Goal: Task Accomplishment & Management: Complete application form

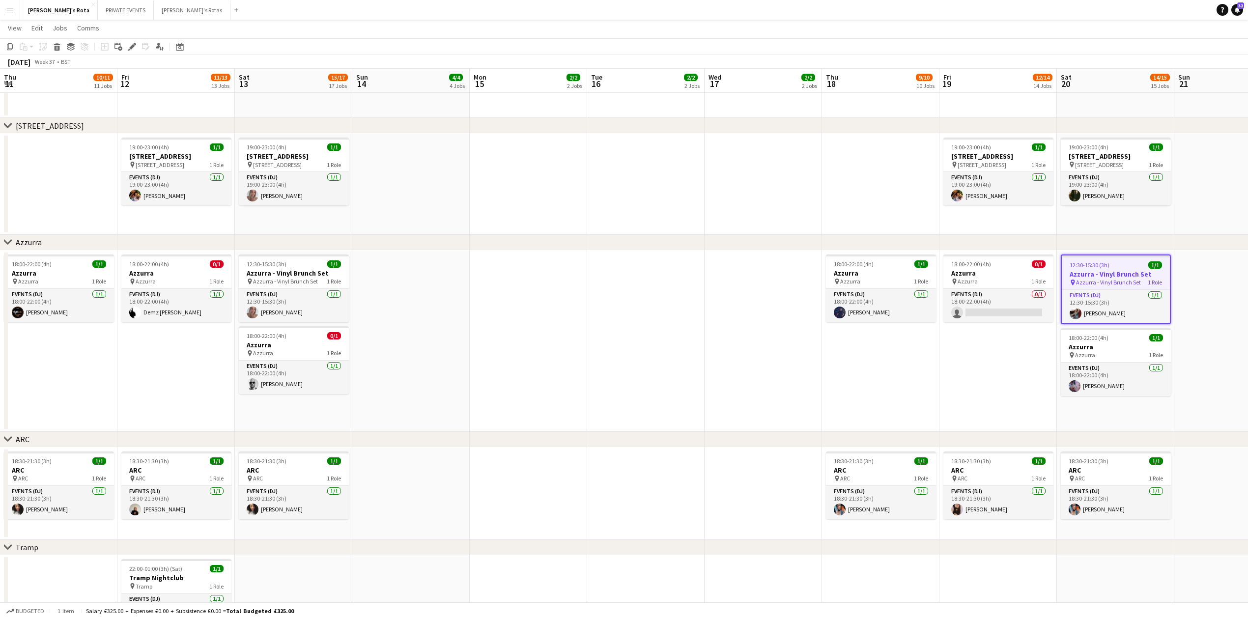
scroll to position [0, 296]
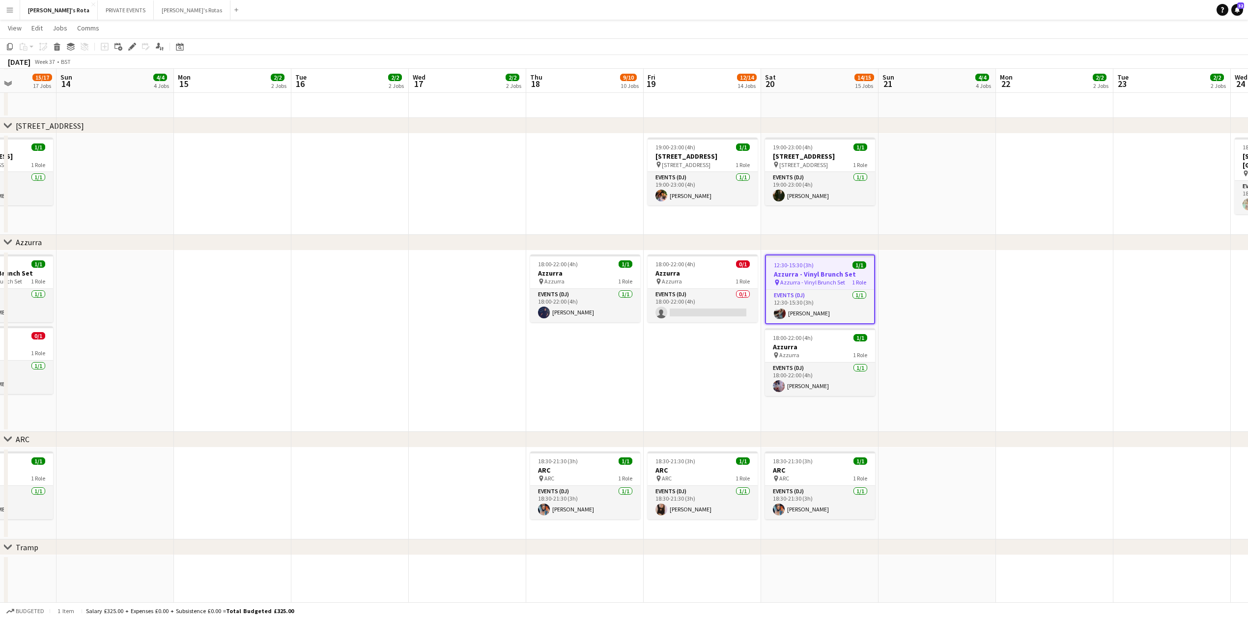
click at [468, 132] on div "chevron-right [STREET_ADDRESS]" at bounding box center [624, 126] width 1248 height 16
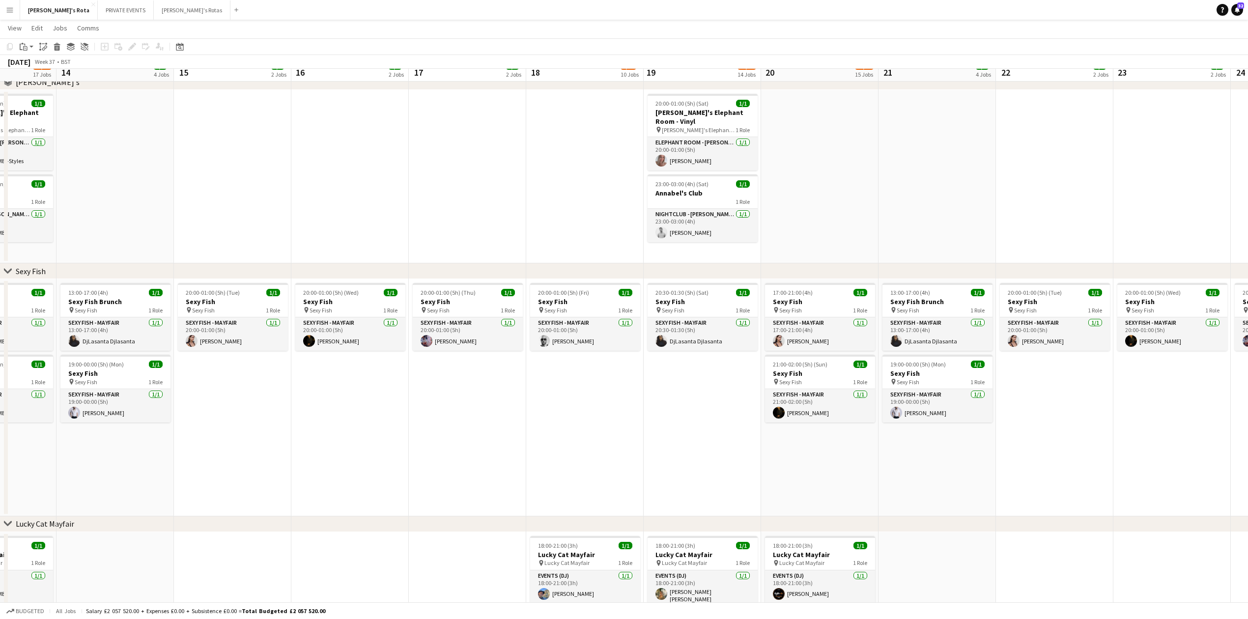
scroll to position [0, 0]
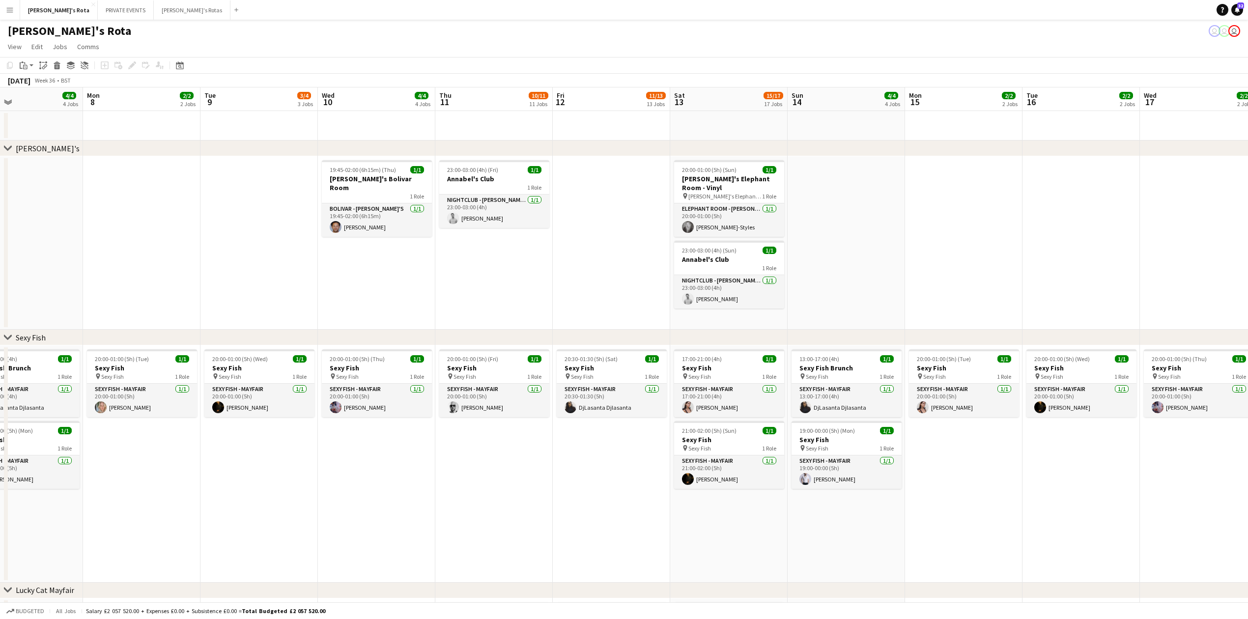
drag, startPoint x: 431, startPoint y: 274, endPoint x: 1080, endPoint y: 223, distance: 651.2
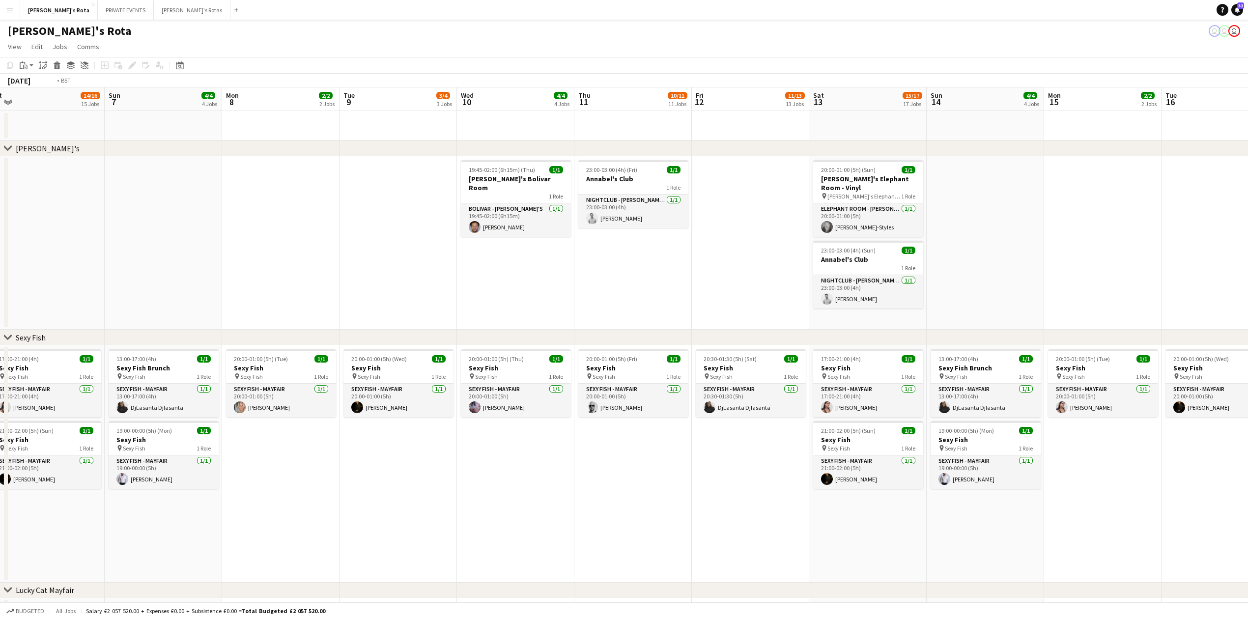
drag, startPoint x: 440, startPoint y: 265, endPoint x: 1243, endPoint y: 228, distance: 803.4
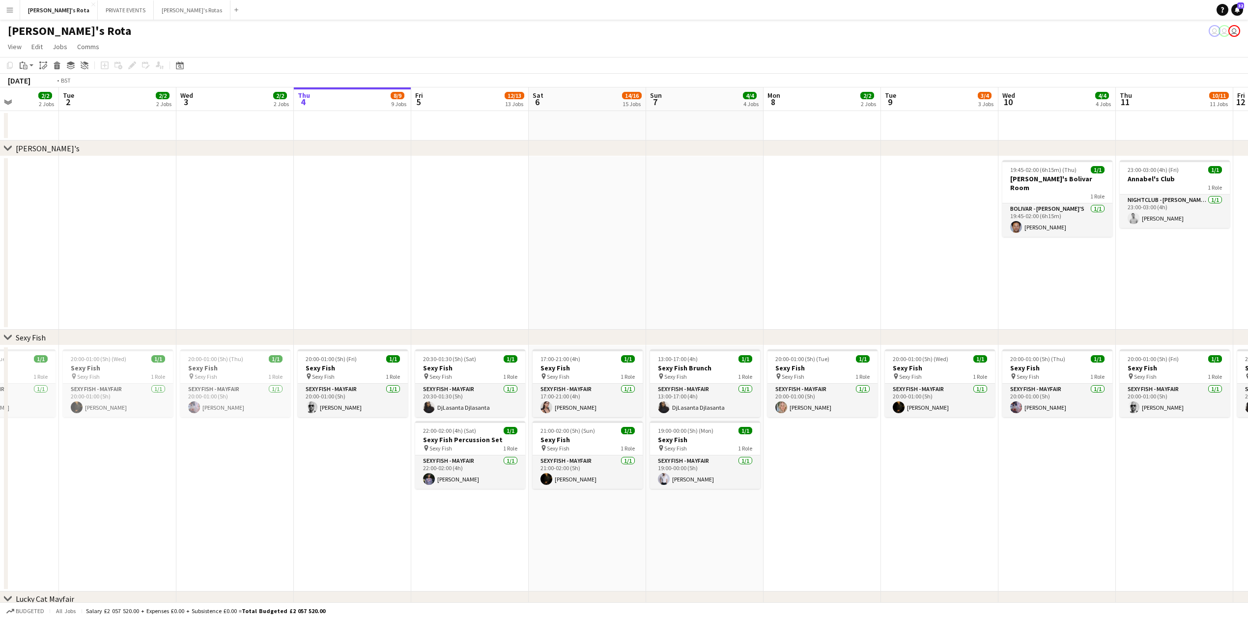
drag, startPoint x: 574, startPoint y: 244, endPoint x: 258, endPoint y: 261, distance: 316.5
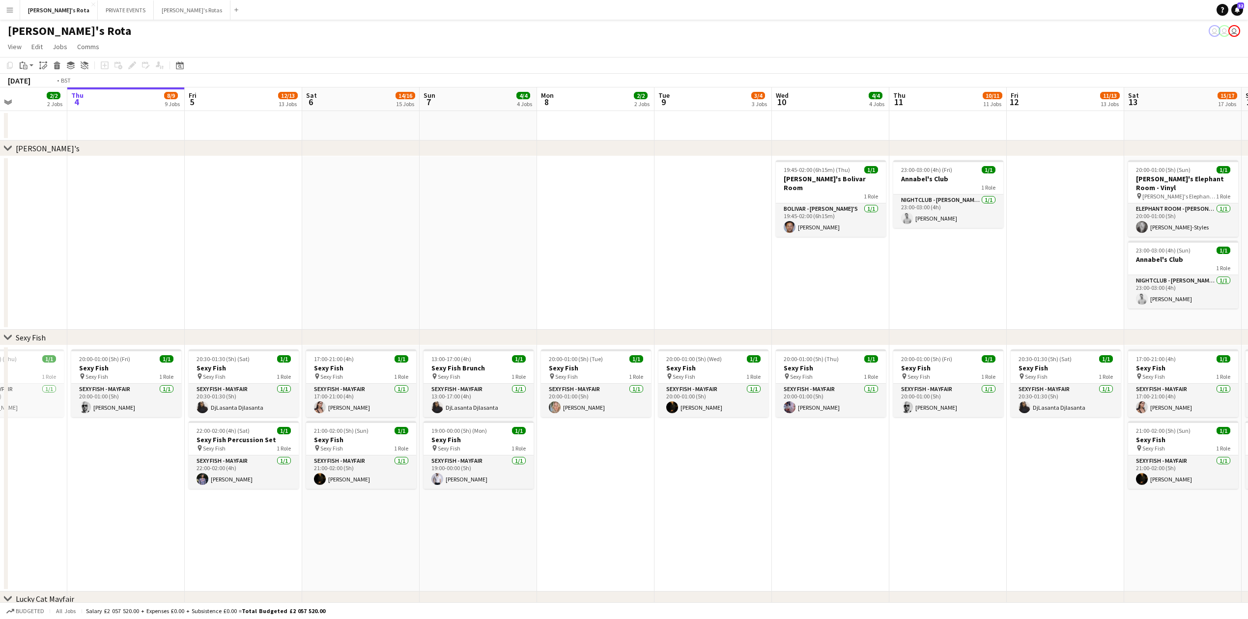
drag, startPoint x: 769, startPoint y: 241, endPoint x: 229, endPoint y: 262, distance: 540.5
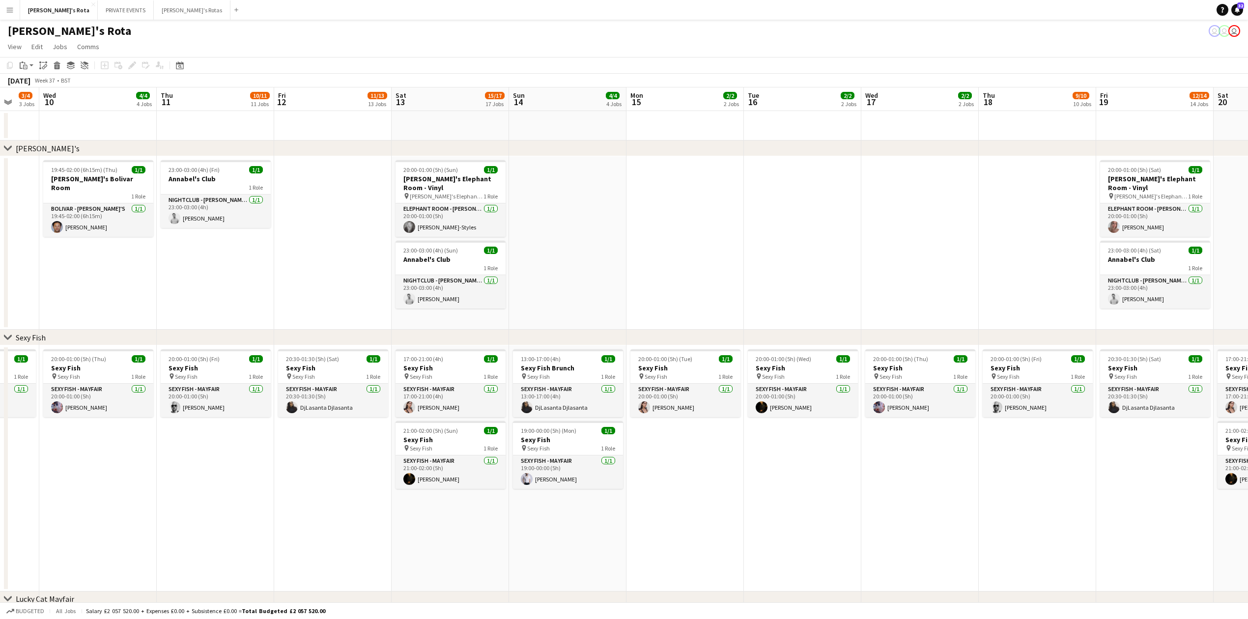
drag, startPoint x: 888, startPoint y: 262, endPoint x: 287, endPoint y: 293, distance: 602.3
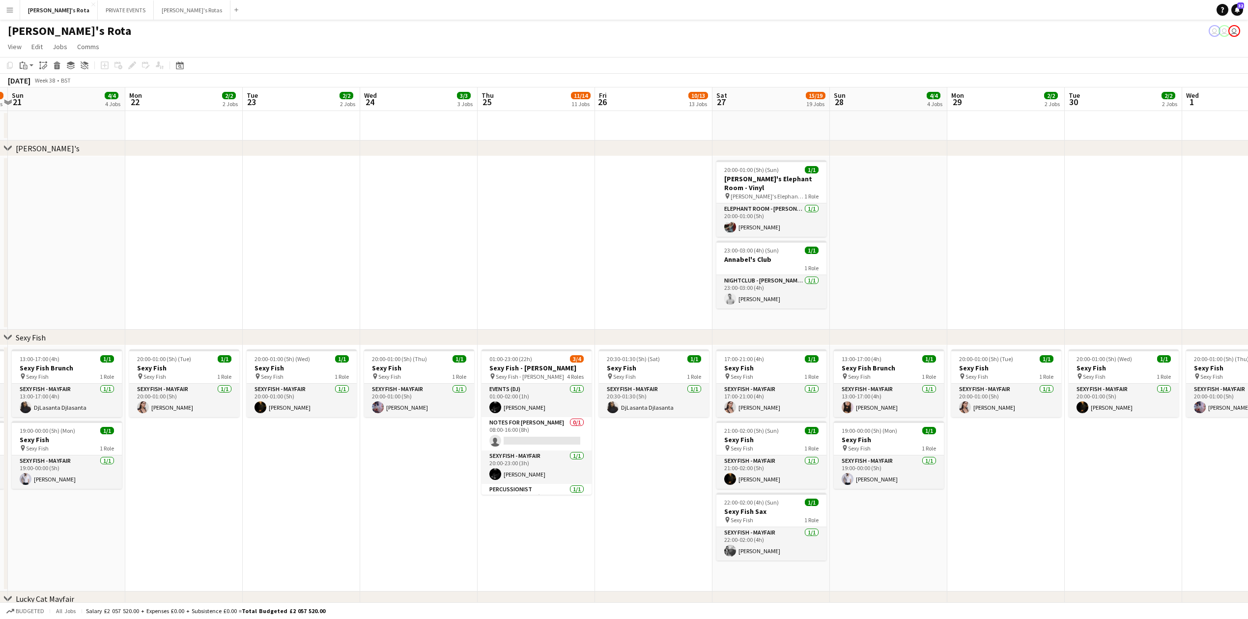
scroll to position [0, 334]
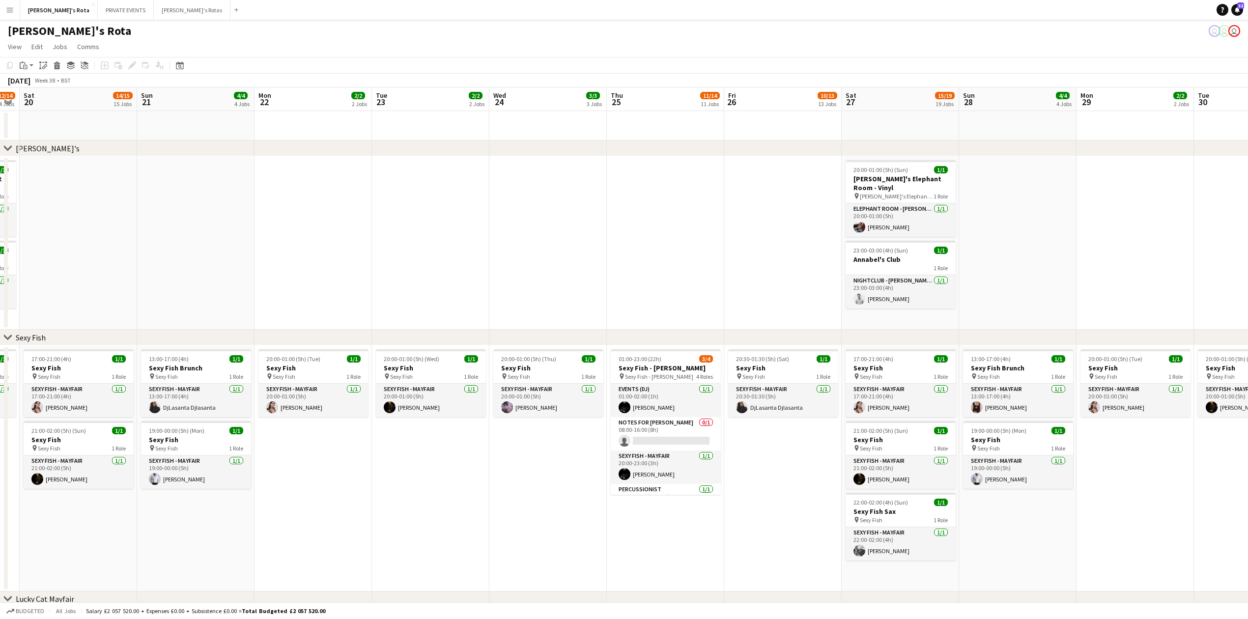
drag, startPoint x: 985, startPoint y: 270, endPoint x: 299, endPoint y: 274, distance: 686.0
click at [643, 267] on app-date-cell at bounding box center [663, 242] width 117 height 173
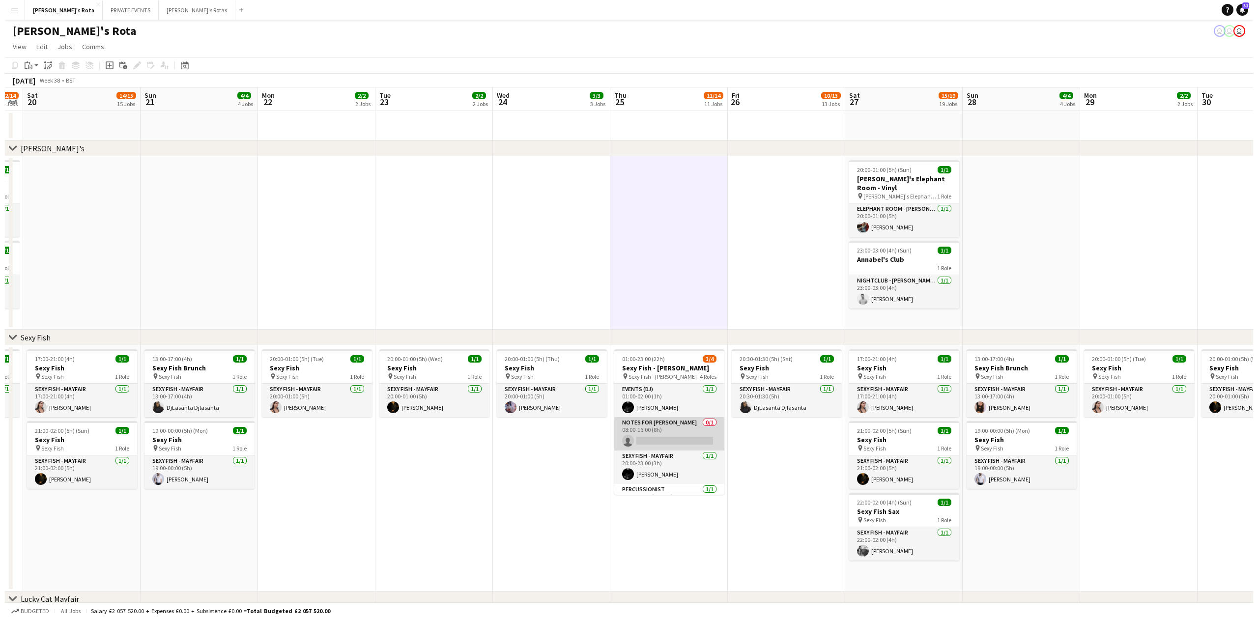
scroll to position [24, 0]
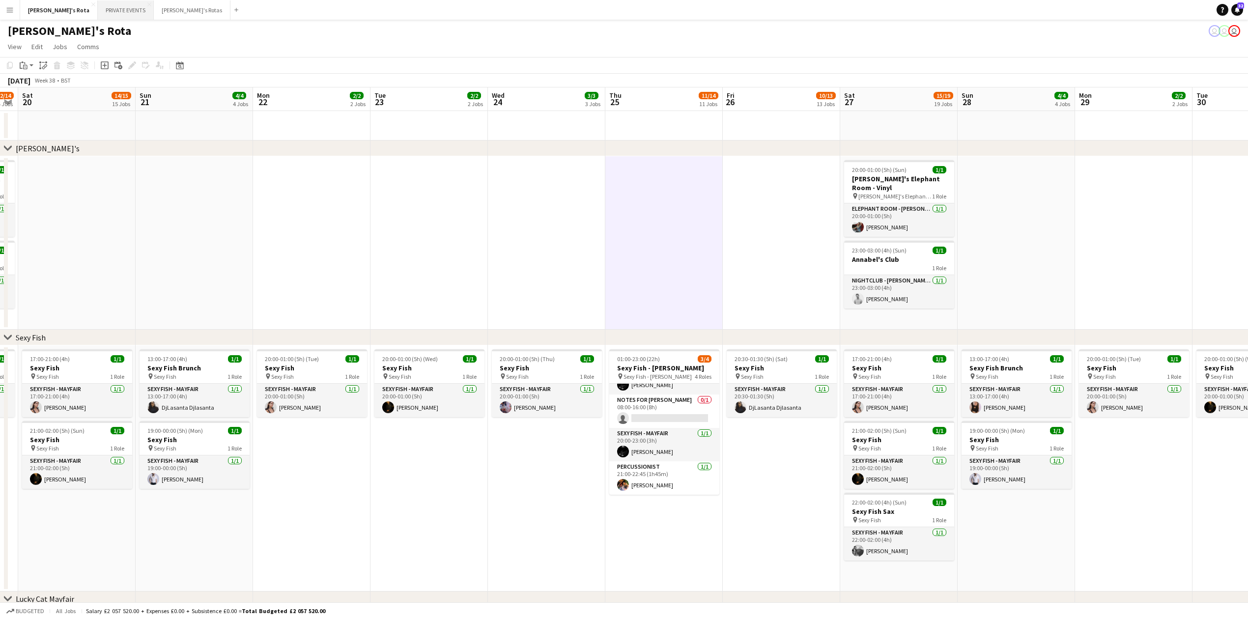
click at [98, 12] on button "PRIVATE EVENTS Close" at bounding box center [126, 9] width 56 height 19
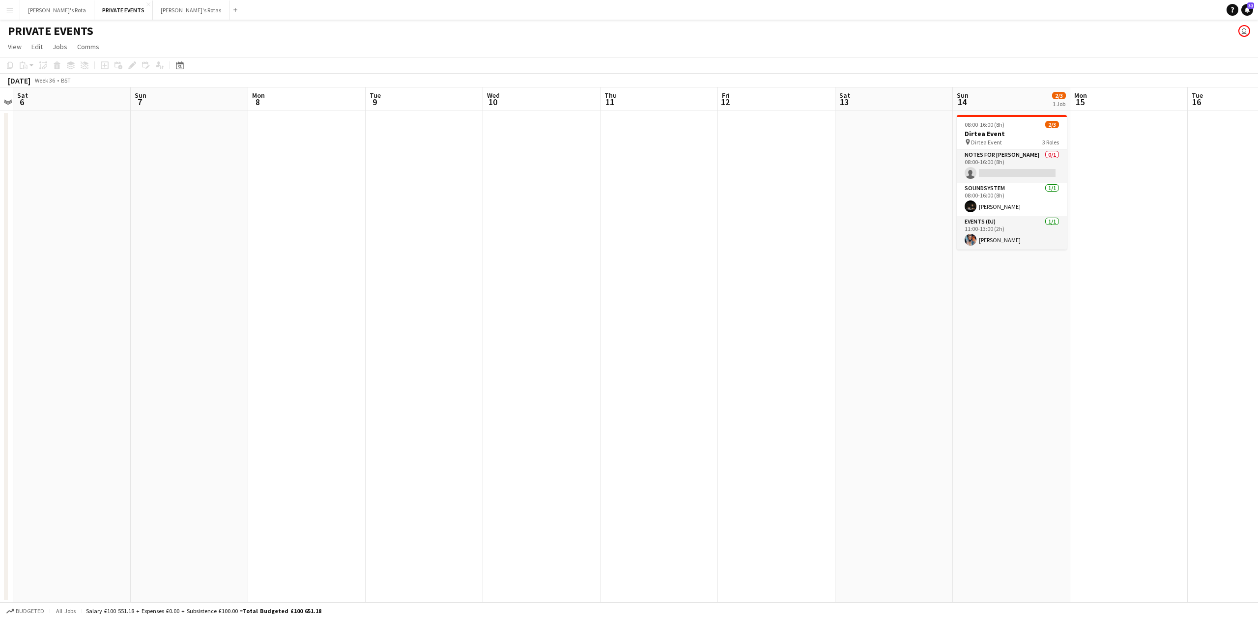
drag, startPoint x: 728, startPoint y: 242, endPoint x: 498, endPoint y: 263, distance: 231.5
click at [245, 253] on app-calendar-viewport "Wed 3 Thu 4 Fri 5 Sat 6 Sun 7 Mon 8 Tue 9 Wed 10 Thu 11 Fri 12 Sat 13 Sun 14 2/…" at bounding box center [629, 344] width 1258 height 515
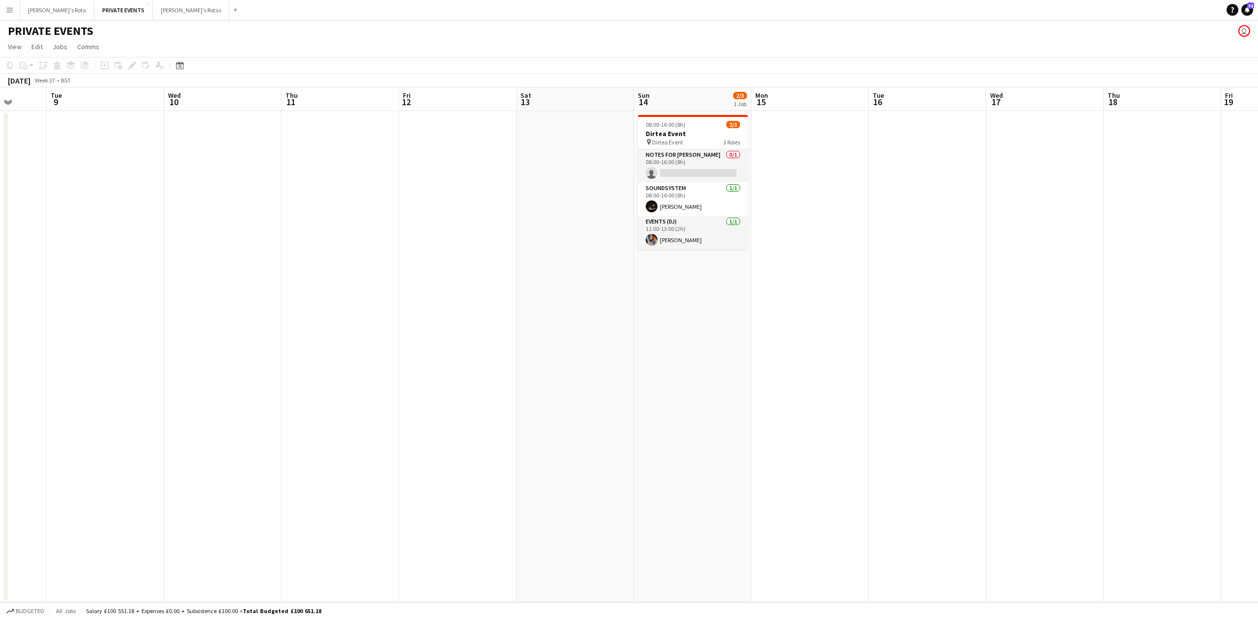
drag, startPoint x: 686, startPoint y: 267, endPoint x: 582, endPoint y: 268, distance: 104.2
click at [429, 269] on app-calendar-viewport "Fri 5 Sat 6 Sun 7 Mon 8 Tue 9 Wed 10 Thu 11 Fri 12 Sat 13 Sun 14 2/3 1 Job Mon …" at bounding box center [629, 344] width 1258 height 515
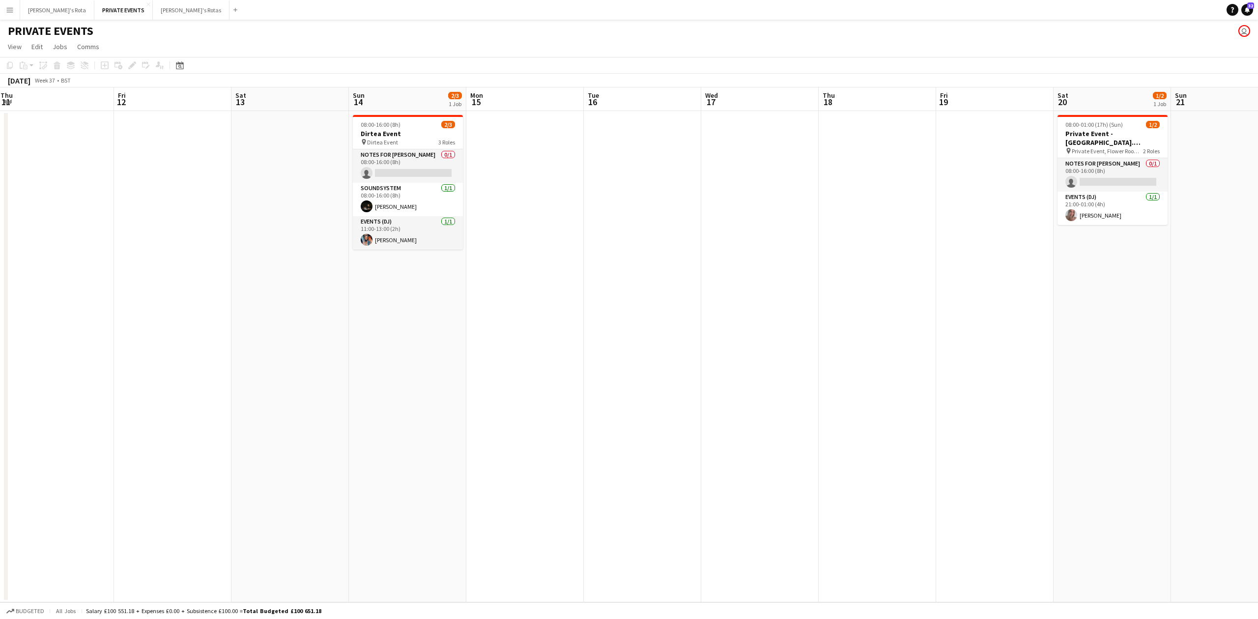
drag, startPoint x: 983, startPoint y: 254, endPoint x: 425, endPoint y: 269, distance: 559.0
click at [425, 269] on app-calendar-viewport "Mon 8 Tue 9 Wed 10 Thu 11 Fri 12 Sat 13 Sun 14 2/3 1 Job Mon 15 Tue 16 Wed 17 T…" at bounding box center [629, 344] width 1258 height 515
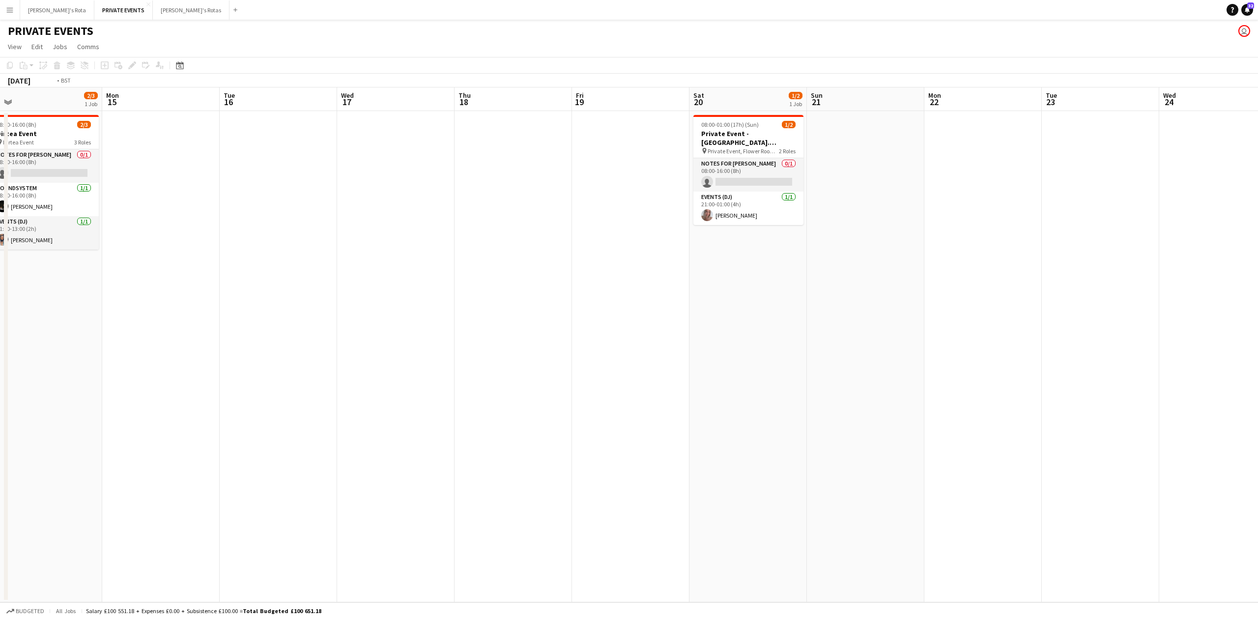
drag, startPoint x: 679, startPoint y: 280, endPoint x: 554, endPoint y: 283, distance: 124.9
click at [554, 283] on app-calendar-viewport "Thu 11 Fri 12 Sat 13 Sun 14 2/3 1 Job Mon 15 Tue 16 Wed 17 Thu 18 Fri 19 Sat 20…" at bounding box center [629, 344] width 1258 height 515
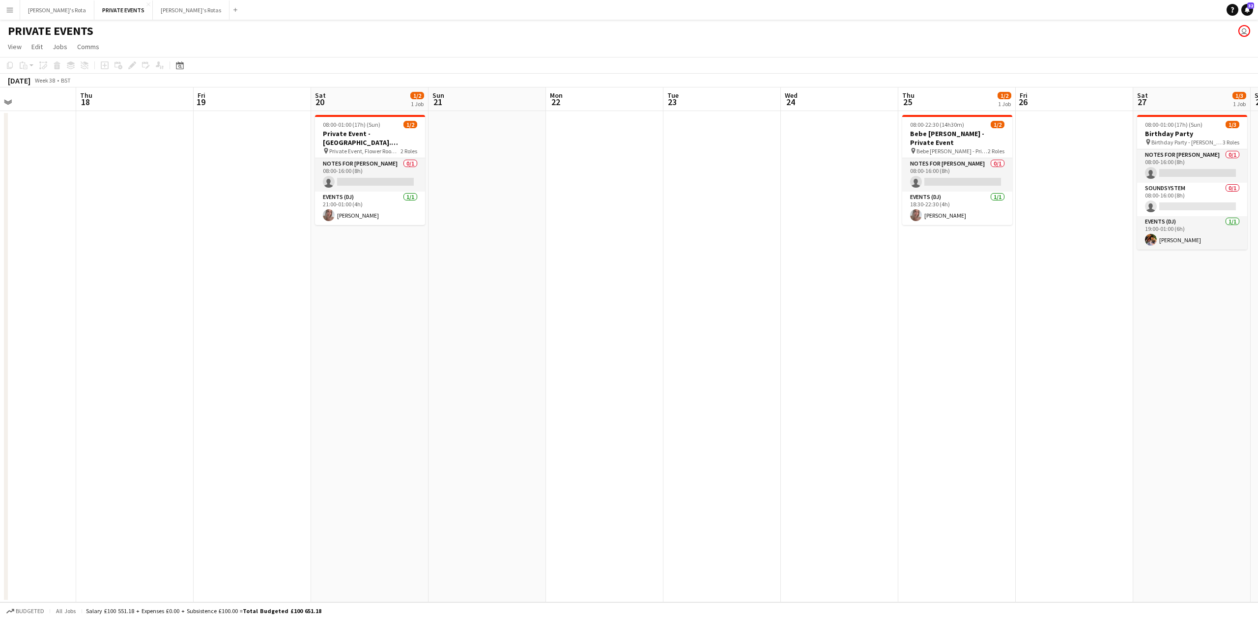
scroll to position [0, 390]
drag, startPoint x: 1013, startPoint y: 266, endPoint x: 756, endPoint y: 274, distance: 257.1
click at [756, 274] on app-calendar-viewport "Sun 14 2/3 1 Job Mon 15 Tue 16 Wed 17 Thu 18 Fri 19 Sat 20 1/2 1 Job Sun 21 Mon…" at bounding box center [629, 344] width 1258 height 515
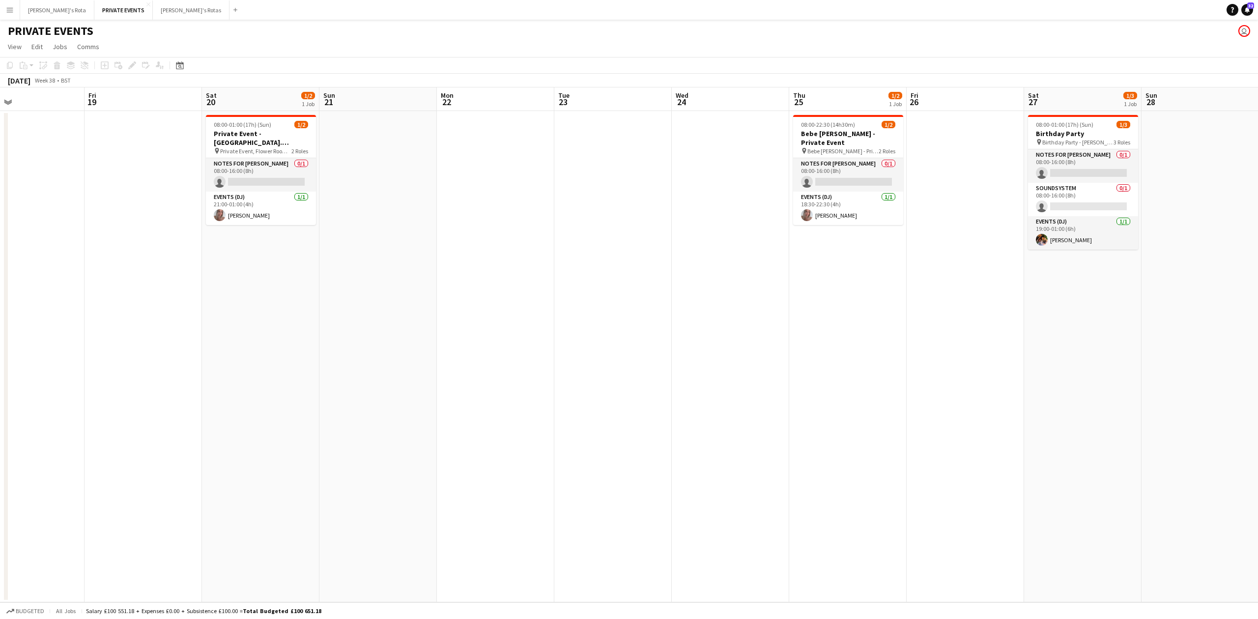
scroll to position [0, 407]
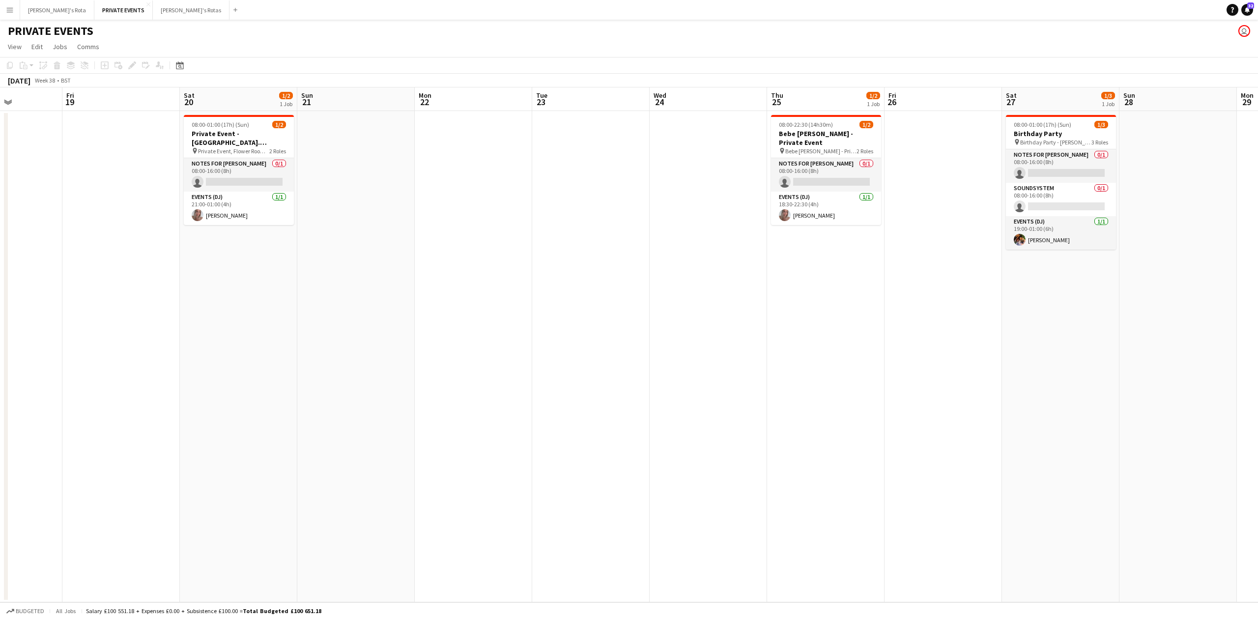
drag, startPoint x: 846, startPoint y: 271, endPoint x: 711, endPoint y: 276, distance: 135.2
click at [711, 276] on app-calendar-viewport "Mon 15 Tue 16 Wed 17 Thu 18 Fri 19 Sat 20 1/2 1 Job Sun 21 Mon 22 Tue 23 Wed 24…" at bounding box center [629, 344] width 1258 height 515
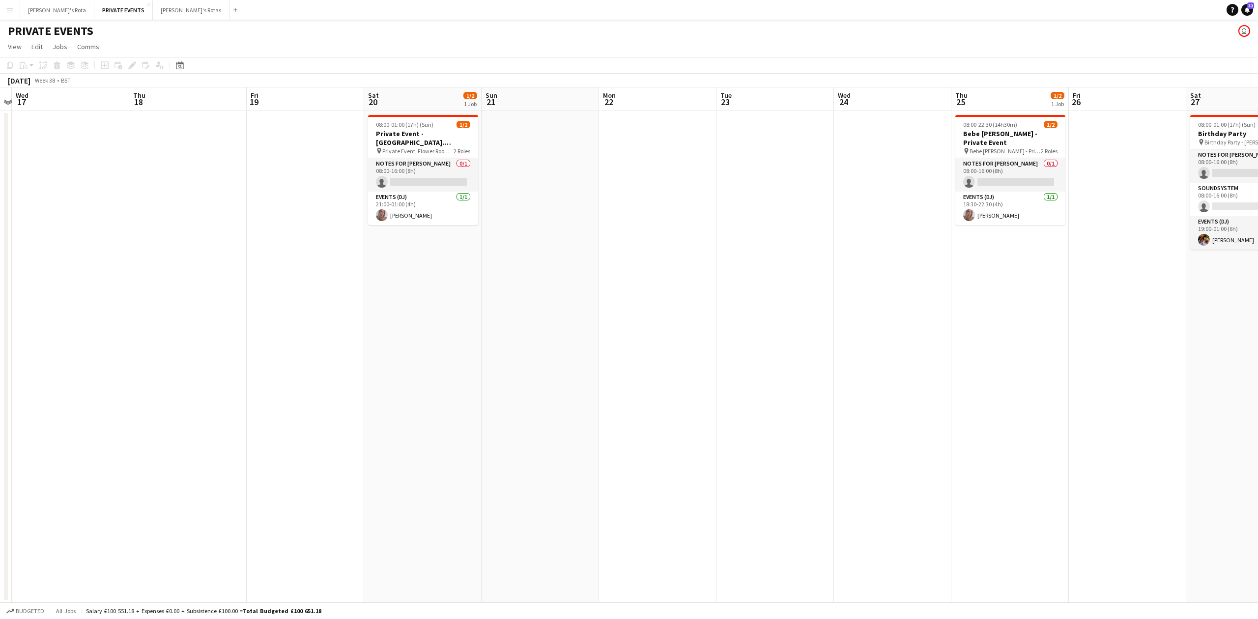
drag, startPoint x: 408, startPoint y: 257, endPoint x: 547, endPoint y: 251, distance: 139.2
click at [547, 251] on app-calendar-viewport "Mon 15 Tue 16 Wed 17 Thu 18 Fri 19 Sat 20 1/2 1 Job Sun 21 Mon 22 Tue 23 Wed 24…" at bounding box center [629, 344] width 1258 height 515
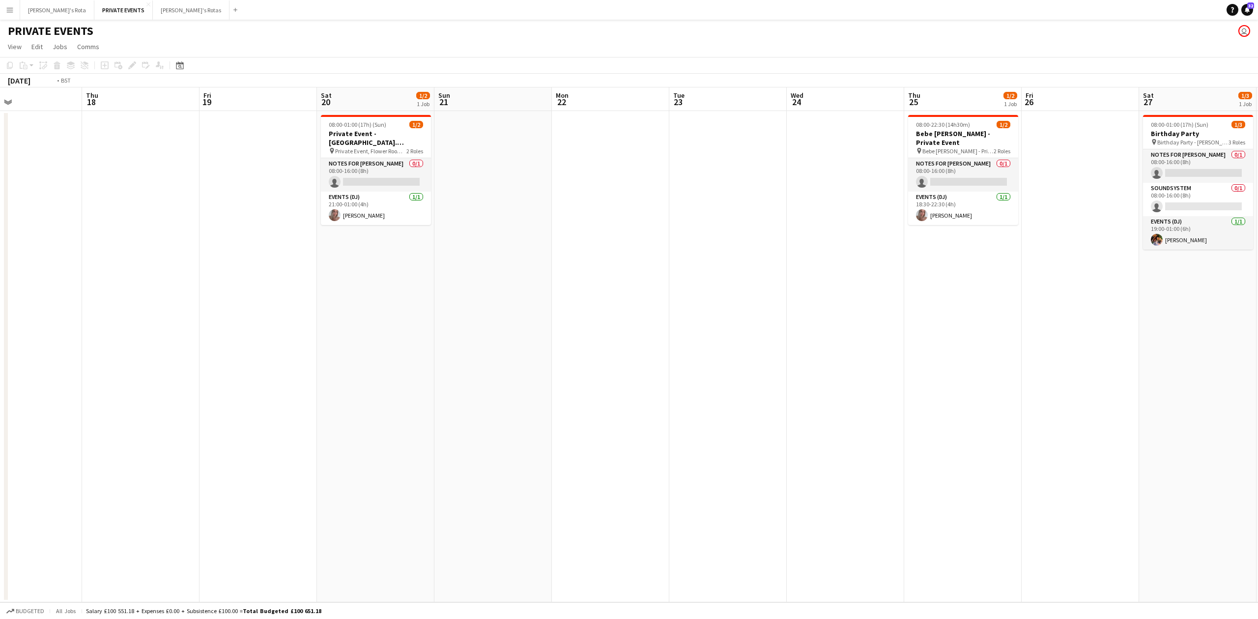
drag, startPoint x: 142, startPoint y: 234, endPoint x: 437, endPoint y: 276, distance: 298.3
click at [437, 276] on app-calendar-viewport "Mon 15 Tue 16 Wed 17 Thu 18 Fri 19 Sat 20 1/2 1 Job Sun 21 Mon 22 Tue 23 Wed 24…" at bounding box center [629, 344] width 1258 height 515
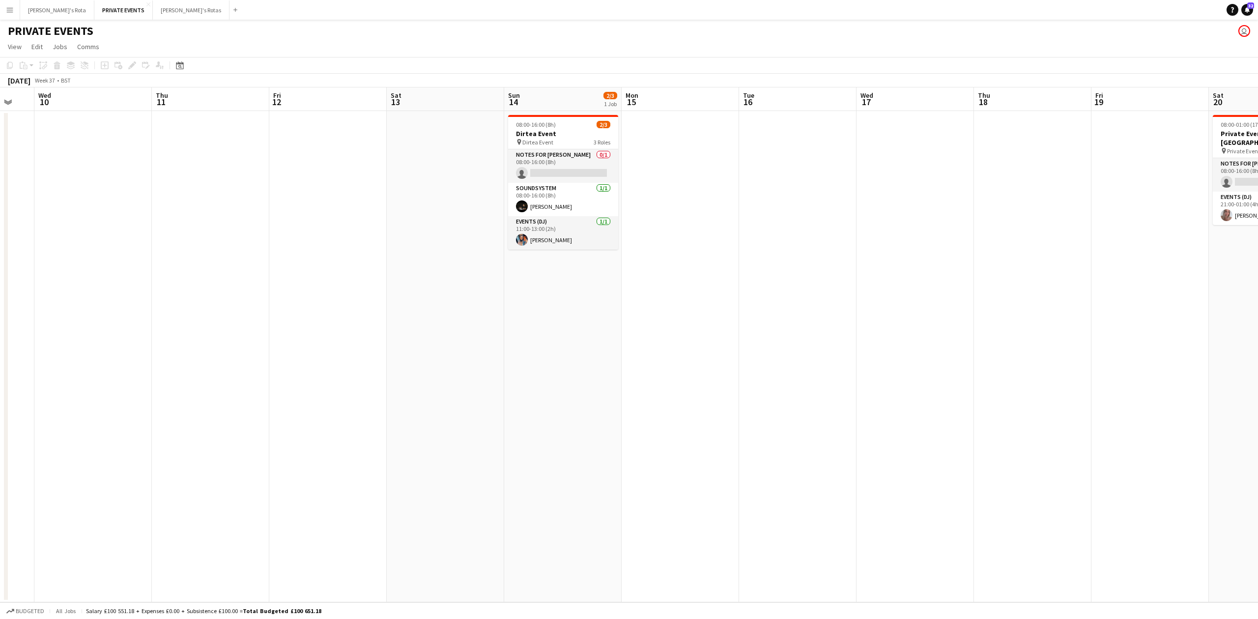
drag, startPoint x: 314, startPoint y: 260, endPoint x: 863, endPoint y: 219, distance: 551.4
click at [861, 222] on app-calendar-viewport "Mon 8 Tue 9 Wed 10 Thu 11 Fri 12 Sat 13 Sun 14 2/3 1 Job Mon 15 Tue 16 Wed 17 T…" at bounding box center [629, 344] width 1258 height 515
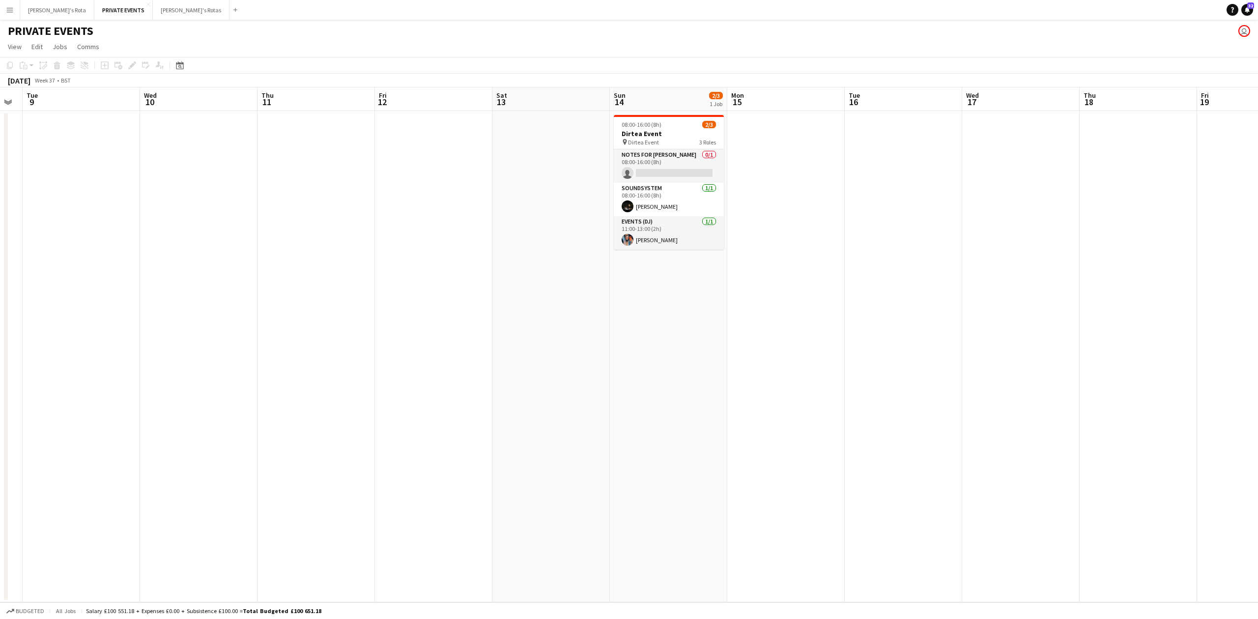
drag, startPoint x: 219, startPoint y: 215, endPoint x: 320, endPoint y: 226, distance: 102.3
click at [320, 226] on app-calendar-viewport "Sun 7 Mon 8 Tue 9 Wed 10 Thu 11 Fri 12 Sat 13 Sun 14 2/3 1 Job Mon 15 Tue 16 We…" at bounding box center [629, 344] width 1258 height 515
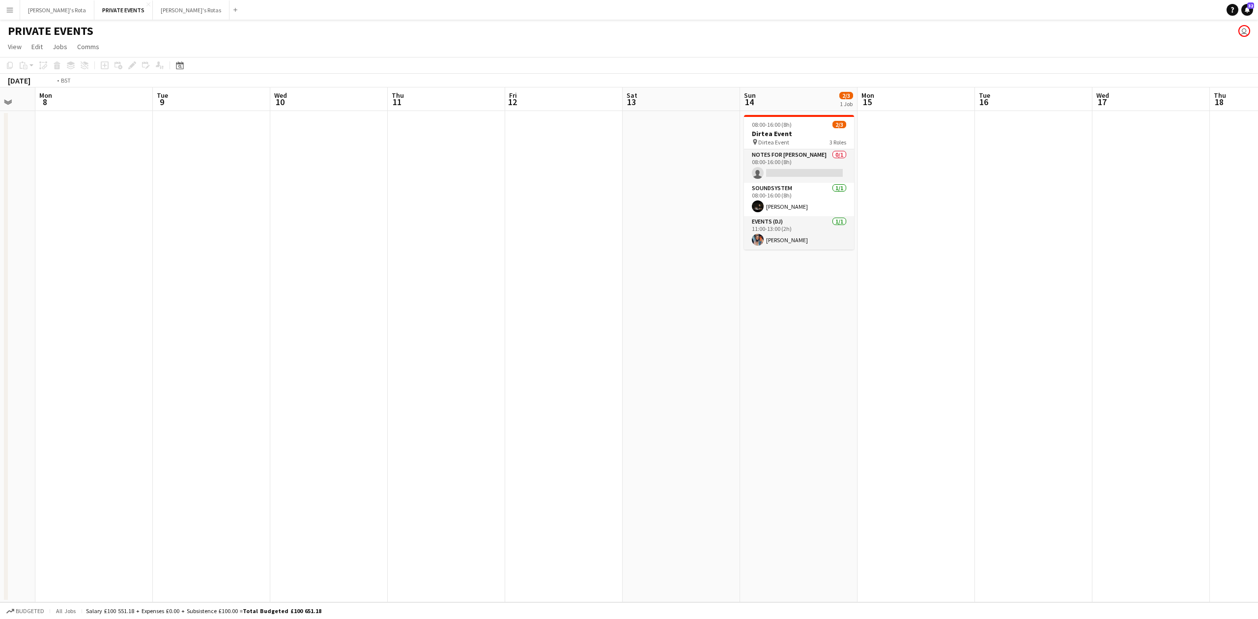
drag, startPoint x: 257, startPoint y: 156, endPoint x: 370, endPoint y: 172, distance: 114.7
click at [375, 173] on app-calendar-viewport "Sat 6 Sun 7 Mon 8 Tue 9 Wed 10 Thu 11 Fri 12 Sat 13 Sun 14 2/3 1 Job Mon 15 Tue…" at bounding box center [629, 344] width 1258 height 515
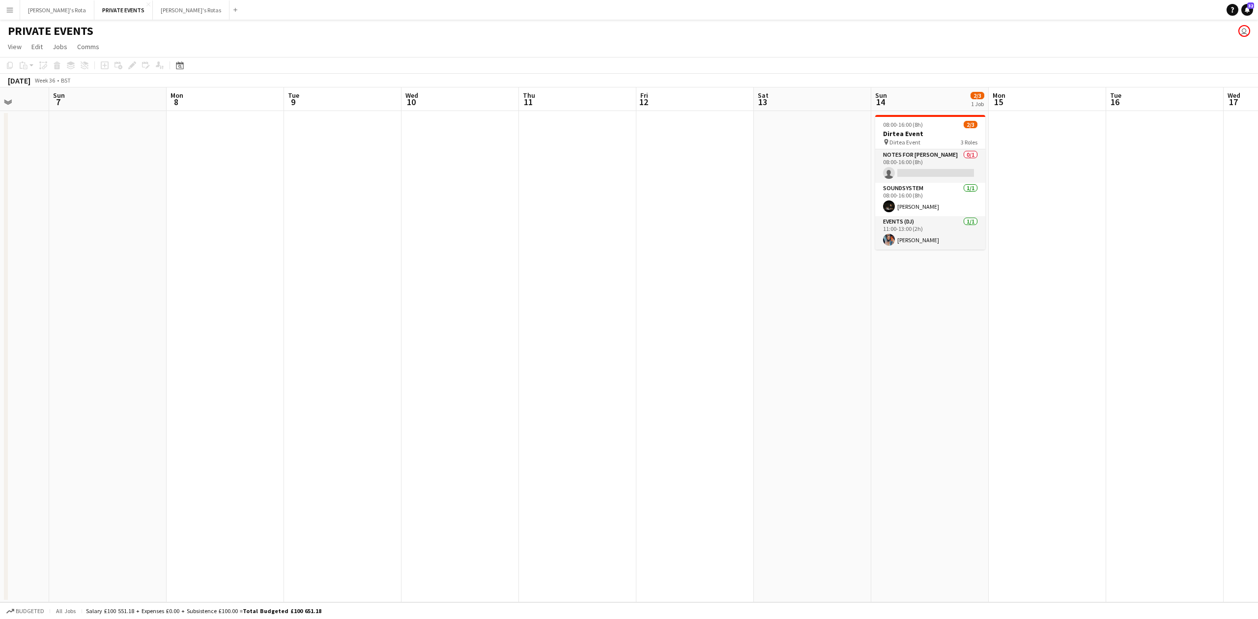
drag, startPoint x: 277, startPoint y: 163, endPoint x: 408, endPoint y: 170, distance: 130.9
click at [408, 170] on app-calendar-viewport "Thu 4 Fri 5 Sat 6 Sun 7 Mon 8 Tue 9 Wed 10 Thu 11 Fri 12 Sat 13 Sun 14 2/3 1 Jo…" at bounding box center [629, 344] width 1258 height 515
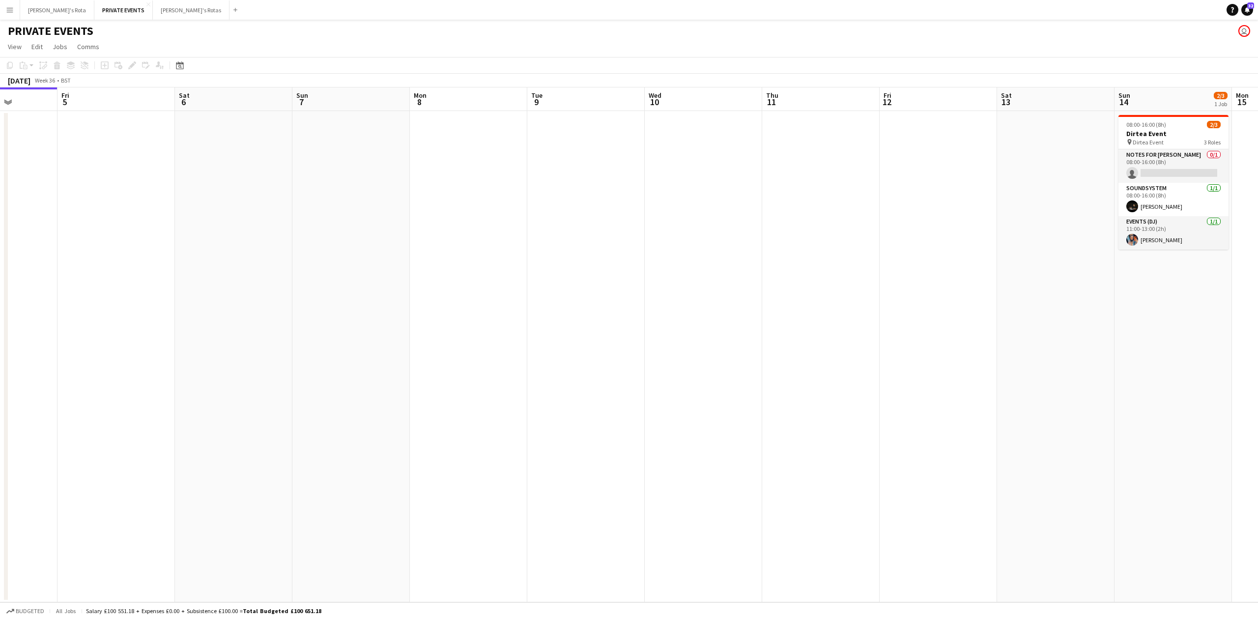
drag, startPoint x: 234, startPoint y: 175, endPoint x: 703, endPoint y: 148, distance: 469.1
click at [710, 150] on app-calendar-viewport "Tue 2 Wed 3 Thu 4 Fri 5 Sat 6 Sun 7 Mon 8 Tue 9 Wed 10 Thu 11 Fri 12 Sat 13 Sun…" at bounding box center [629, 344] width 1258 height 515
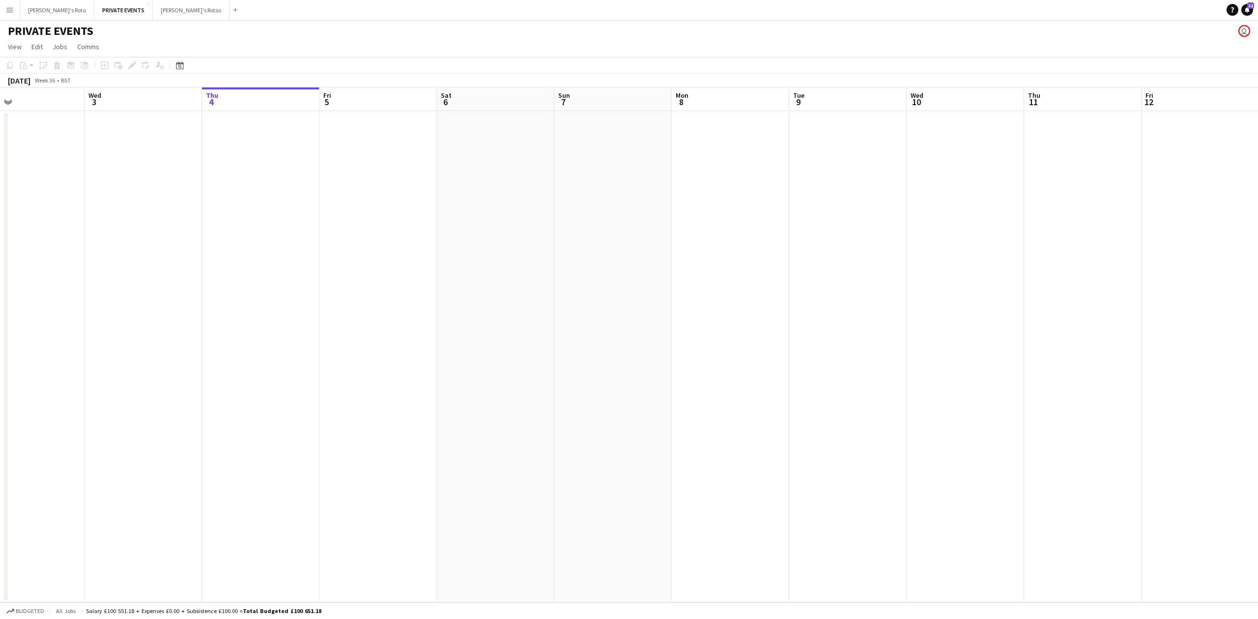
click at [372, 158] on app-date-cell at bounding box center [377, 356] width 117 height 491
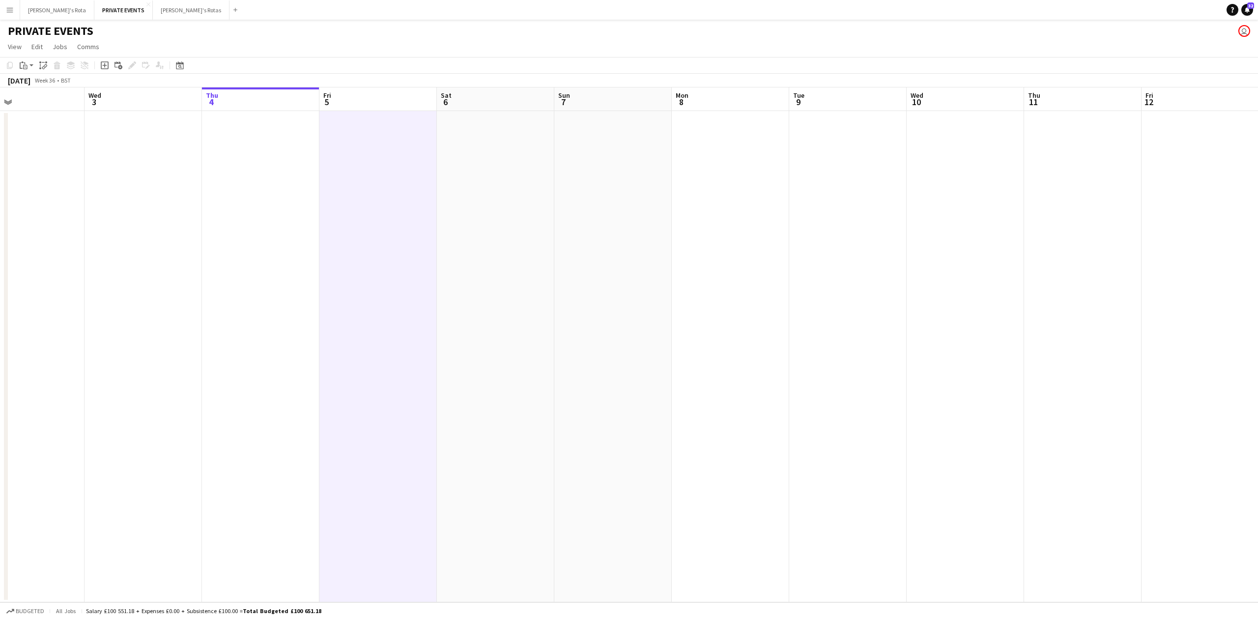
drag, startPoint x: 276, startPoint y: 150, endPoint x: 363, endPoint y: 156, distance: 86.7
click at [282, 152] on app-calendar-viewport "Sun 31 Mon 1 1/2 1 Job Tue 2 Wed 3 Thu 4 Fri 5 Sat 6 Sun 7 Mon 8 Tue 9 Wed 10 T…" at bounding box center [629, 344] width 1258 height 515
click at [387, 156] on app-date-cell at bounding box center [383, 356] width 117 height 491
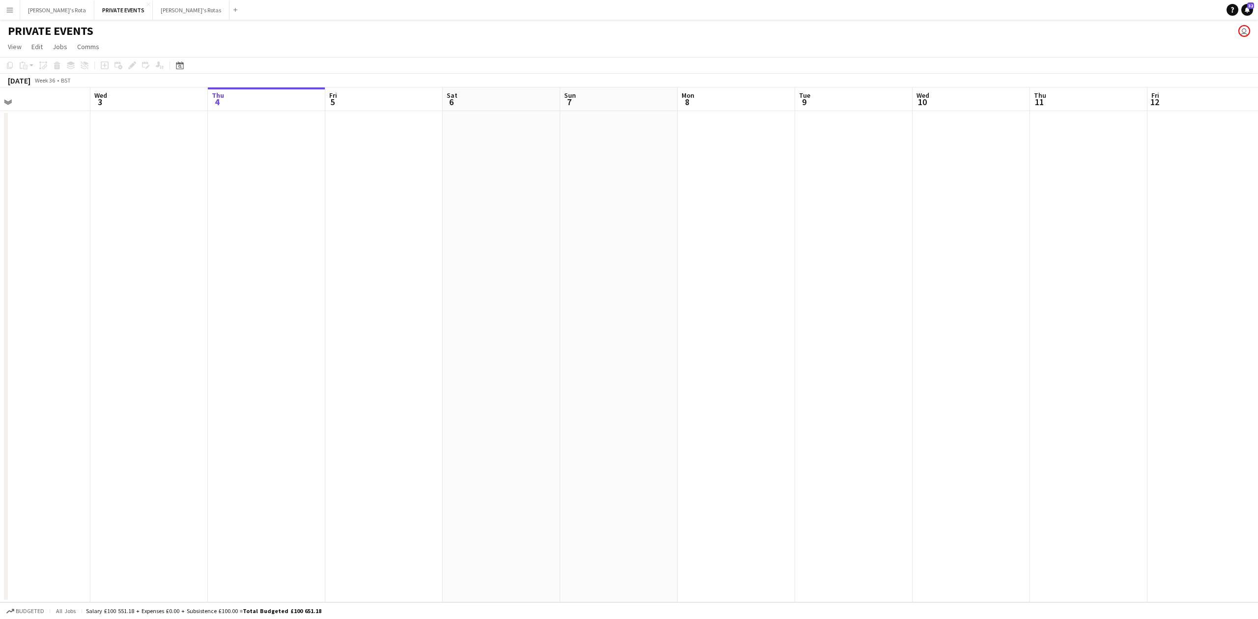
click at [273, 174] on app-date-cell at bounding box center [266, 356] width 117 height 491
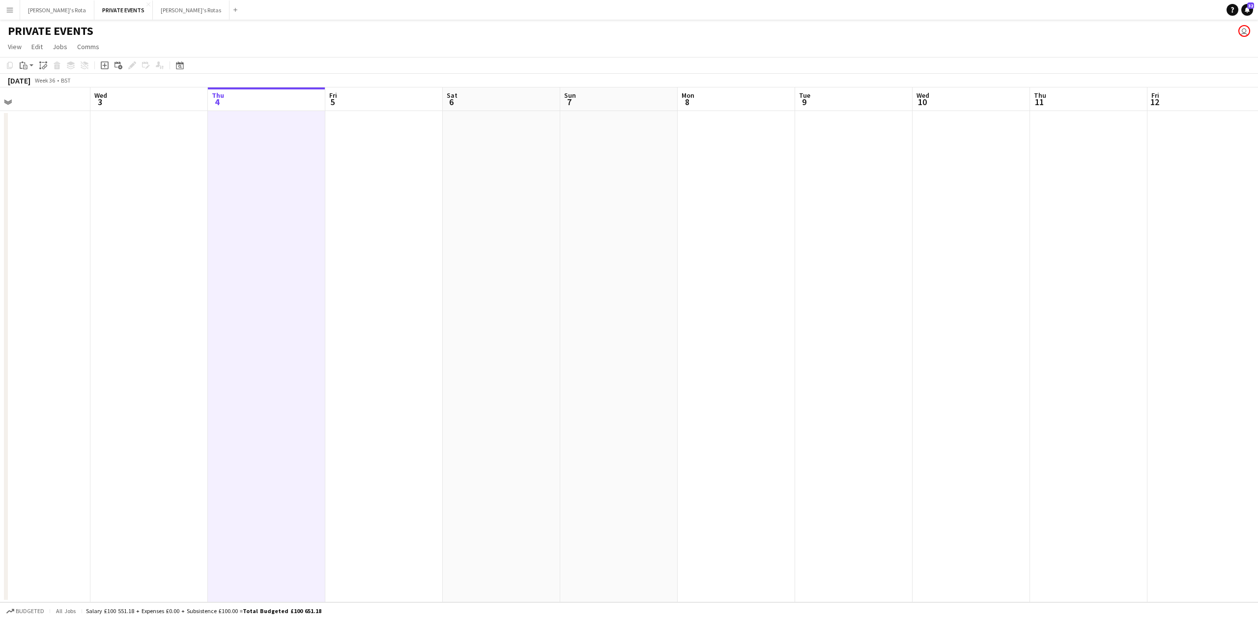
click at [386, 174] on app-date-cell at bounding box center [383, 356] width 117 height 491
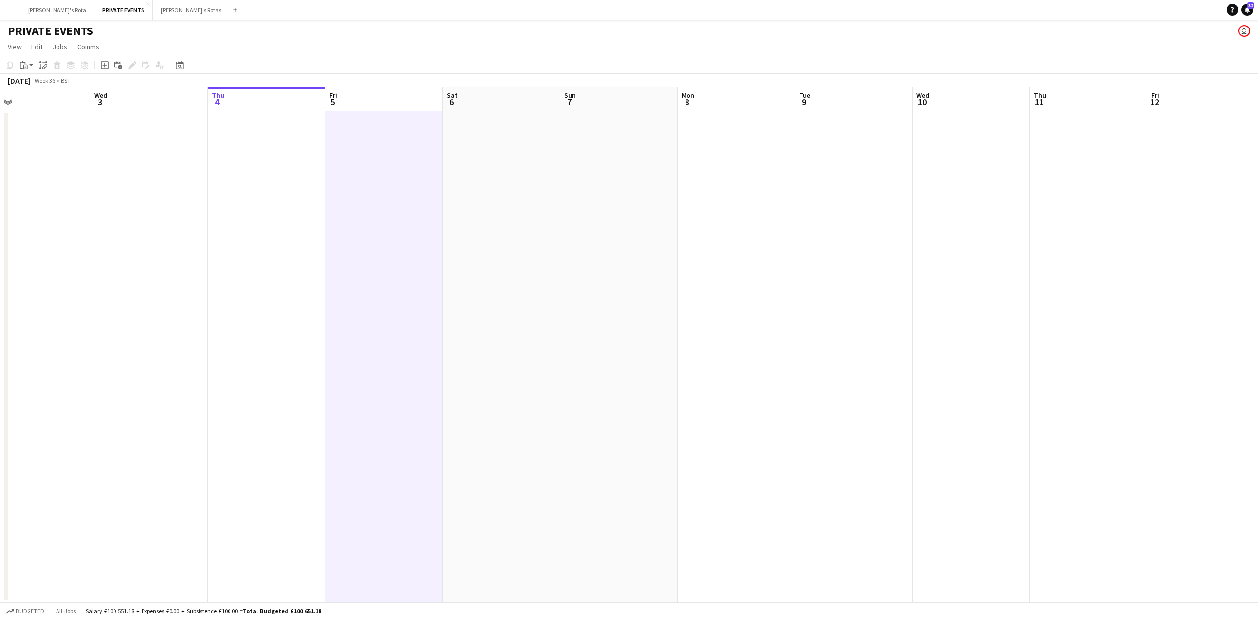
click at [271, 185] on app-date-cell at bounding box center [266, 356] width 117 height 491
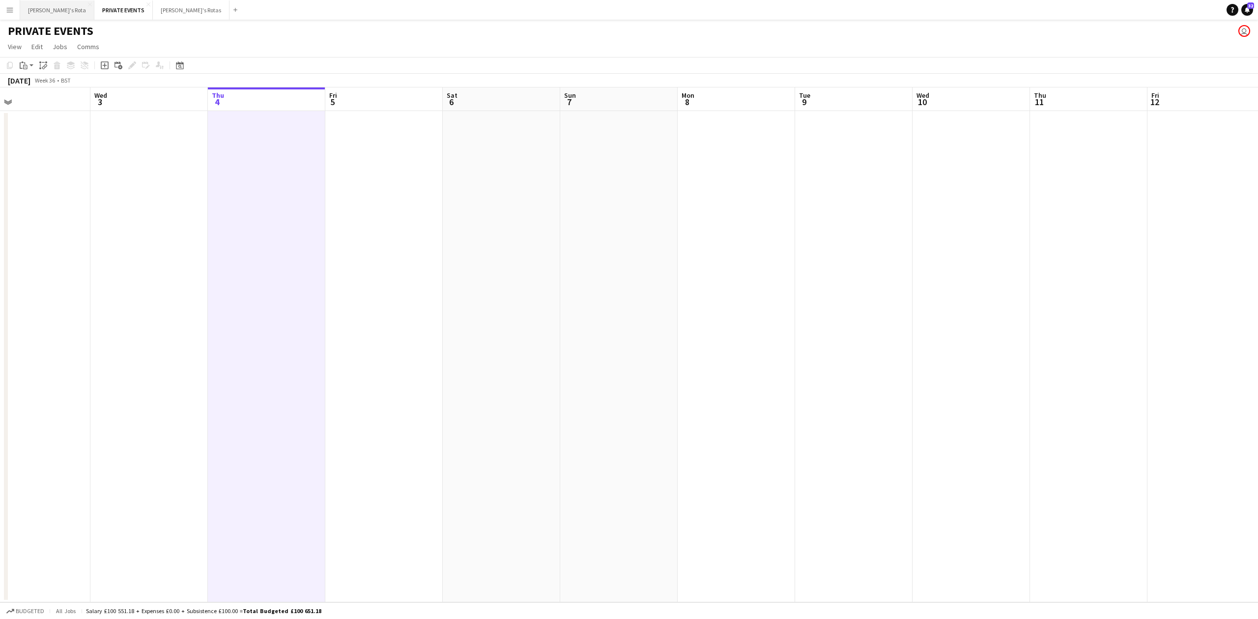
click at [48, 4] on button "[PERSON_NAME]'s Rota Close" at bounding box center [57, 9] width 74 height 19
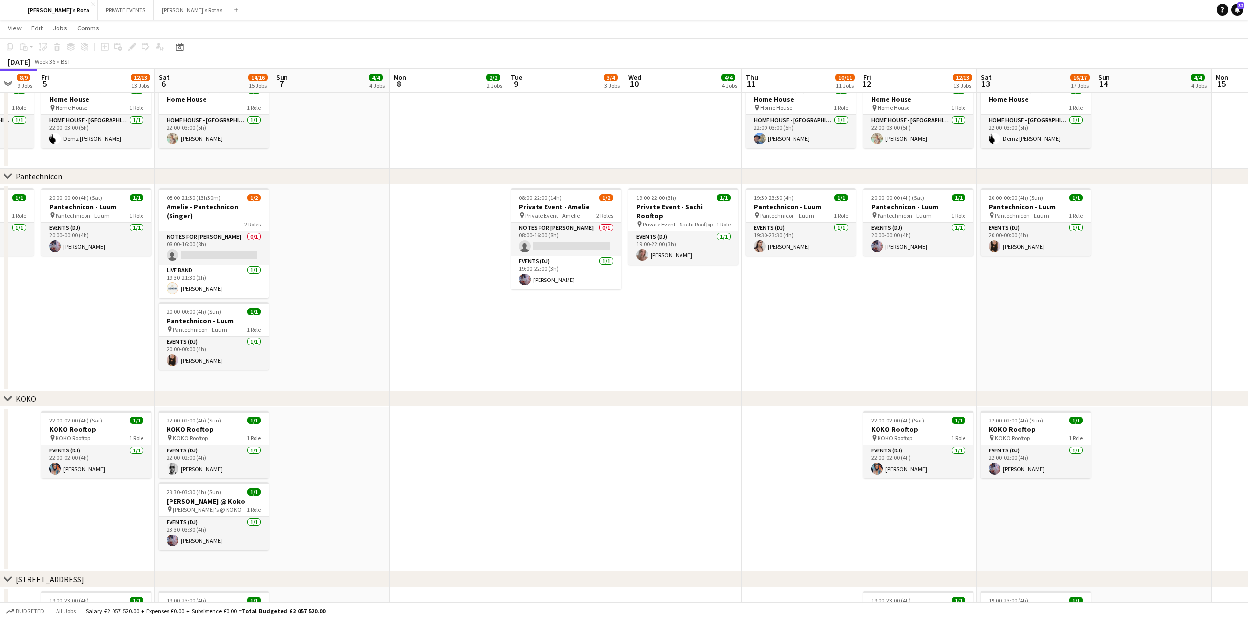
scroll to position [0, 381]
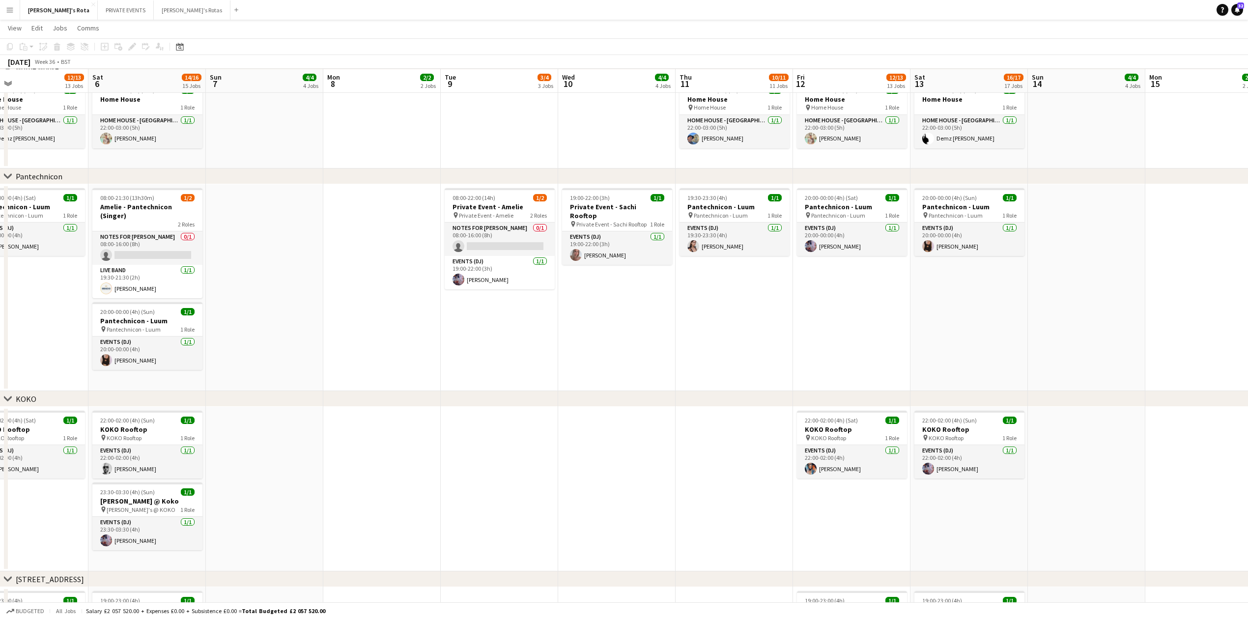
drag, startPoint x: 793, startPoint y: 333, endPoint x: 530, endPoint y: 343, distance: 263.6
click at [530, 343] on app-calendar-viewport "Tue 2 2/2 2 Jobs Wed 3 2/2 2 Jobs Thu 4 8/9 9 Jobs Fri 5 12/13 13 Jobs Sat 6 14…" at bounding box center [624, 500] width 1248 height 2758
click at [735, 315] on app-date-cell "19:30-23:30 (4h) 1/1 Pantechnicon - Luum pin Pantechnicon - Luum 1 Role Events …" at bounding box center [734, 287] width 117 height 207
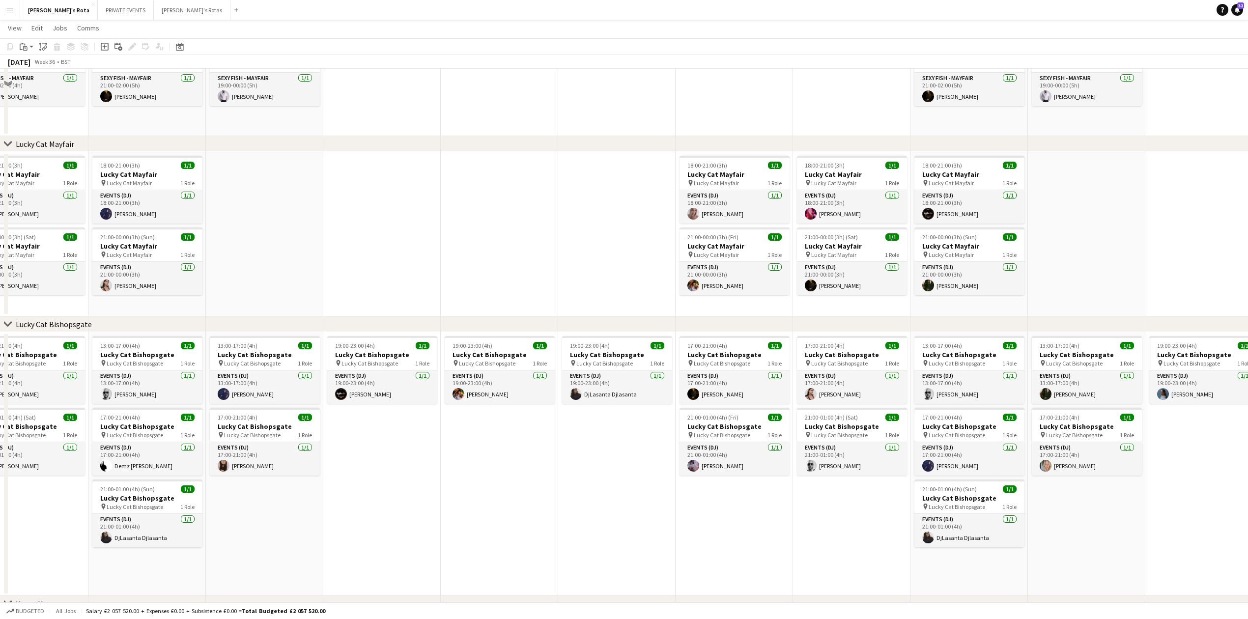
scroll to position [197, 0]
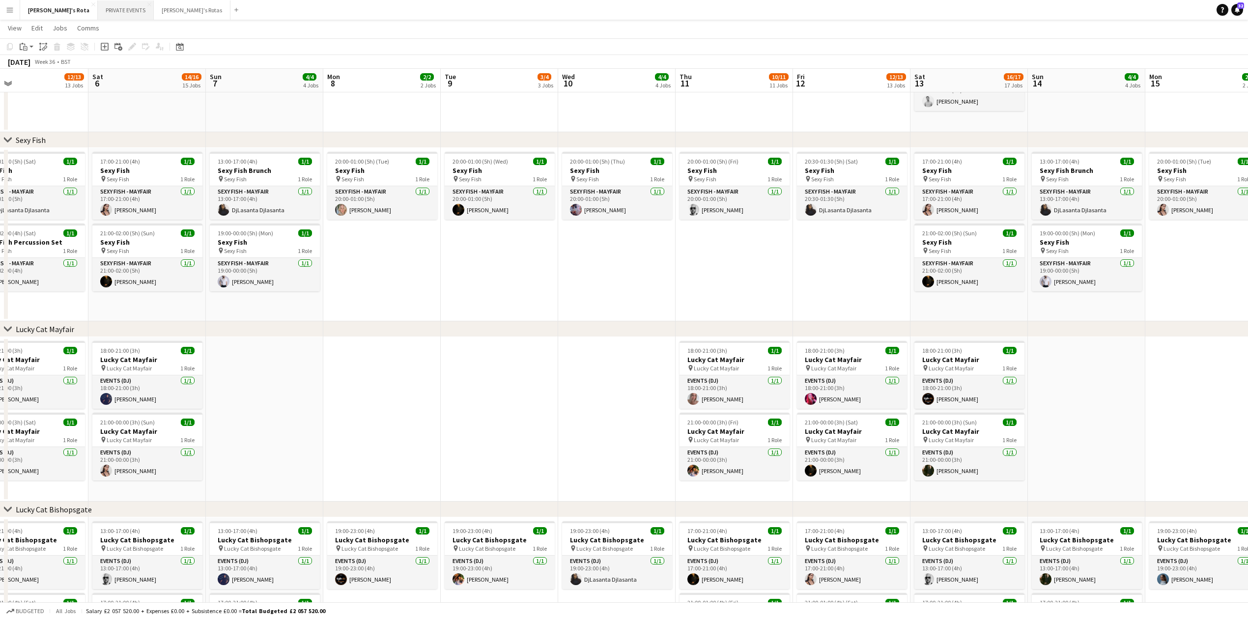
click at [98, 8] on button "PRIVATE EVENTS Close" at bounding box center [126, 9] width 56 height 19
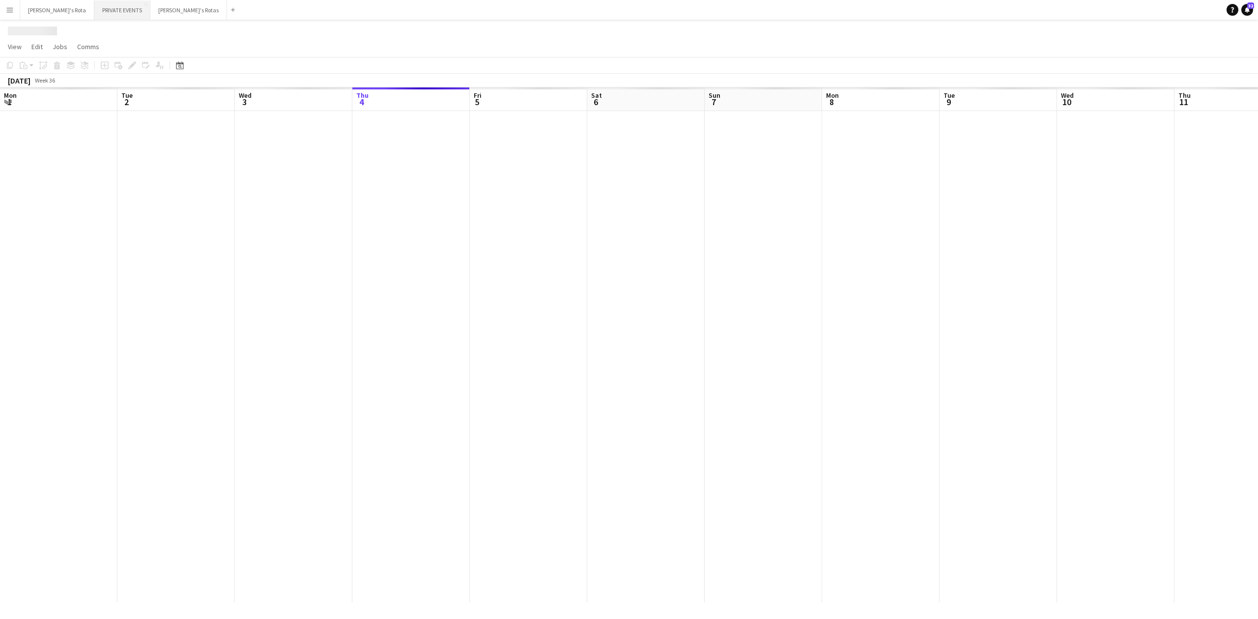
scroll to position [0, 235]
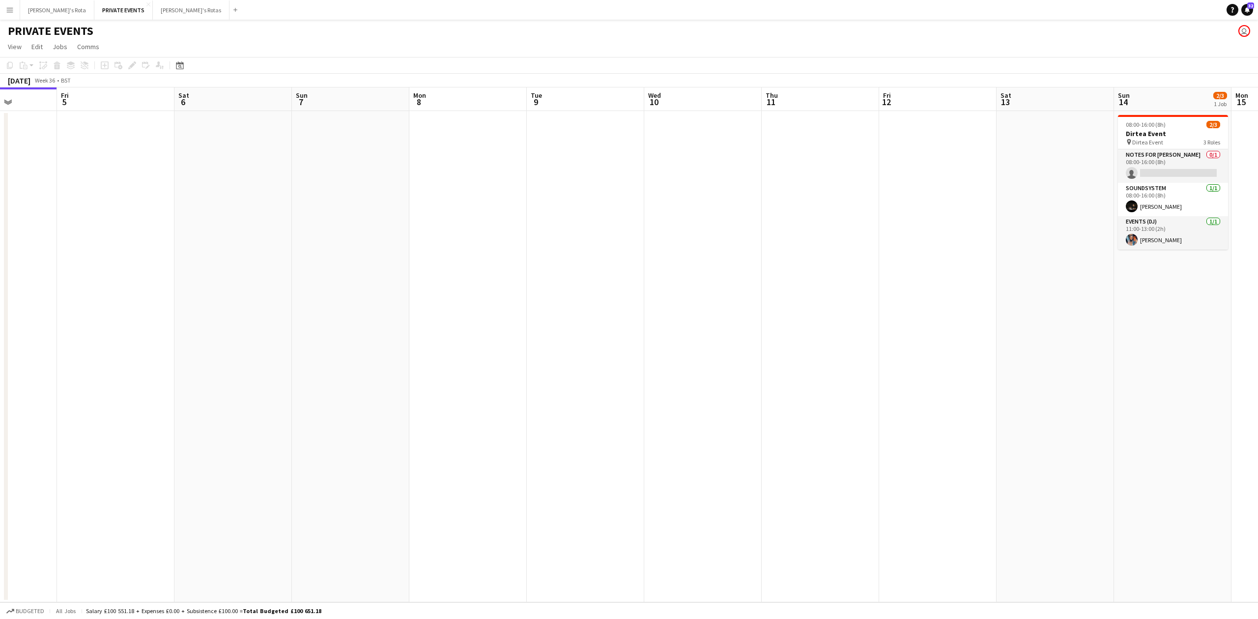
drag, startPoint x: 415, startPoint y: 179, endPoint x: 61, endPoint y: 183, distance: 353.4
click at [61, 183] on app-calendar-viewport "Mon 1 1/2 1 Job Tue 2 Wed 3 Thu 4 Fri 5 Sat 6 Sun 7 Mon 8 Tue 9 Wed 10 Thu 11 F…" at bounding box center [629, 344] width 1258 height 515
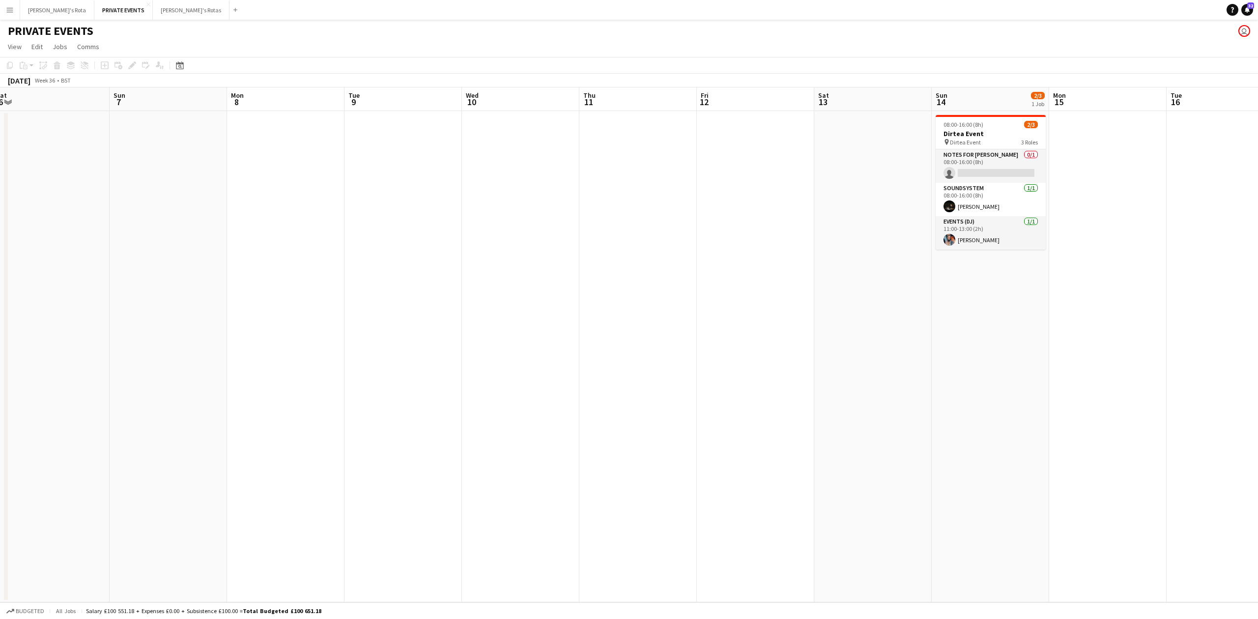
scroll to position [0, 279]
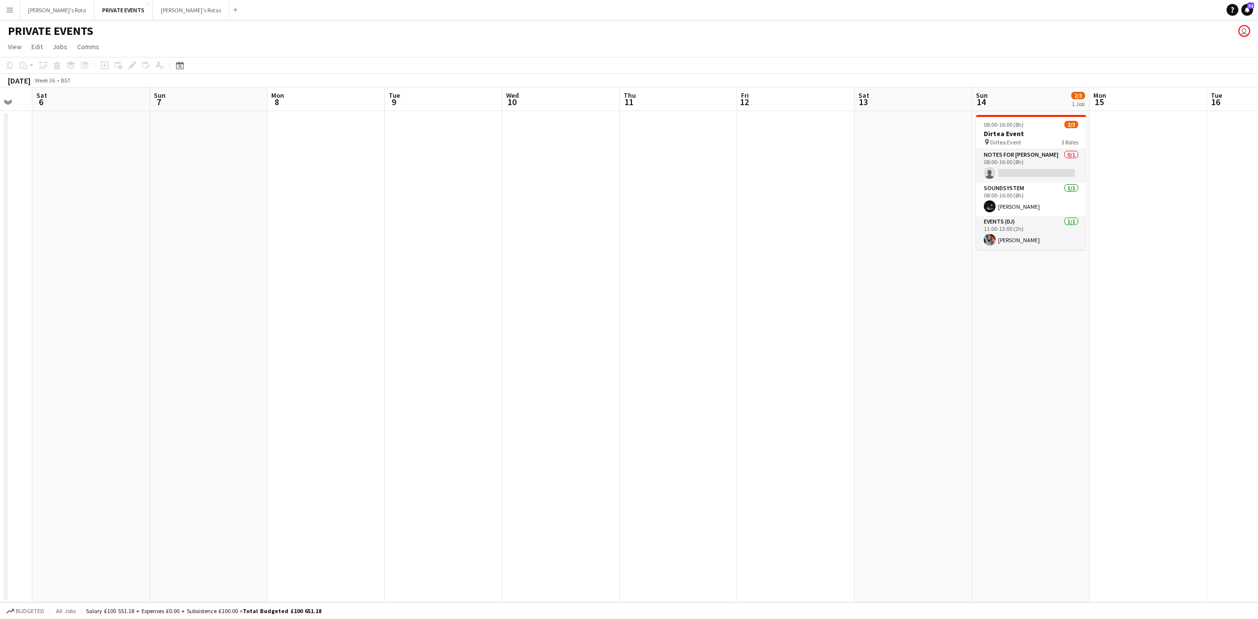
drag, startPoint x: 392, startPoint y: 182, endPoint x: 279, endPoint y: 185, distance: 112.6
click at [246, 186] on app-calendar-viewport "Wed 3 Thu 4 Fri 5 Sat 6 Sun 7 Mon 8 Tue 9 Wed 10 Thu 11 Fri 12 Sat 13 Sun 14 2/…" at bounding box center [629, 344] width 1258 height 515
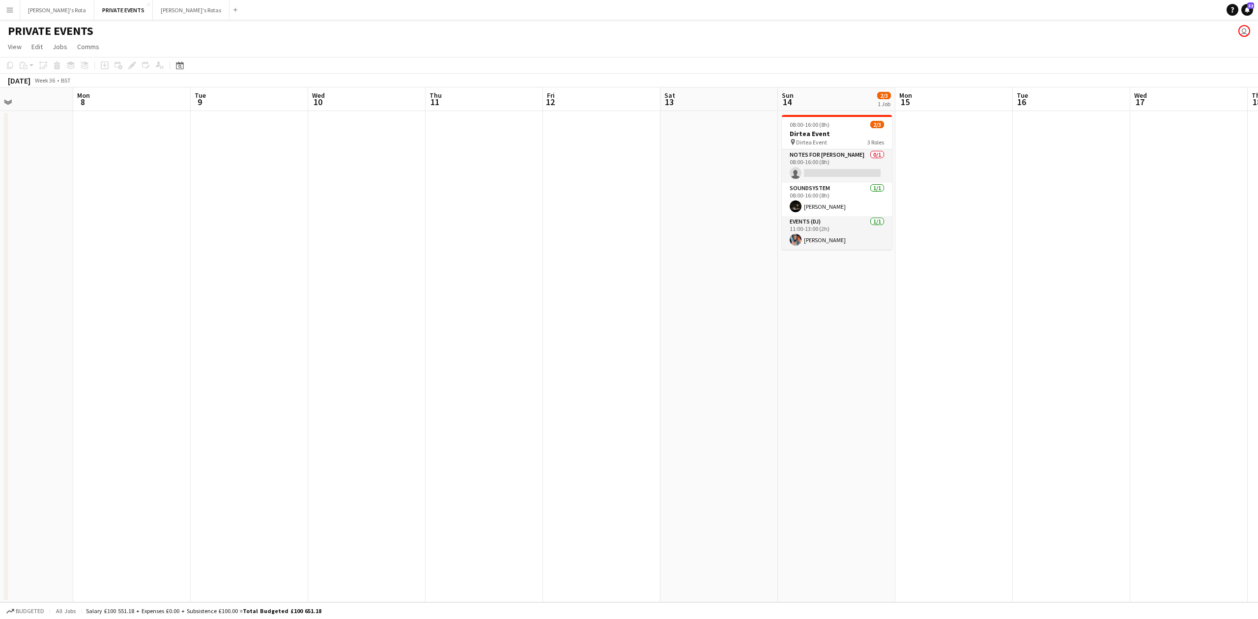
click at [486, 133] on app-date-cell at bounding box center [484, 356] width 117 height 491
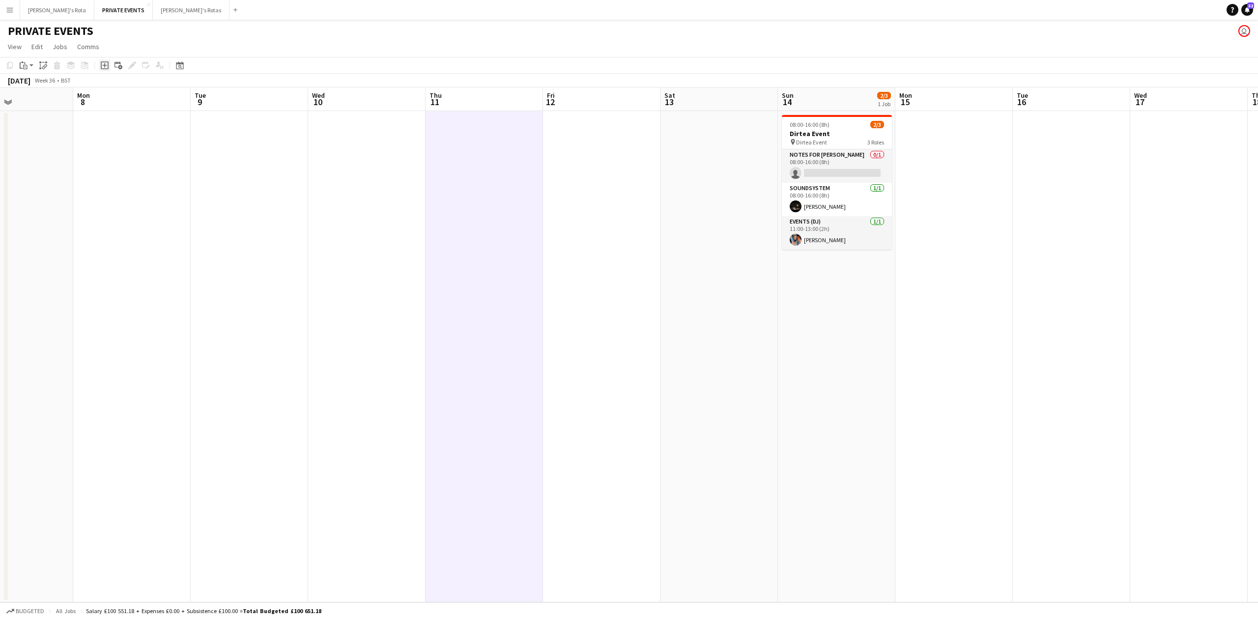
click at [101, 63] on icon at bounding box center [105, 65] width 8 height 8
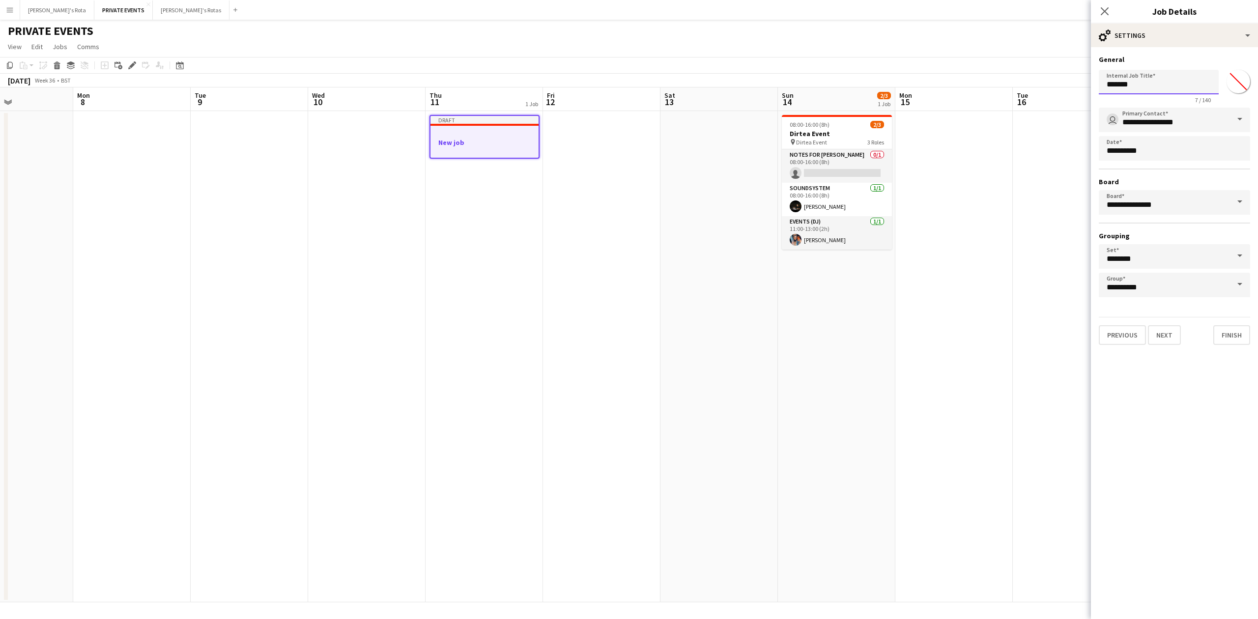
click at [1127, 83] on input "*******" at bounding box center [1159, 82] width 120 height 25
type input "**********"
click at [1162, 336] on button "Next" at bounding box center [1164, 335] width 33 height 20
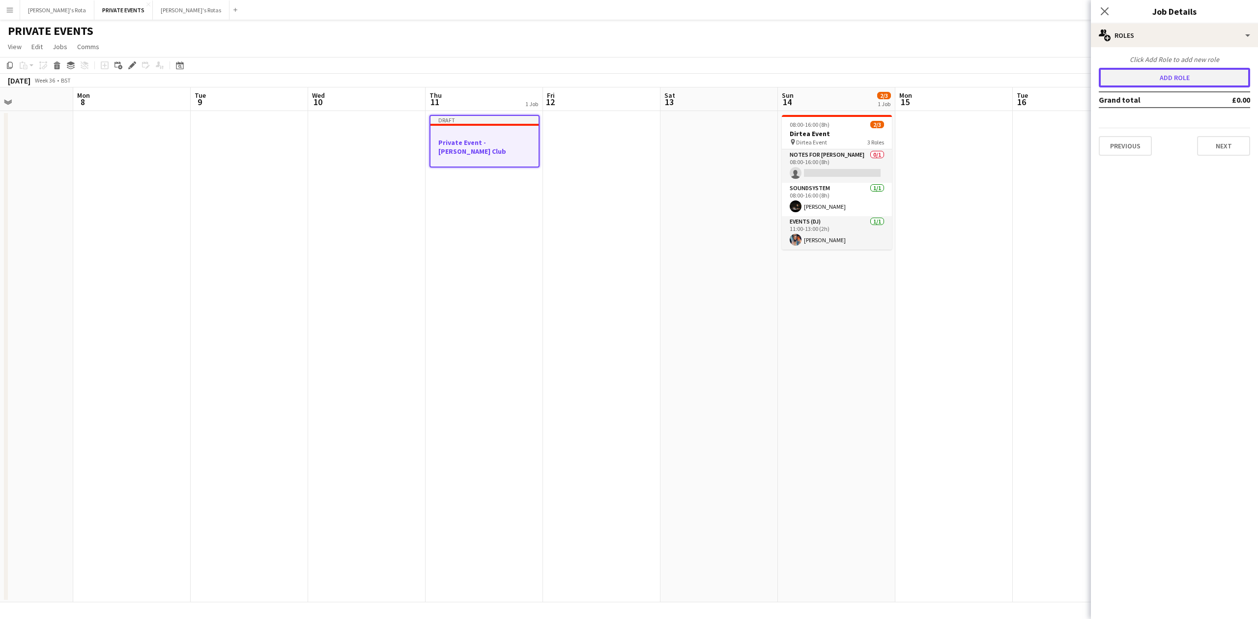
click at [1141, 72] on button "Add role" at bounding box center [1174, 78] width 151 height 20
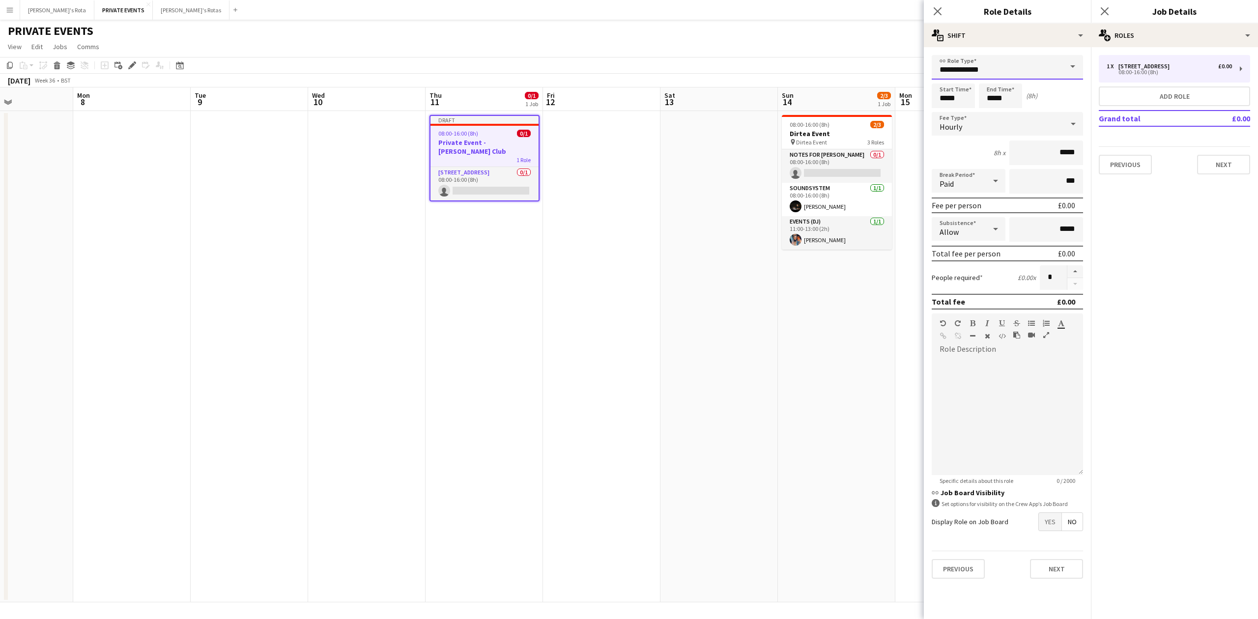
click at [1021, 67] on input "**********" at bounding box center [1007, 67] width 151 height 25
click at [977, 148] on span "Events (DJ)" at bounding box center [1008, 152] width 136 height 9
type input "**********"
click at [1157, 65] on div "[STREET_ADDRESS]" at bounding box center [1145, 66] width 55 height 7
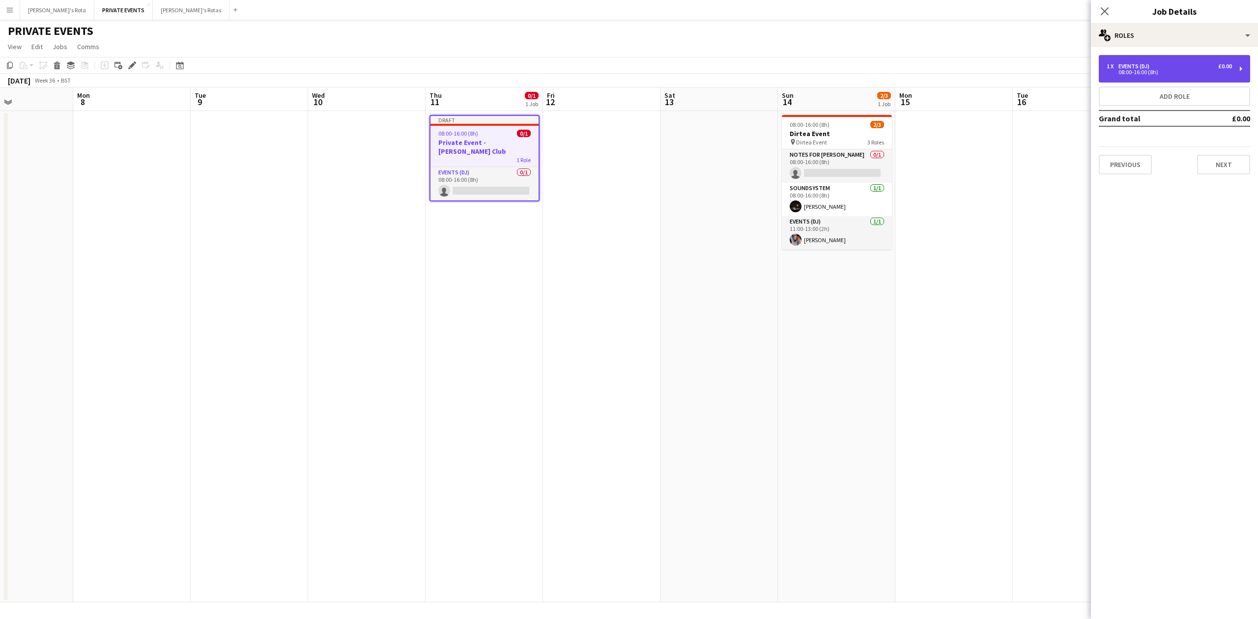
click at [1157, 65] on div "1 x Events (DJ) £0.00" at bounding box center [1169, 66] width 125 height 7
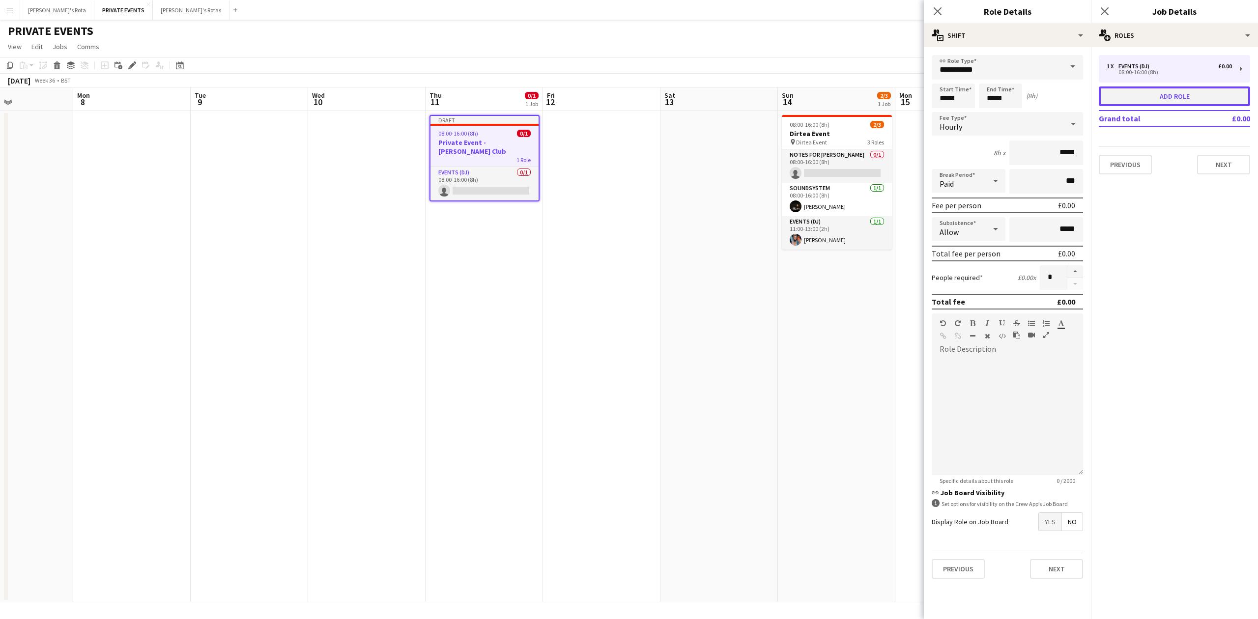
click at [1180, 89] on button "Add role" at bounding box center [1174, 96] width 151 height 20
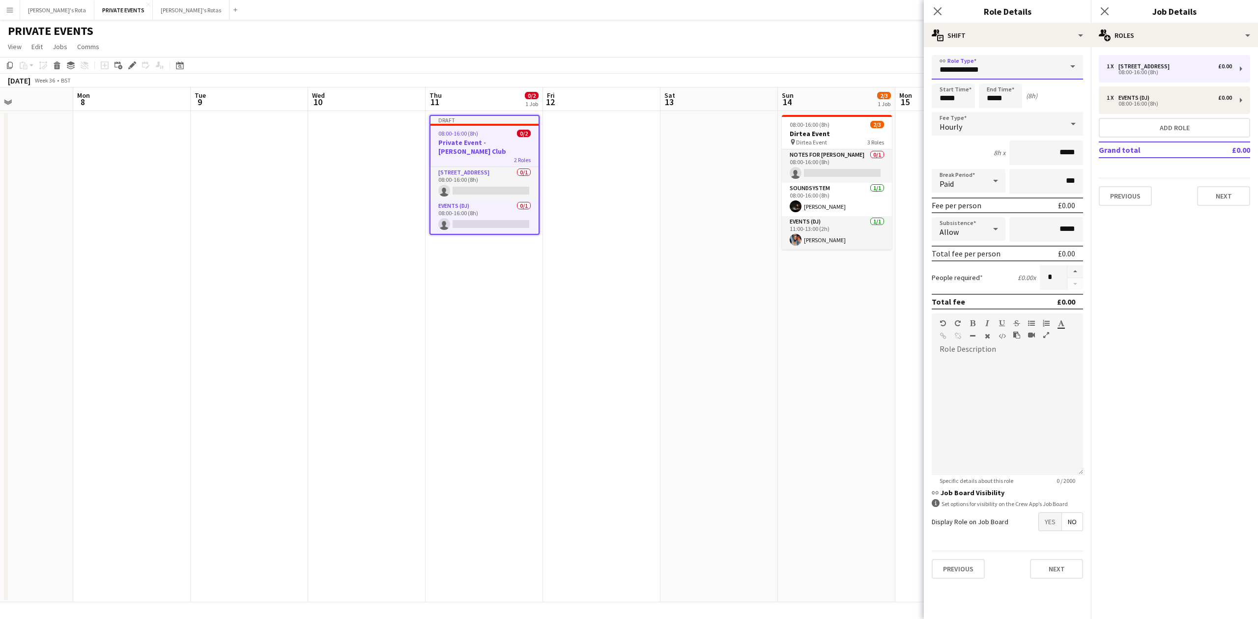
click at [1030, 64] on input "**********" at bounding box center [1007, 67] width 151 height 25
click at [975, 91] on span "Notes for [PERSON_NAME]" at bounding box center [1008, 92] width 136 height 9
click at [1125, 106] on div "08:00-16:00 (8h)" at bounding box center [1169, 103] width 125 height 5
type input "**********"
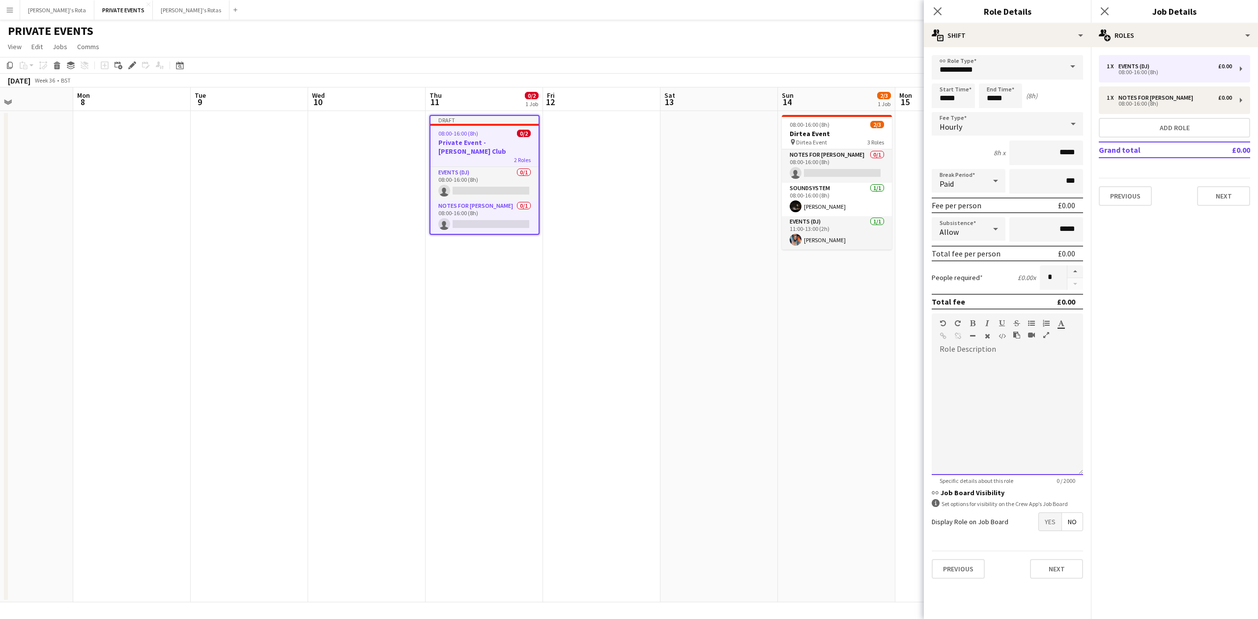
click at [1011, 382] on div at bounding box center [1007, 416] width 151 height 118
paste div
click at [951, 93] on input "*****" at bounding box center [953, 96] width 43 height 25
click at [947, 109] on div at bounding box center [944, 113] width 20 height 10
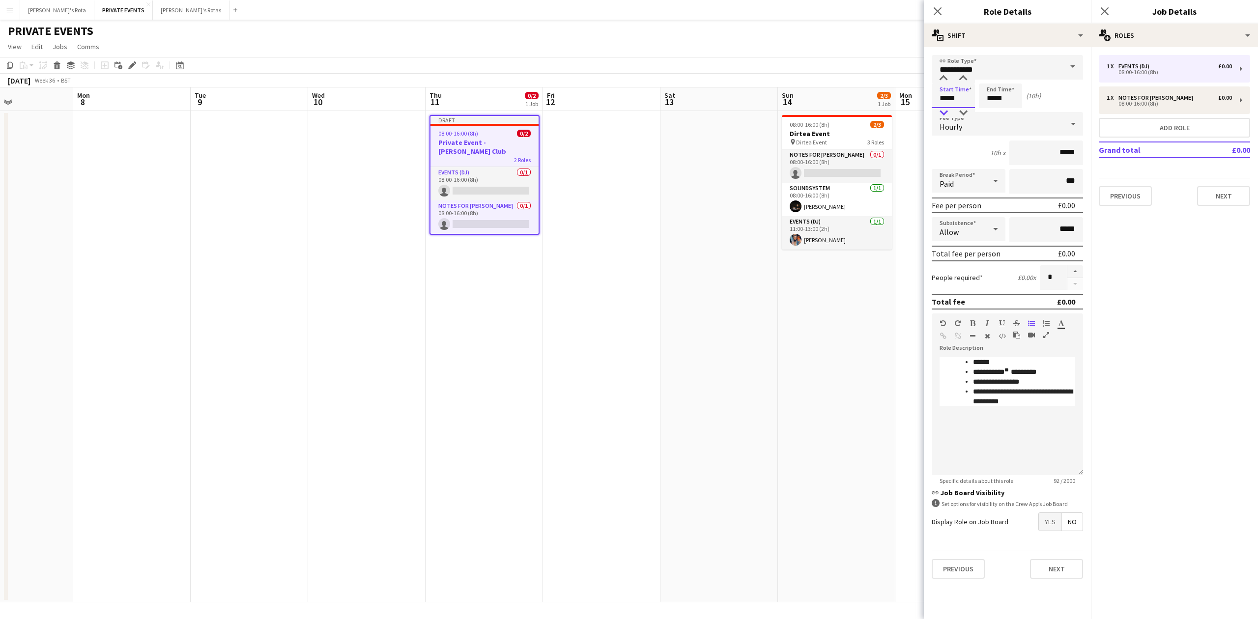
click at [947, 109] on div at bounding box center [944, 113] width 20 height 10
click at [945, 74] on div at bounding box center [944, 79] width 20 height 10
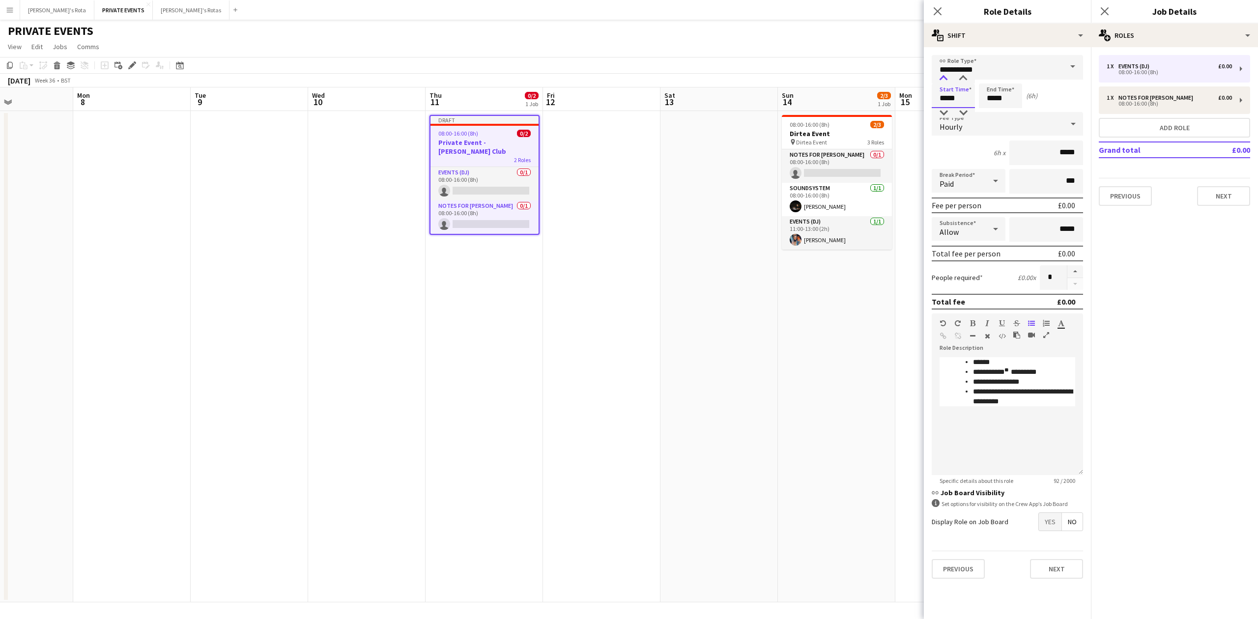
click at [945, 74] on div at bounding box center [944, 79] width 20 height 10
click at [946, 74] on div at bounding box center [944, 79] width 20 height 10
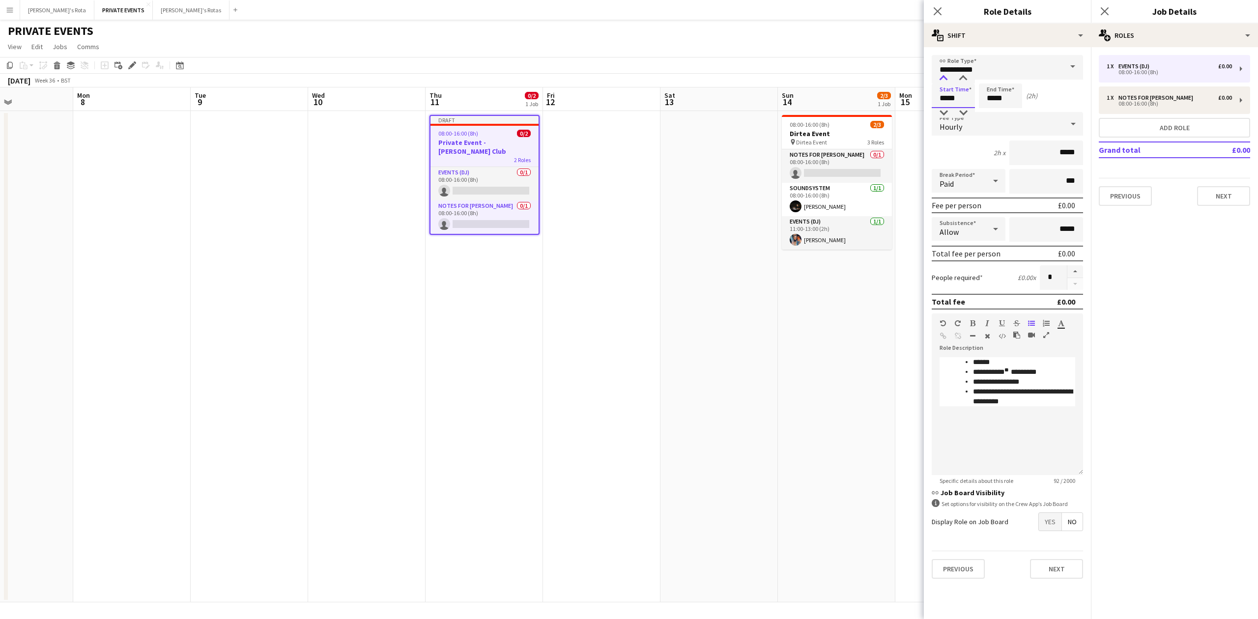
click at [946, 74] on div at bounding box center [944, 79] width 20 height 10
click at [963, 79] on div at bounding box center [963, 79] width 20 height 10
type input "*****"
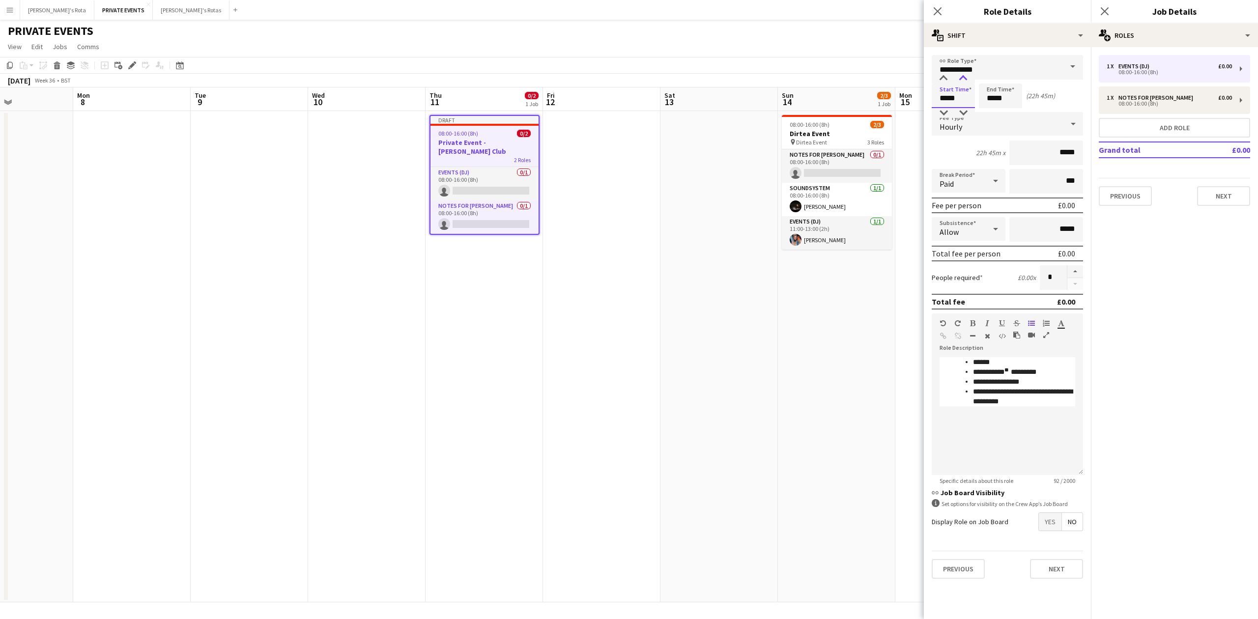
click at [963, 79] on div at bounding box center [963, 79] width 20 height 10
drag, startPoint x: 986, startPoint y: 103, endPoint x: 985, endPoint y: 81, distance: 22.6
click at [986, 102] on input "*****" at bounding box center [1000, 96] width 43 height 25
click at [991, 75] on div at bounding box center [991, 79] width 20 height 10
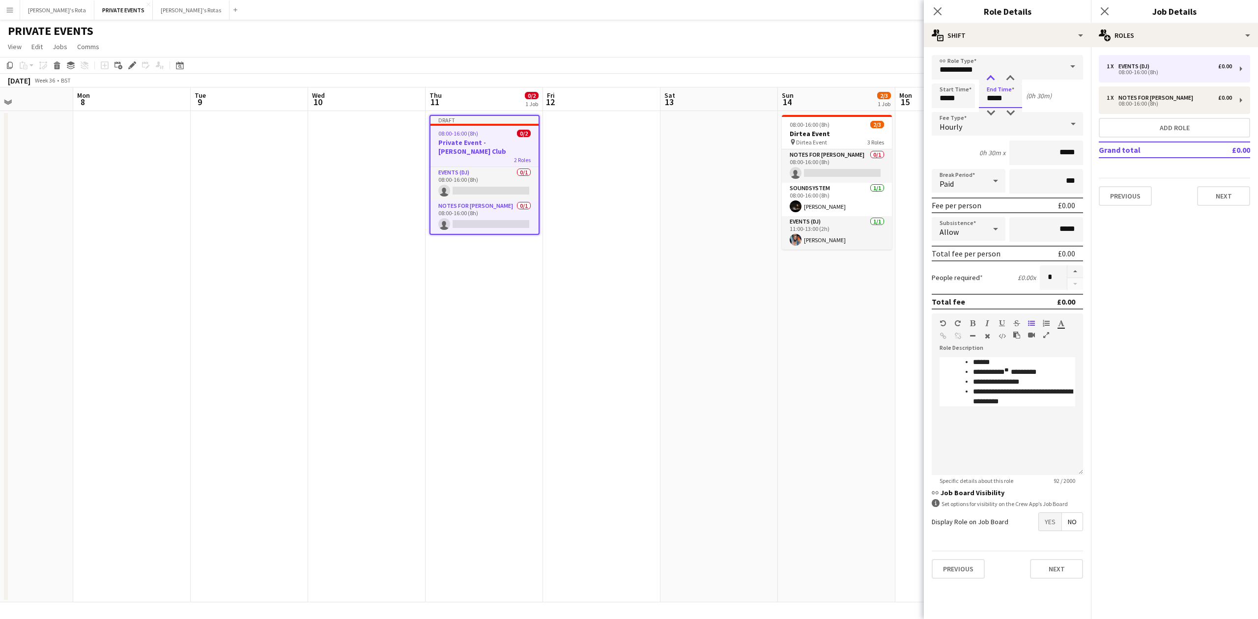
click at [991, 75] on div at bounding box center [991, 79] width 20 height 10
click at [1005, 76] on div at bounding box center [1011, 79] width 20 height 10
type input "*****"
click at [1005, 76] on div at bounding box center [1011, 79] width 20 height 10
click at [968, 122] on div "Hourly" at bounding box center [998, 124] width 132 height 24
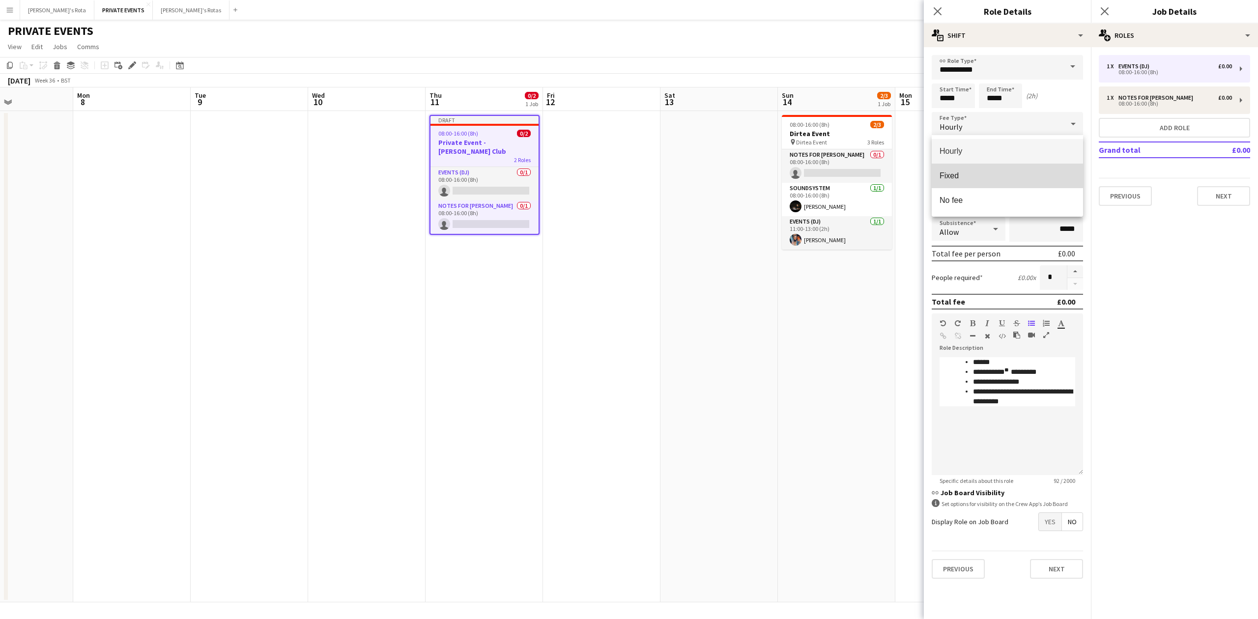
click at [954, 178] on span "Fixed" at bounding box center [1008, 175] width 136 height 9
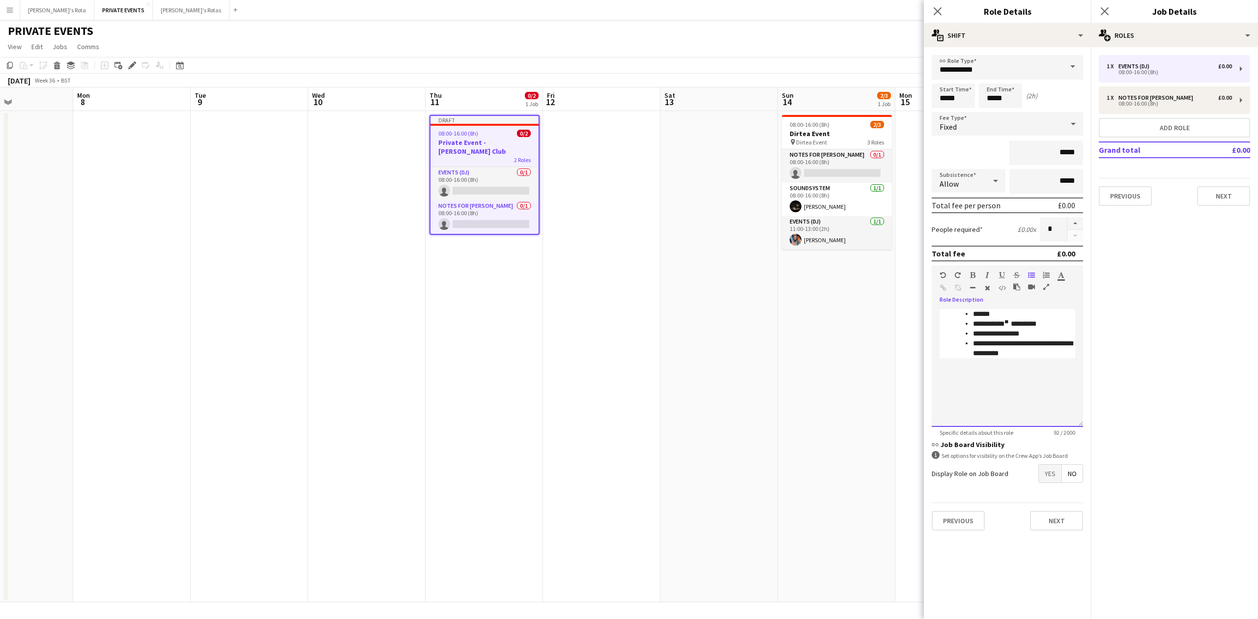
click at [1038, 376] on div "**********" at bounding box center [1007, 368] width 151 height 118
click at [1219, 191] on button "Next" at bounding box center [1223, 196] width 53 height 20
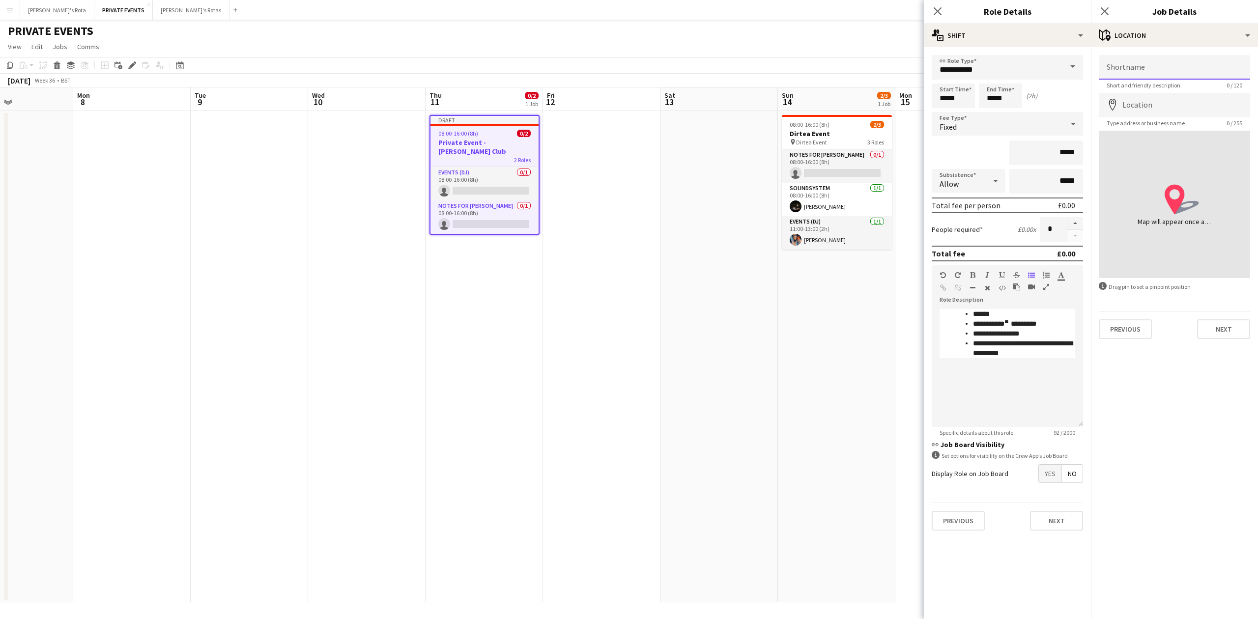
click at [1136, 73] on input "Shortname" at bounding box center [1174, 67] width 151 height 25
type input "**********"
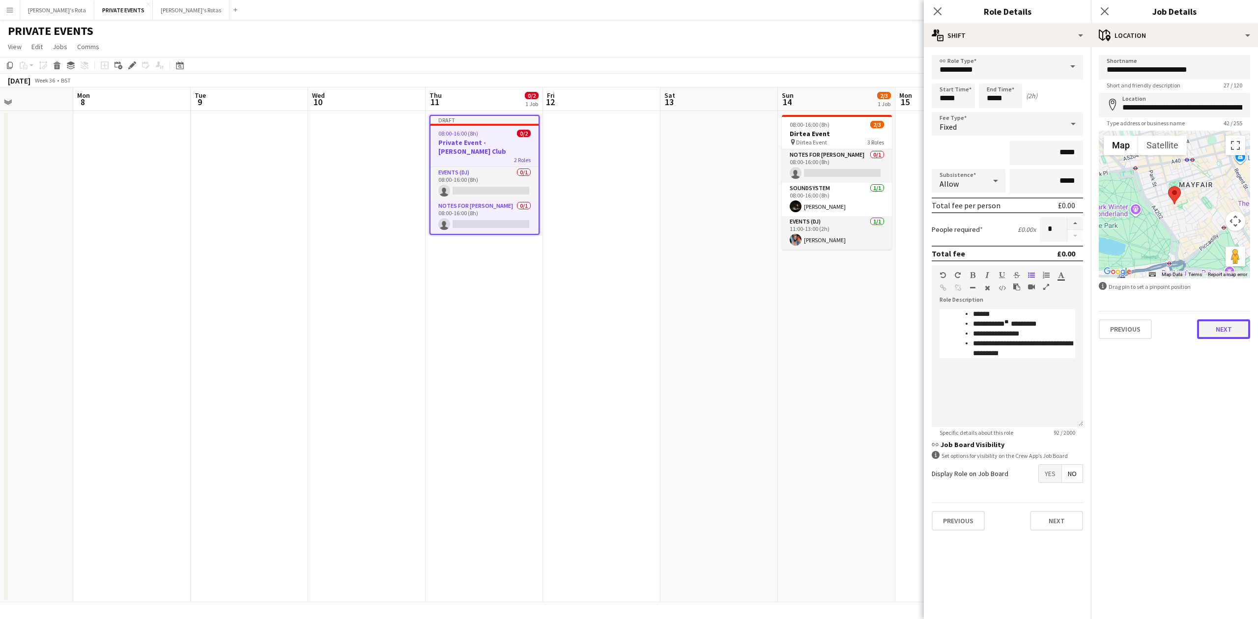
click at [1228, 327] on button "Next" at bounding box center [1223, 329] width 53 height 20
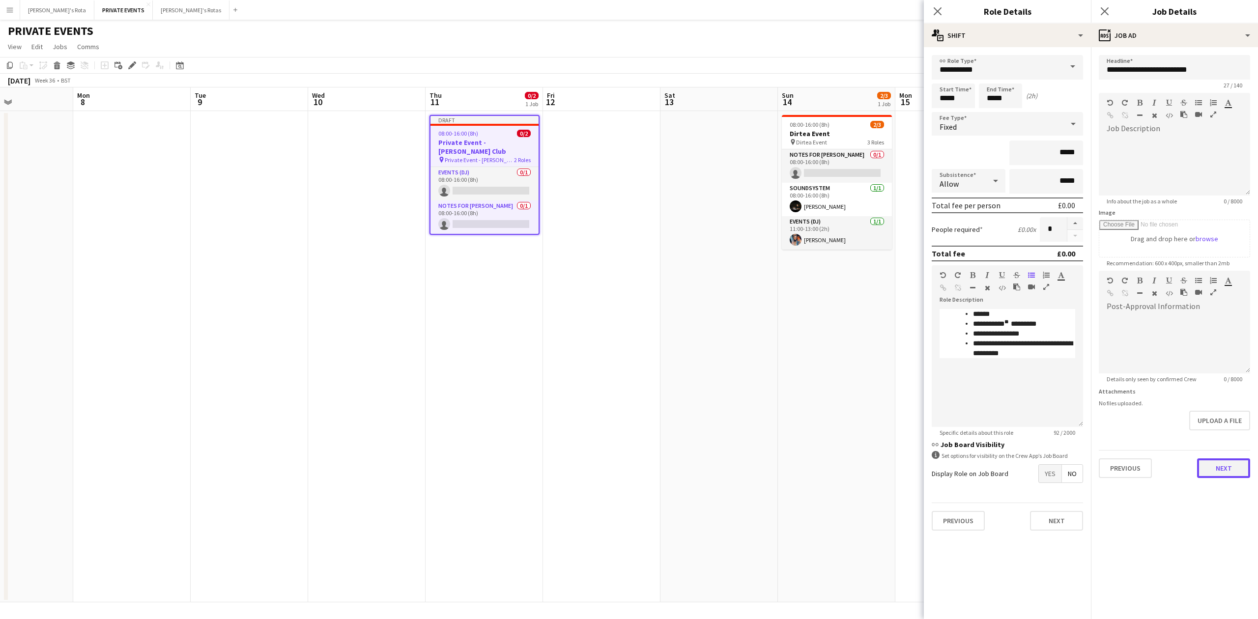
click at [1217, 459] on button "Next" at bounding box center [1223, 468] width 53 height 20
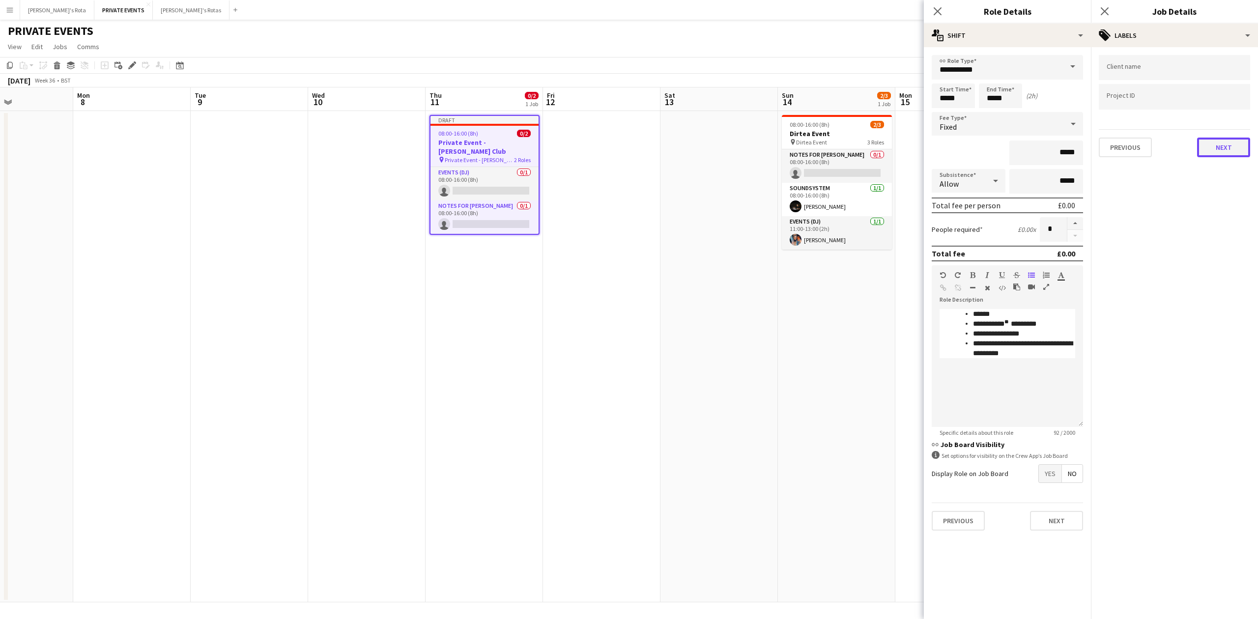
click at [1225, 142] on button "Next" at bounding box center [1223, 148] width 53 height 20
click at [1219, 92] on button "Next" at bounding box center [1223, 102] width 53 height 20
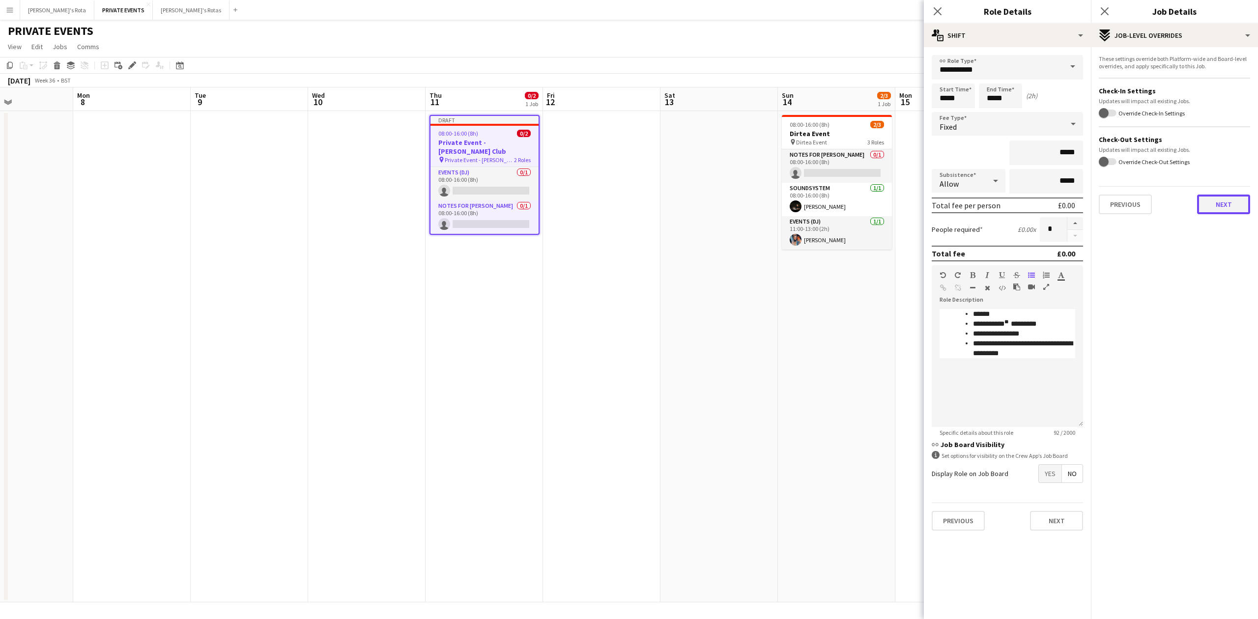
click at [1224, 200] on button "Next" at bounding box center [1223, 205] width 53 height 20
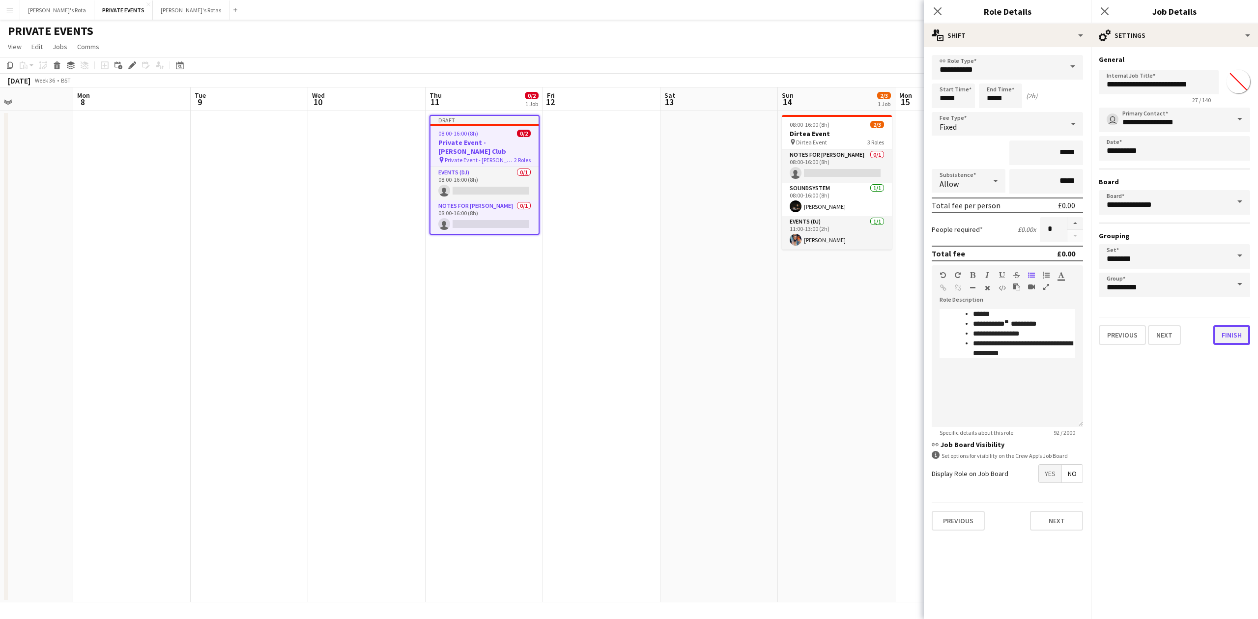
click at [1232, 332] on button "Finish" at bounding box center [1231, 335] width 37 height 20
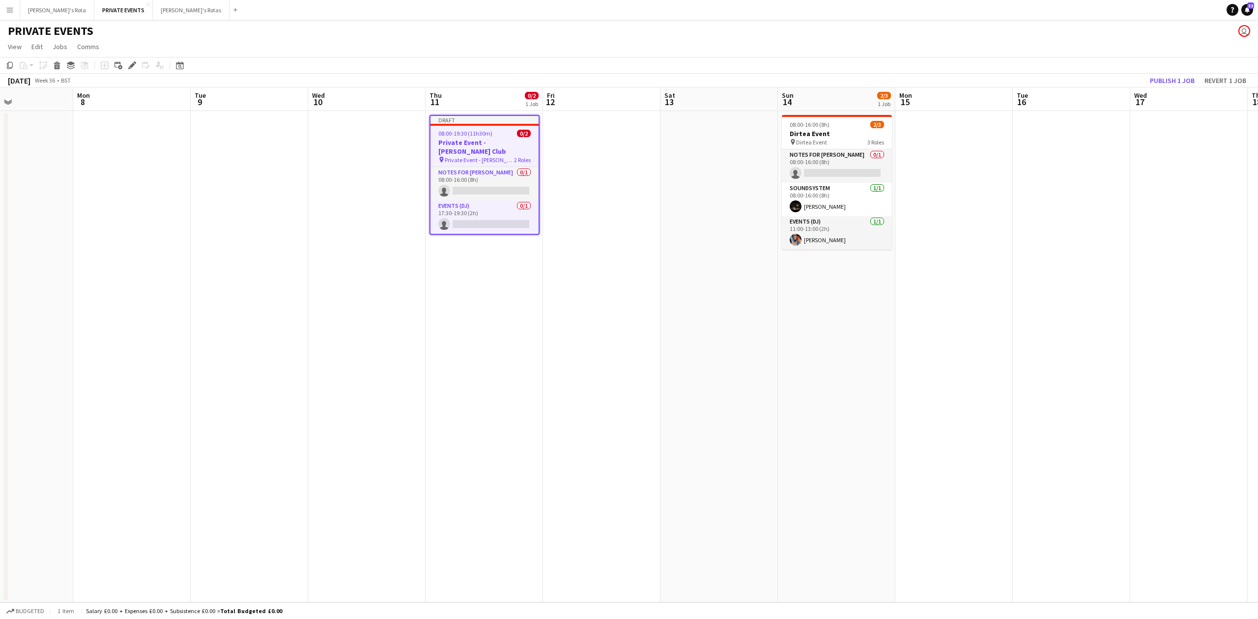
click at [493, 315] on app-date-cell "Draft 08:00-19:30 (11h30m) 0/2 Private Event - [PERSON_NAME] Club pin Private E…" at bounding box center [484, 356] width 117 height 491
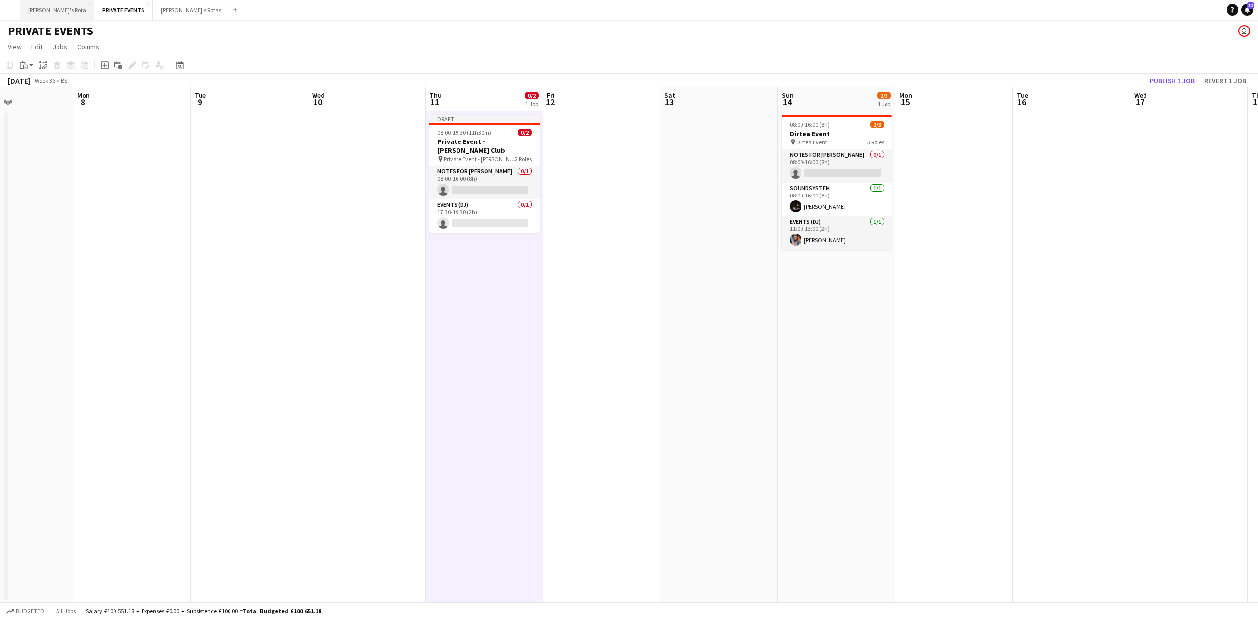
click at [30, 10] on button "[PERSON_NAME]'s Rota Close" at bounding box center [57, 9] width 74 height 19
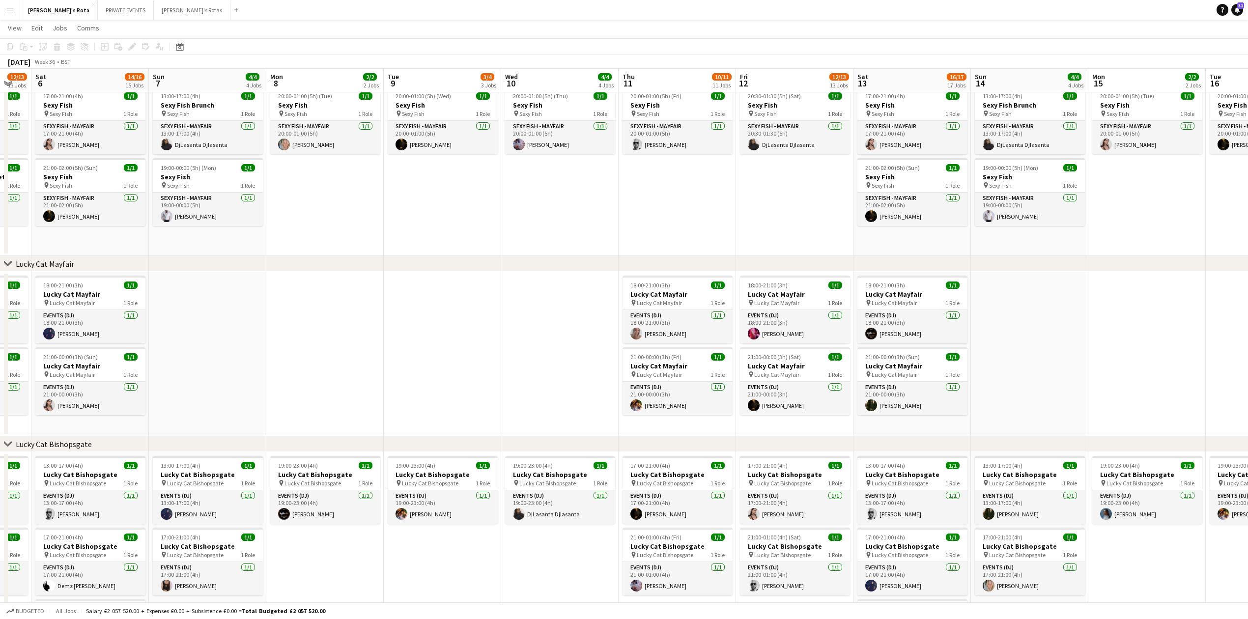
scroll to position [0, 330]
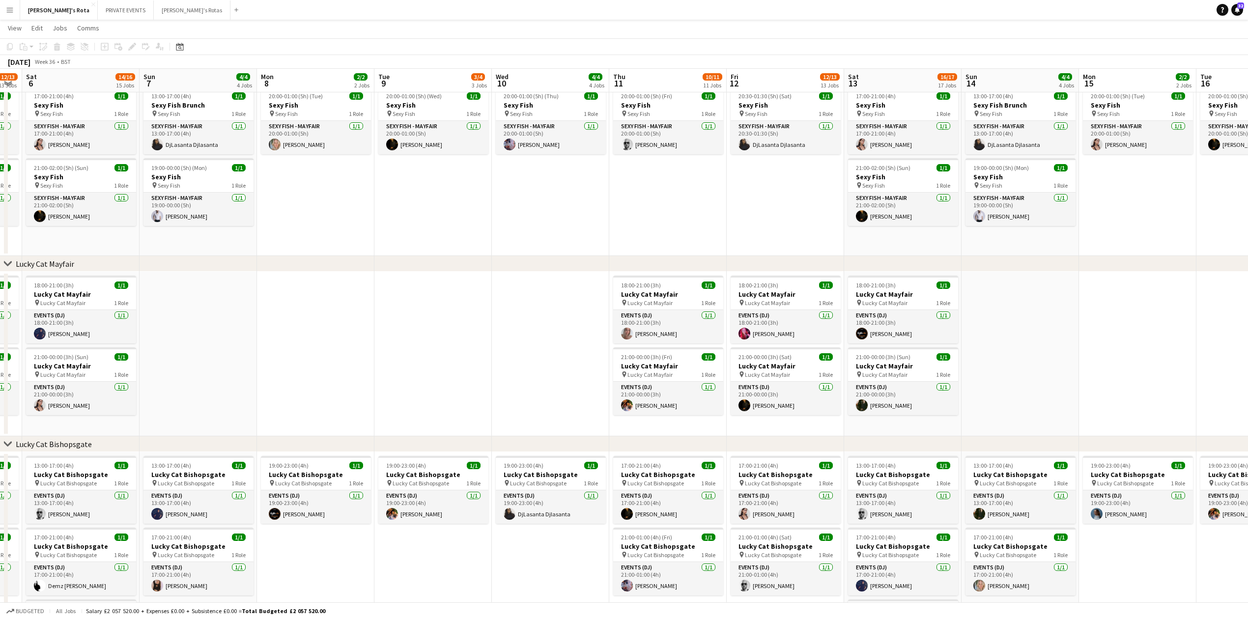
drag, startPoint x: 797, startPoint y: 331, endPoint x: 467, endPoint y: 335, distance: 330.3
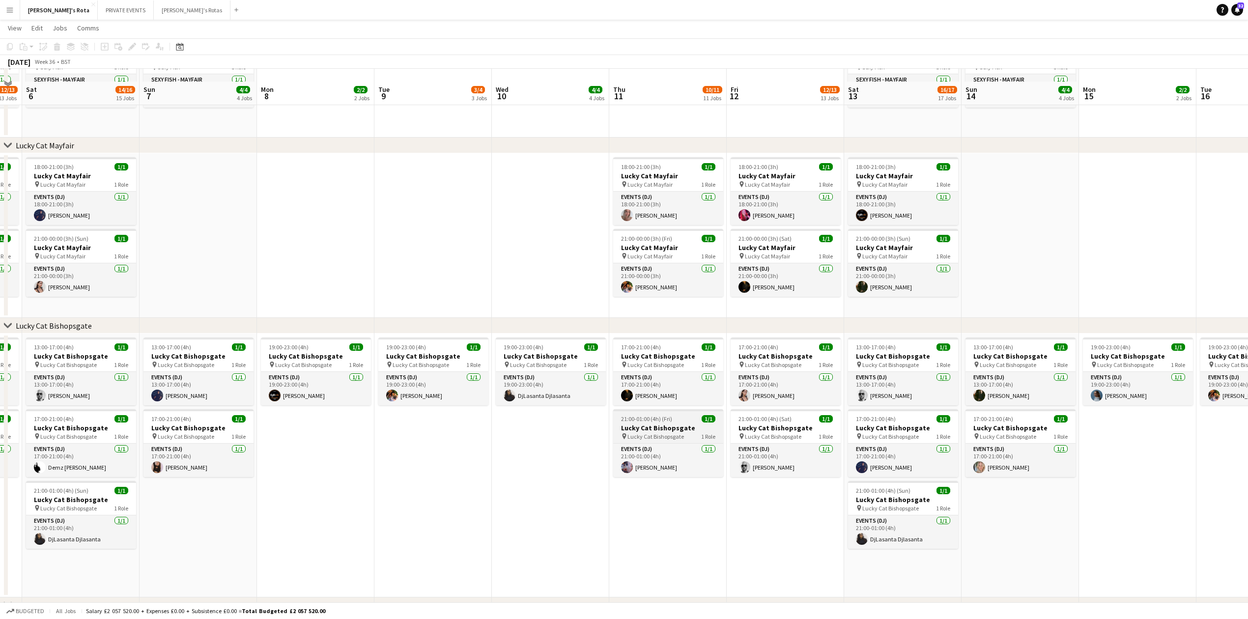
scroll to position [393, 0]
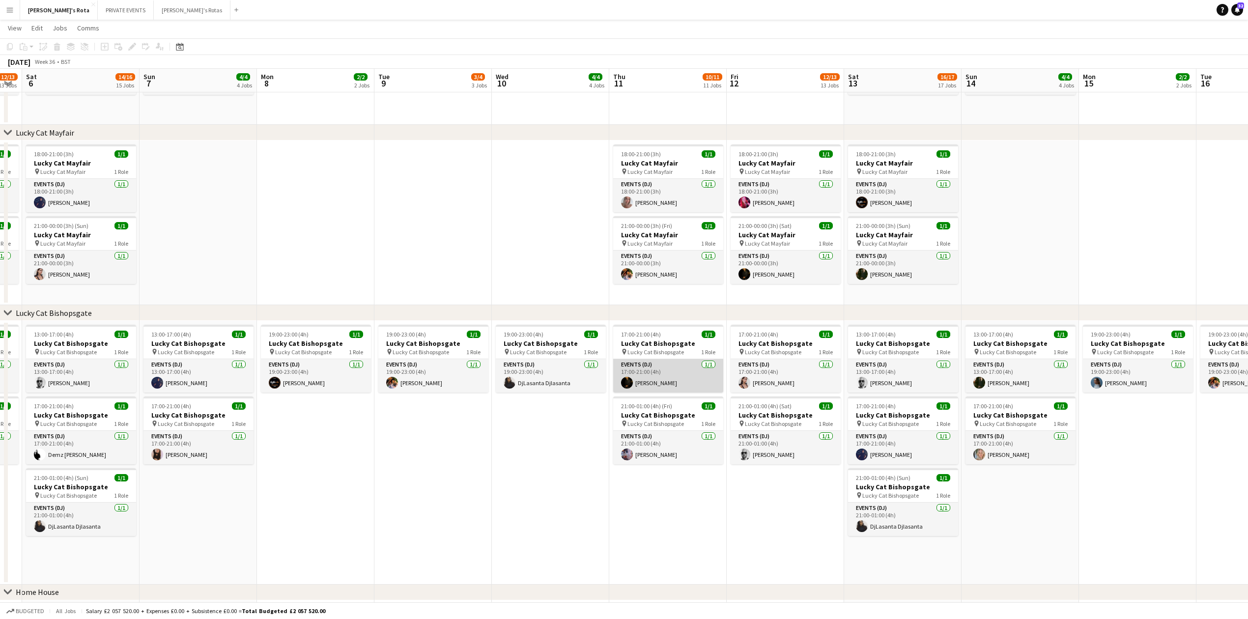
click at [646, 372] on app-card-role "Events (DJ) [DATE] 17:00-21:00 (4h) [PERSON_NAME]" at bounding box center [668, 375] width 110 height 33
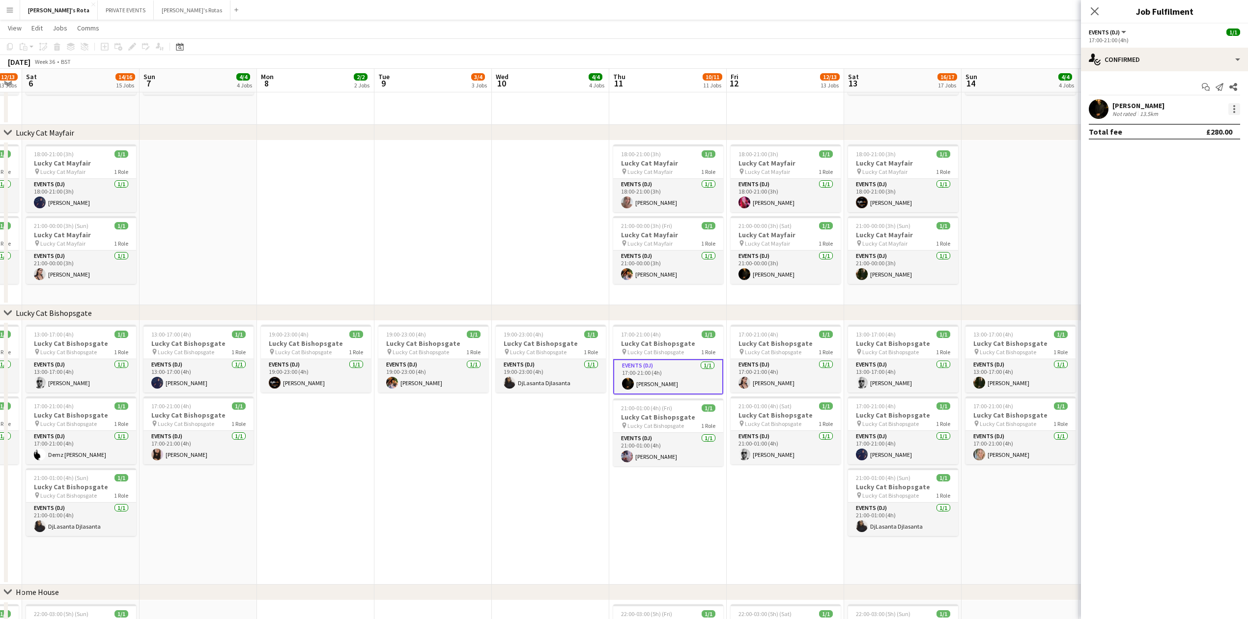
click at [1232, 109] on div at bounding box center [1235, 109] width 12 height 12
click at [1185, 220] on span "Remove" at bounding box center [1186, 221] width 29 height 8
click at [1093, 8] on icon "Close pop-in" at bounding box center [1094, 10] width 9 height 9
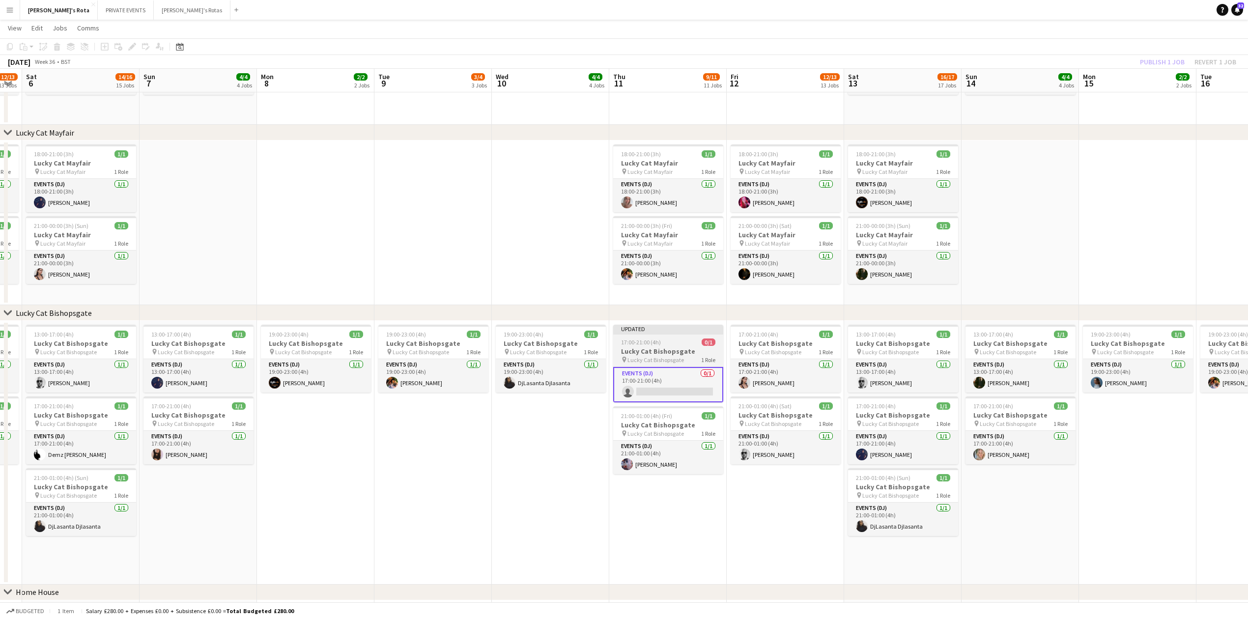
click at [653, 354] on h3 "Lucky Cat Bishopsgate" at bounding box center [668, 351] width 110 height 9
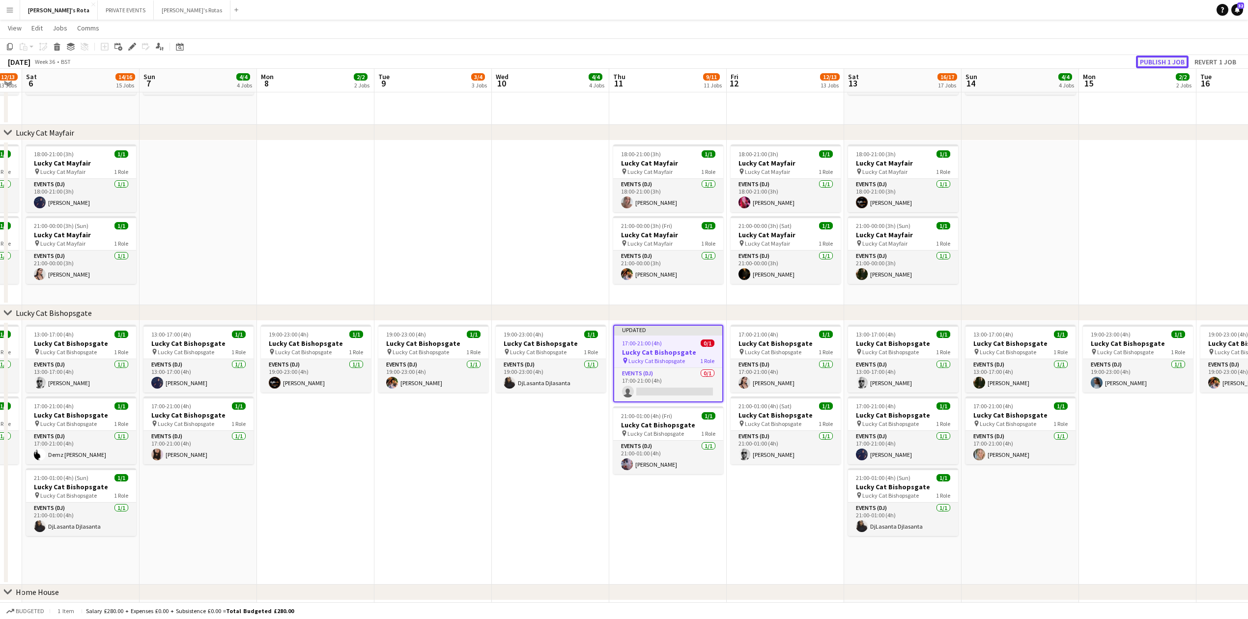
click at [1156, 61] on button "Publish 1 job" at bounding box center [1162, 62] width 53 height 13
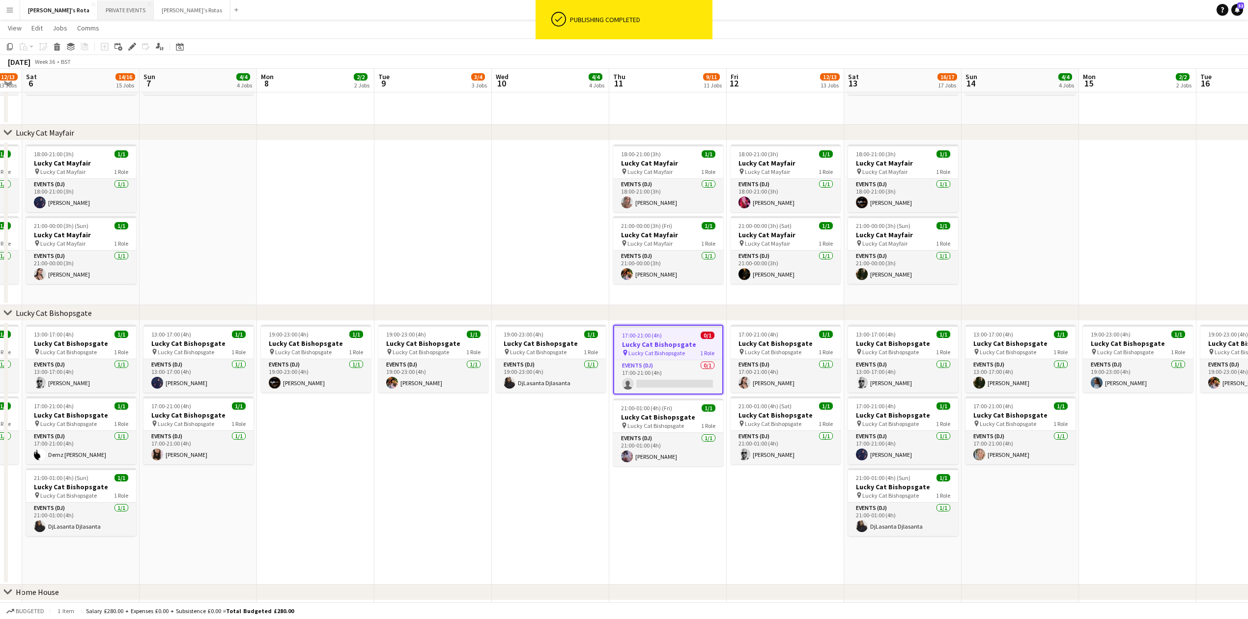
click at [107, 2] on button "PRIVATE EVENTS Close" at bounding box center [126, 9] width 56 height 19
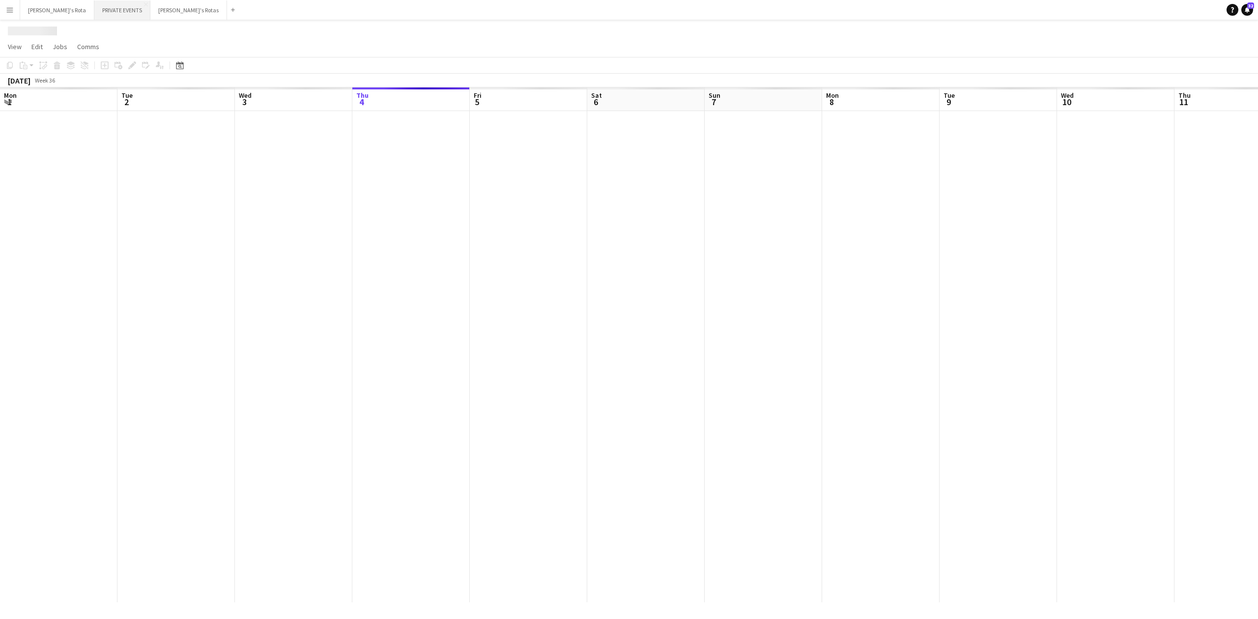
scroll to position [0, 235]
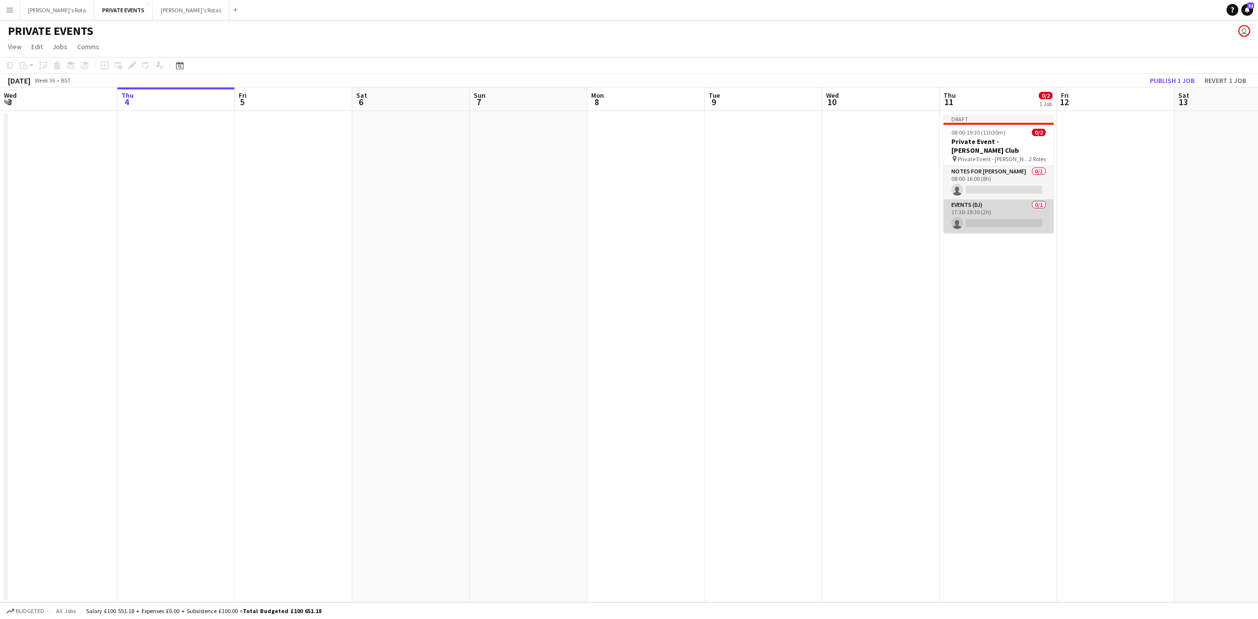
click at [983, 210] on app-card-role "Events (DJ) 0/1 17:30-19:30 (2h) single-neutral-actions" at bounding box center [999, 216] width 110 height 33
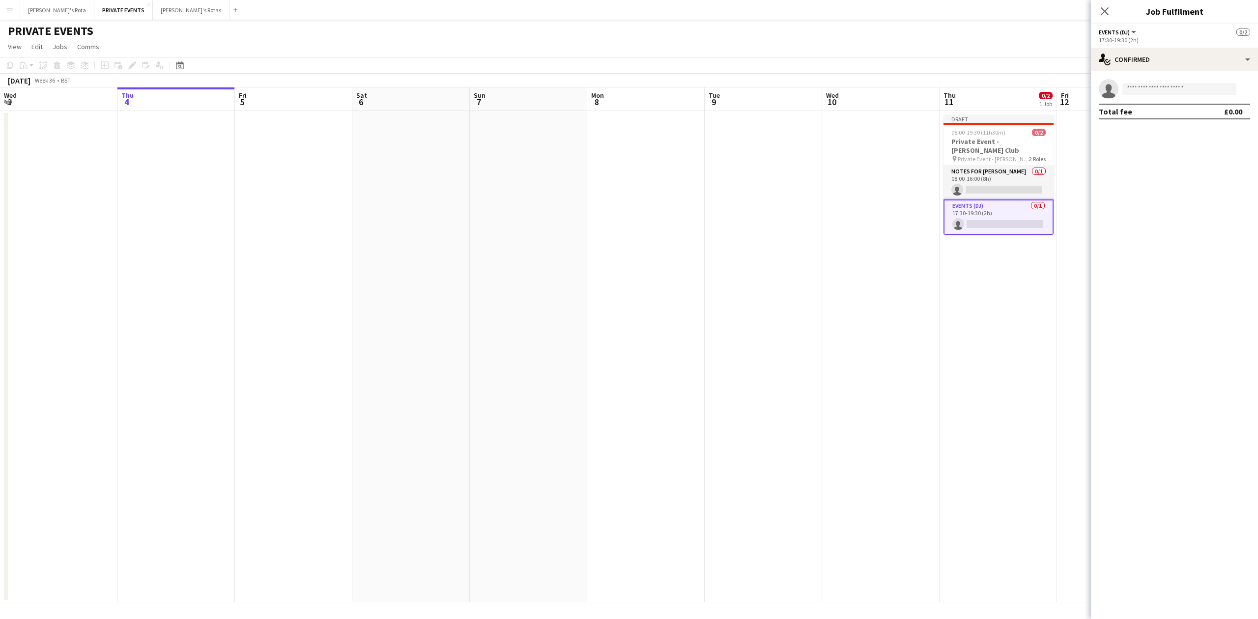
click at [1136, 80] on app-invite-slot "single-neutral-actions" at bounding box center [1174, 89] width 167 height 20
click at [1137, 87] on input at bounding box center [1179, 89] width 114 height 12
type input "******"
click at [1146, 110] on span "[EMAIL_ADDRESS][DOMAIN_NAME]" at bounding box center [1179, 111] width 98 height 8
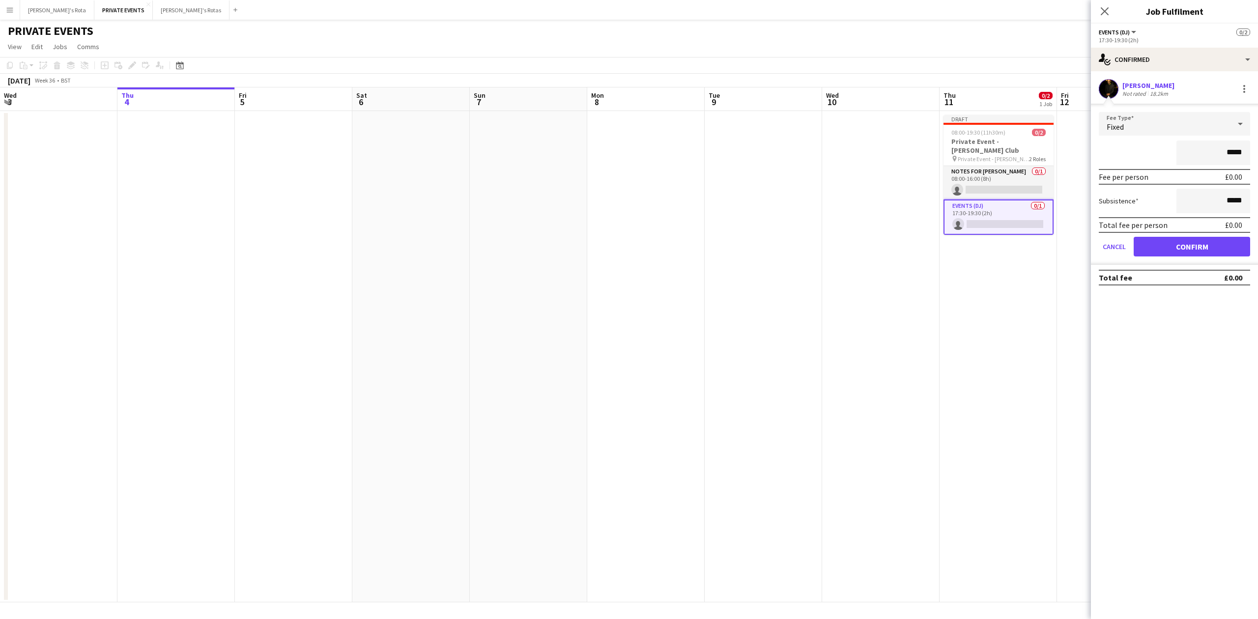
drag, startPoint x: 1188, startPoint y: 234, endPoint x: 1186, endPoint y: 248, distance: 13.9
click at [1188, 234] on form "Fee Type Fixed ***** Fee per person £0.00 Subsistence ***** Total fee per perso…" at bounding box center [1174, 188] width 167 height 153
click at [1186, 247] on button "Confirm" at bounding box center [1192, 247] width 116 height 20
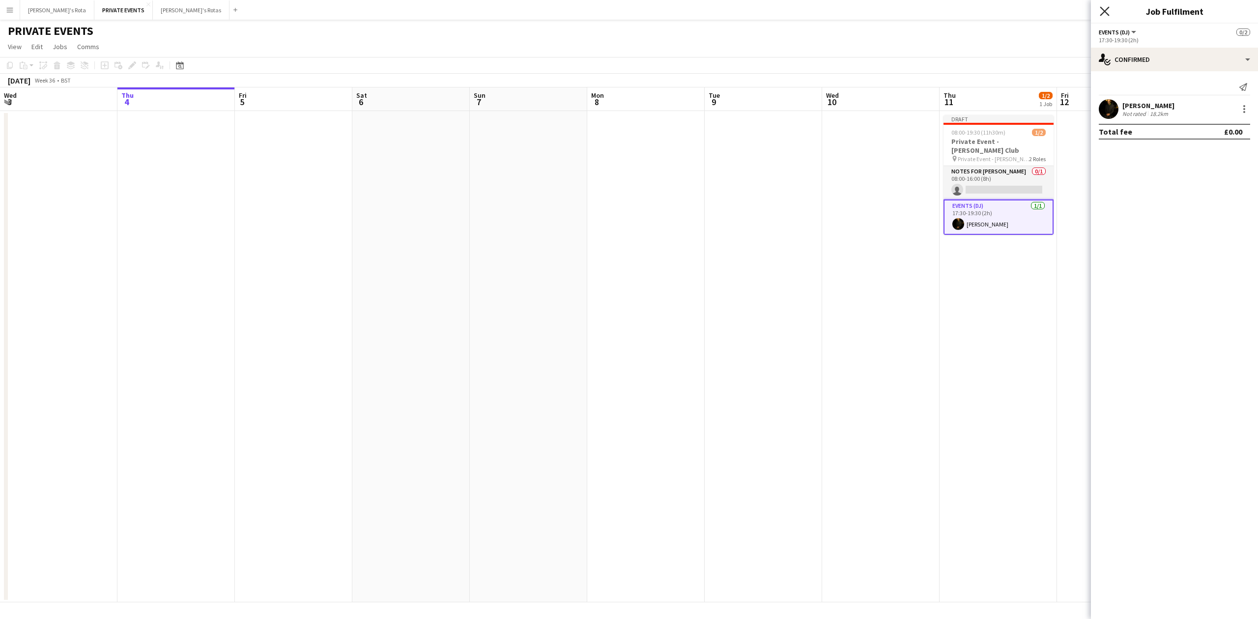
click at [1103, 10] on icon at bounding box center [1104, 10] width 9 height 9
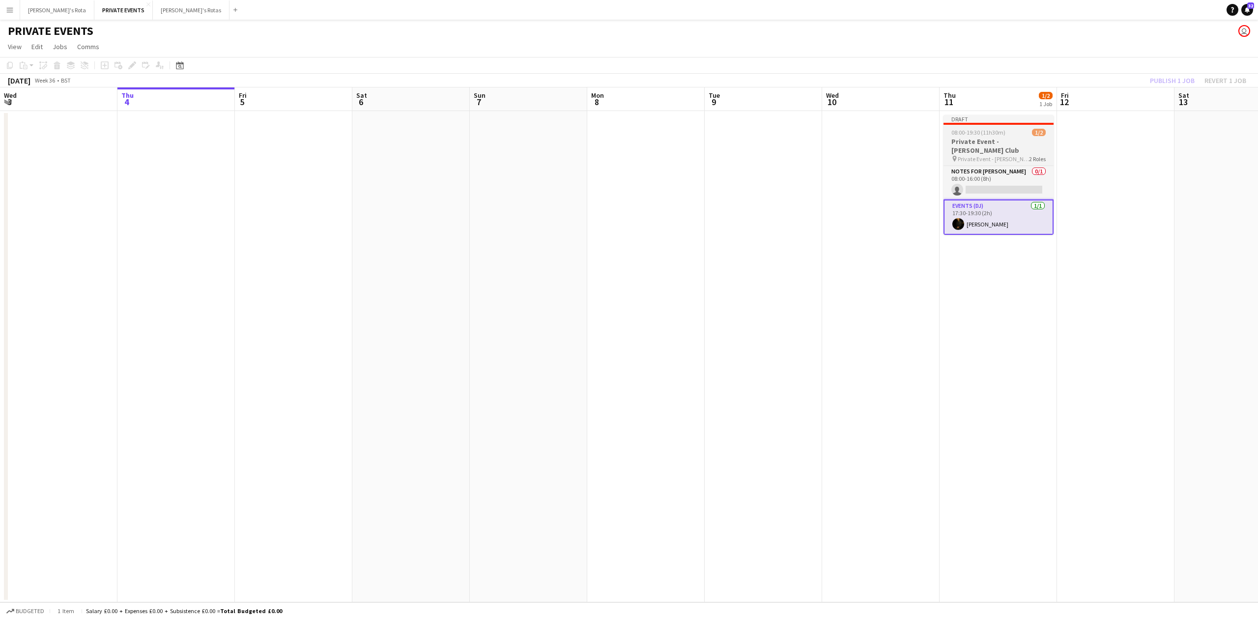
click at [989, 133] on span "08:00-19:30 (11h30m)" at bounding box center [978, 132] width 54 height 7
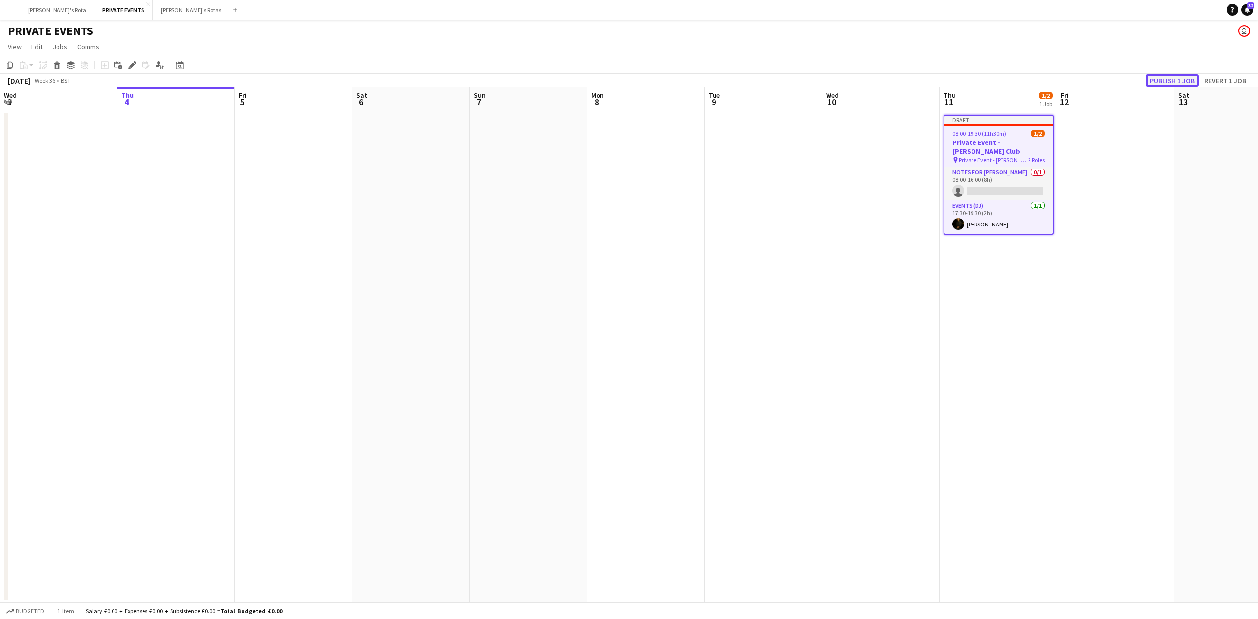
click at [1171, 80] on button "Publish 1 job" at bounding box center [1172, 80] width 53 height 13
click at [48, 3] on button "[PERSON_NAME]'s Rota Close" at bounding box center [57, 9] width 74 height 19
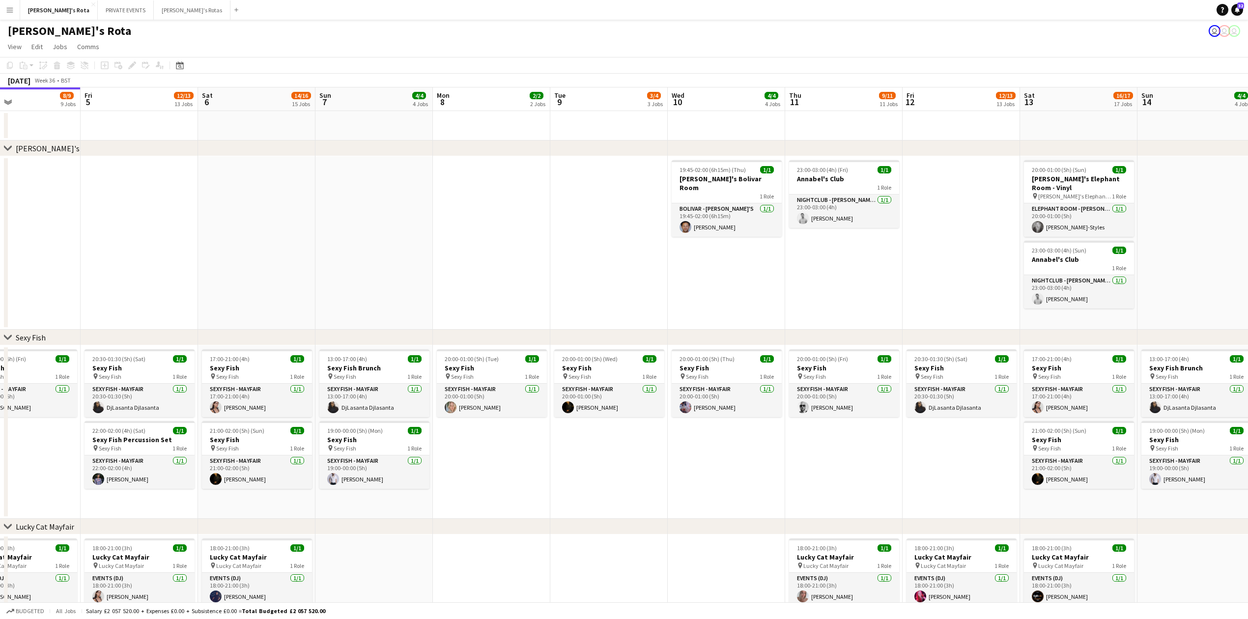
scroll to position [0, 330]
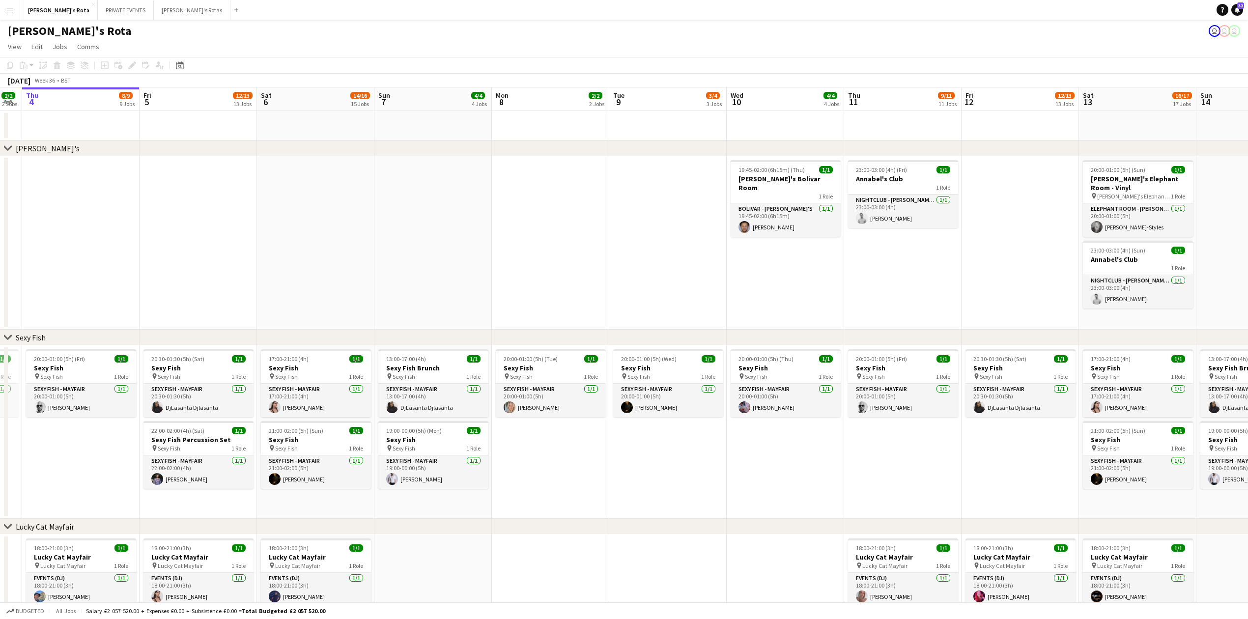
drag, startPoint x: 700, startPoint y: 240, endPoint x: 374, endPoint y: 240, distance: 325.8
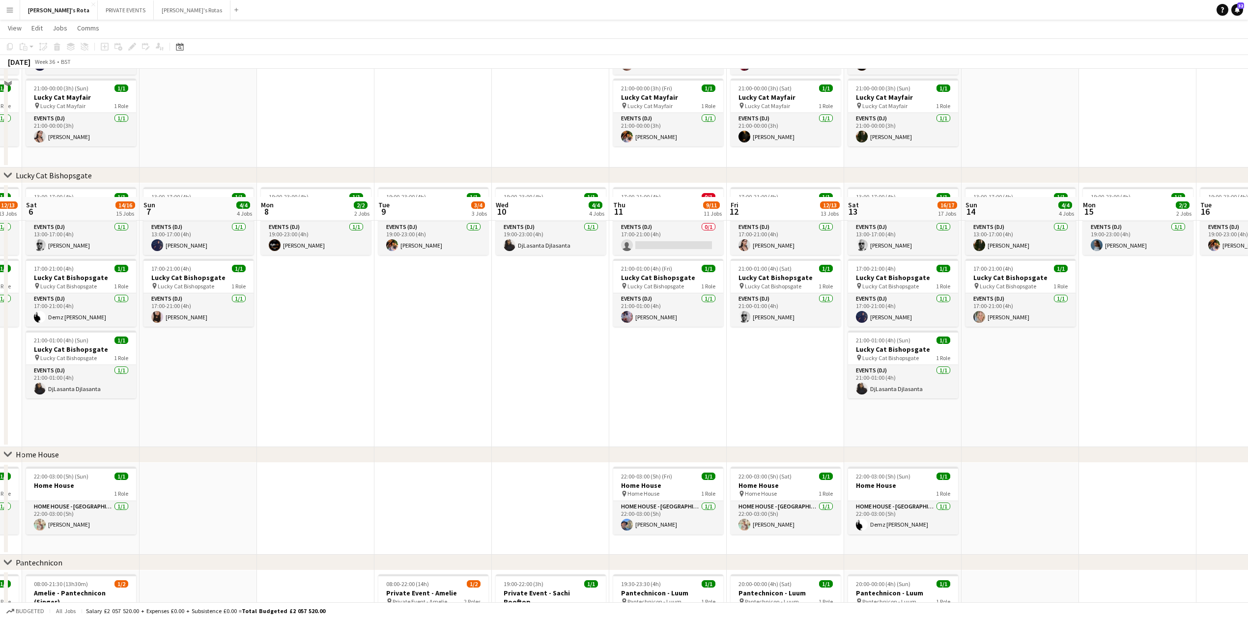
scroll to position [524, 0]
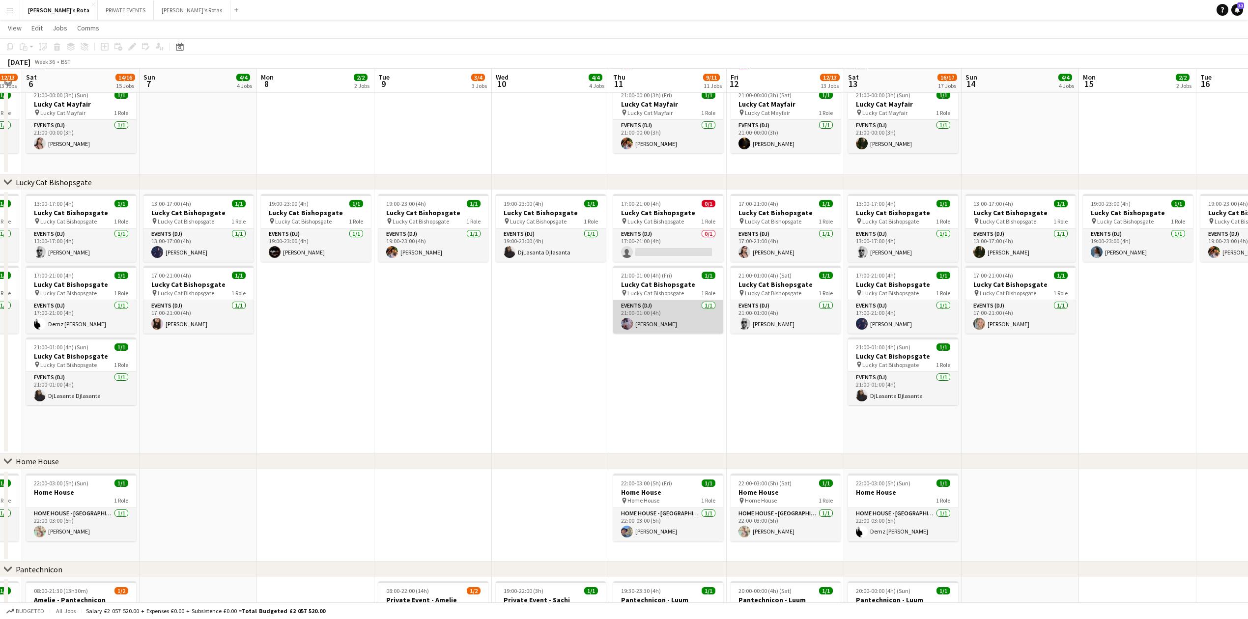
click at [674, 308] on app-card-role "Events (DJ) [DATE] 21:00-01:00 (4h) [PERSON_NAME]" at bounding box center [668, 316] width 110 height 33
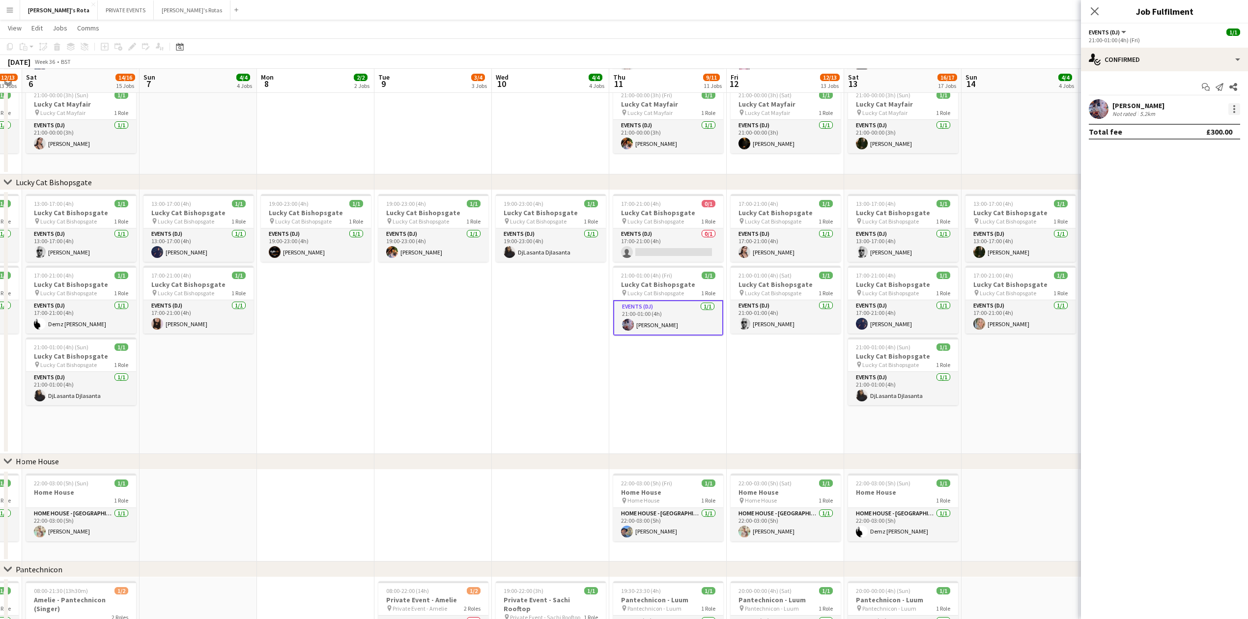
click at [1234, 113] on div at bounding box center [1235, 109] width 12 height 12
click at [1204, 219] on span "Remove" at bounding box center [1202, 221] width 61 height 9
click at [1127, 109] on input at bounding box center [1170, 109] width 114 height 12
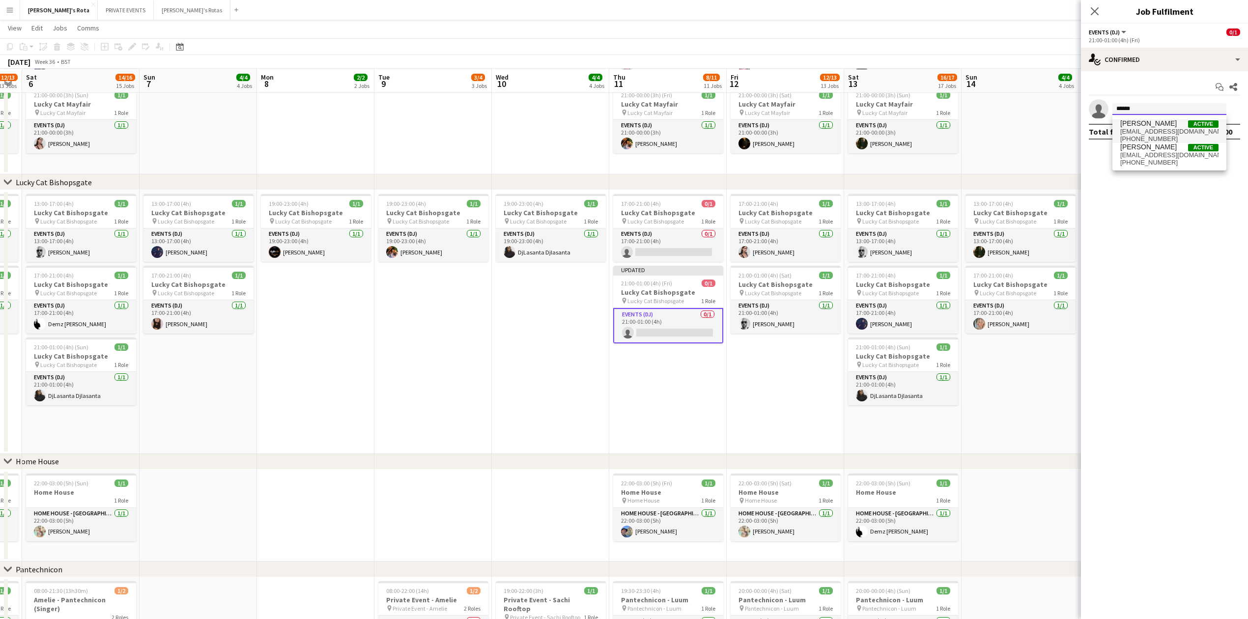
type input "******"
click at [1141, 128] on span "[EMAIL_ADDRESS][DOMAIN_NAME]" at bounding box center [1169, 132] width 98 height 8
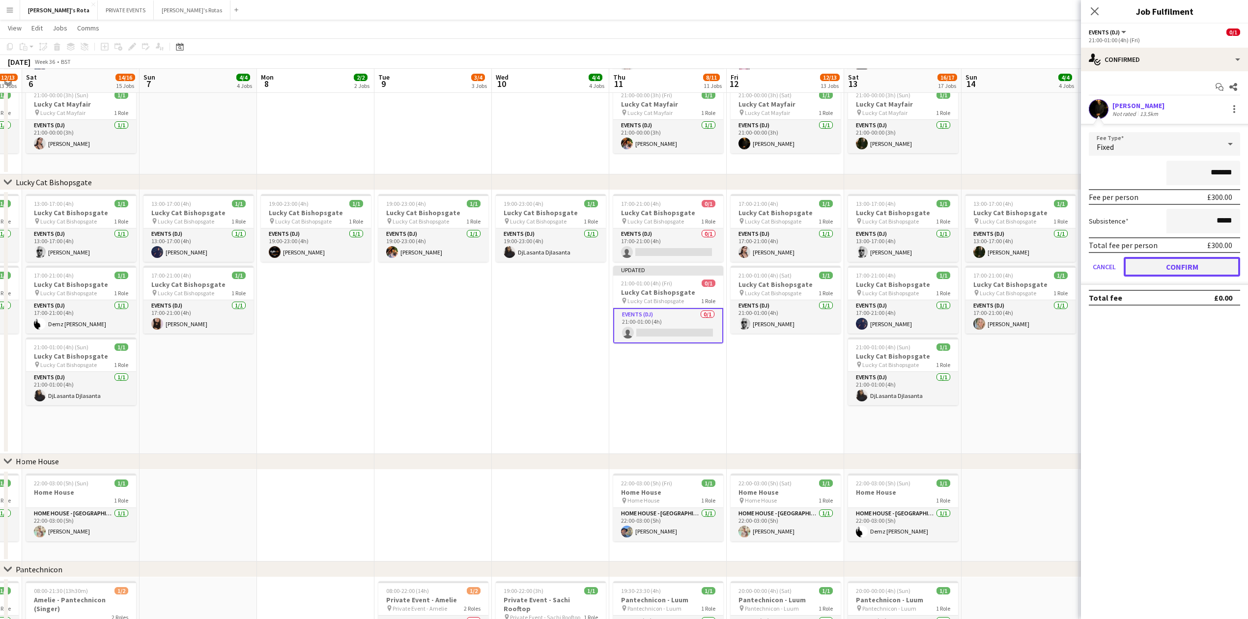
click at [1194, 262] on button "Confirm" at bounding box center [1182, 267] width 116 height 20
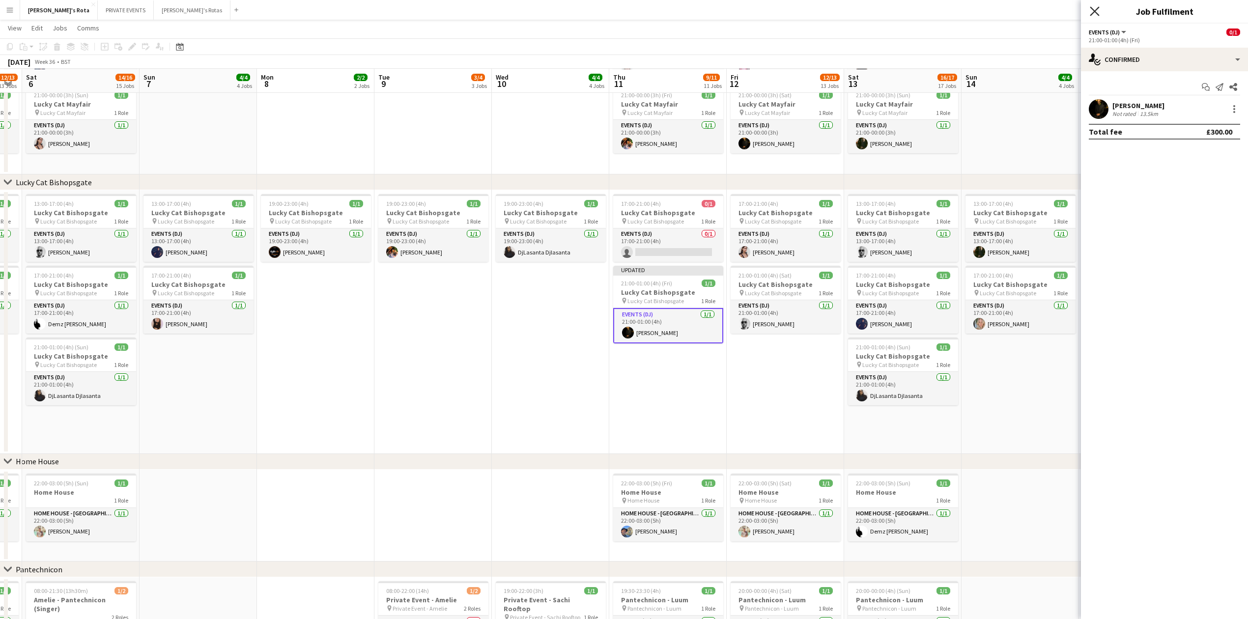
click at [1097, 9] on icon at bounding box center [1094, 10] width 9 height 9
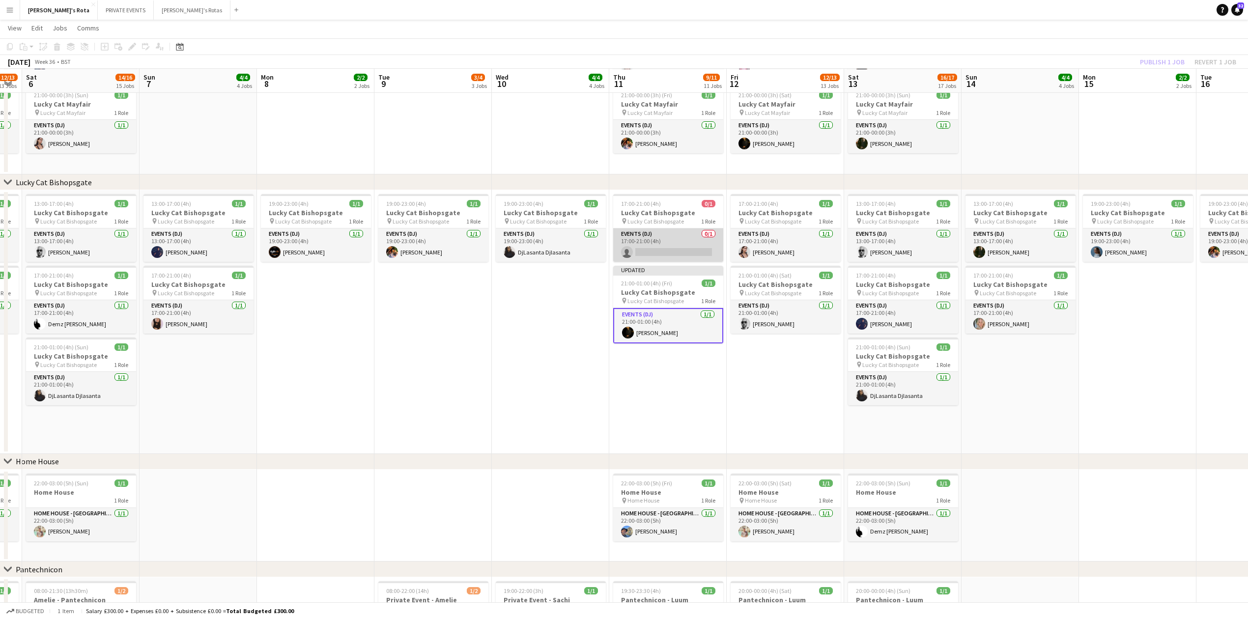
click at [684, 248] on app-card-role "Events (DJ) 0/1 17:00-21:00 (4h) single-neutral-actions" at bounding box center [668, 245] width 110 height 33
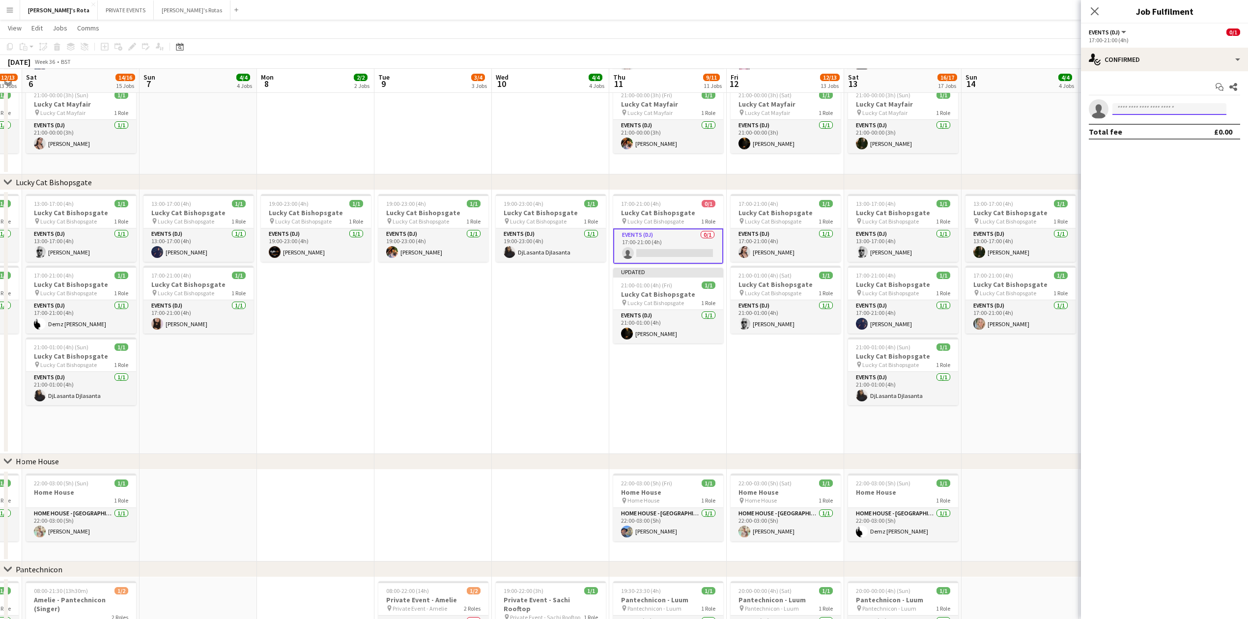
click at [1140, 103] on input at bounding box center [1170, 109] width 114 height 12
type input "****"
click at [1133, 134] on span "[EMAIL_ADDRESS][DOMAIN_NAME]" at bounding box center [1169, 132] width 98 height 8
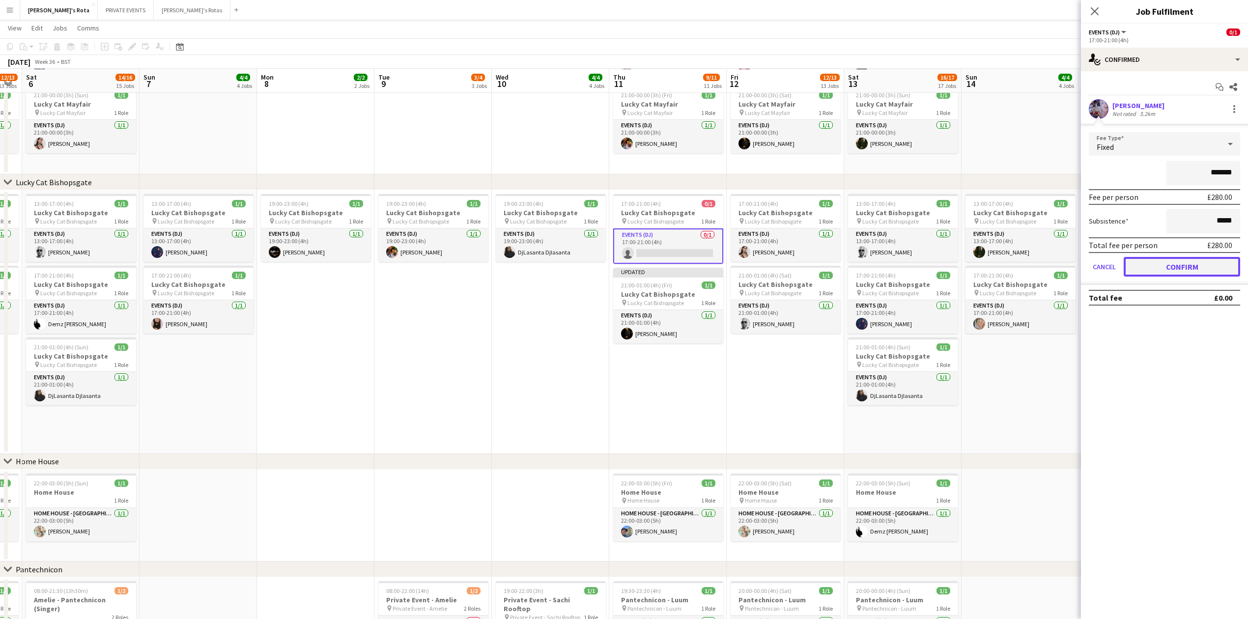
click at [1178, 257] on button "Confirm" at bounding box center [1182, 267] width 116 height 20
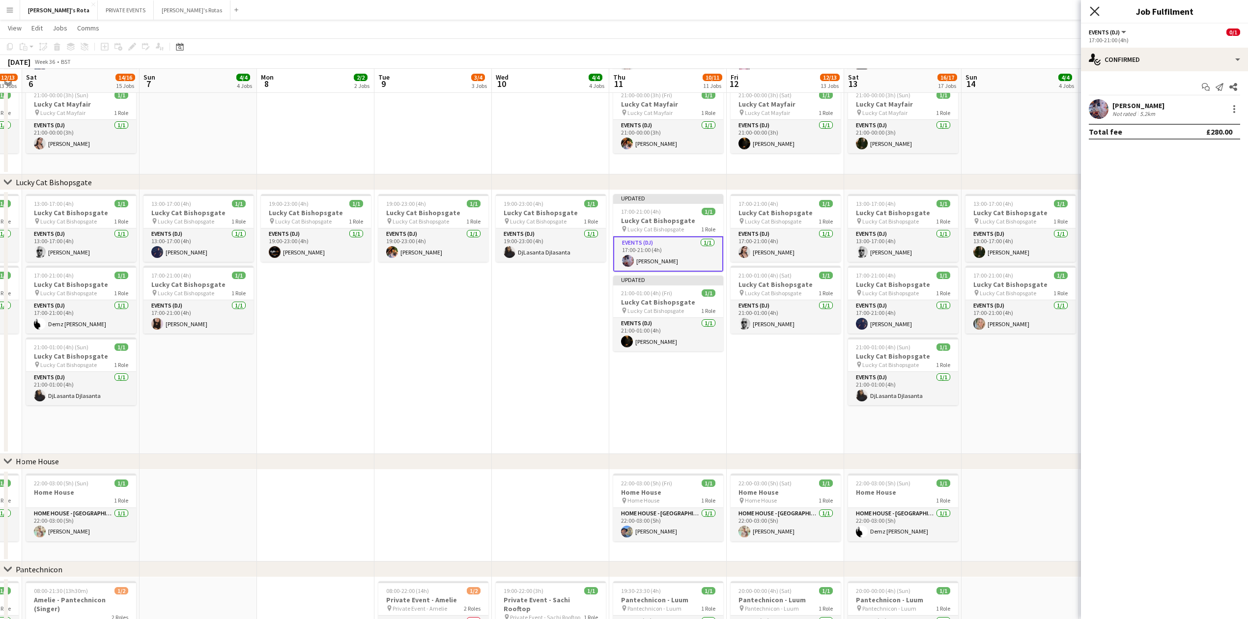
click at [1095, 13] on icon at bounding box center [1094, 10] width 9 height 9
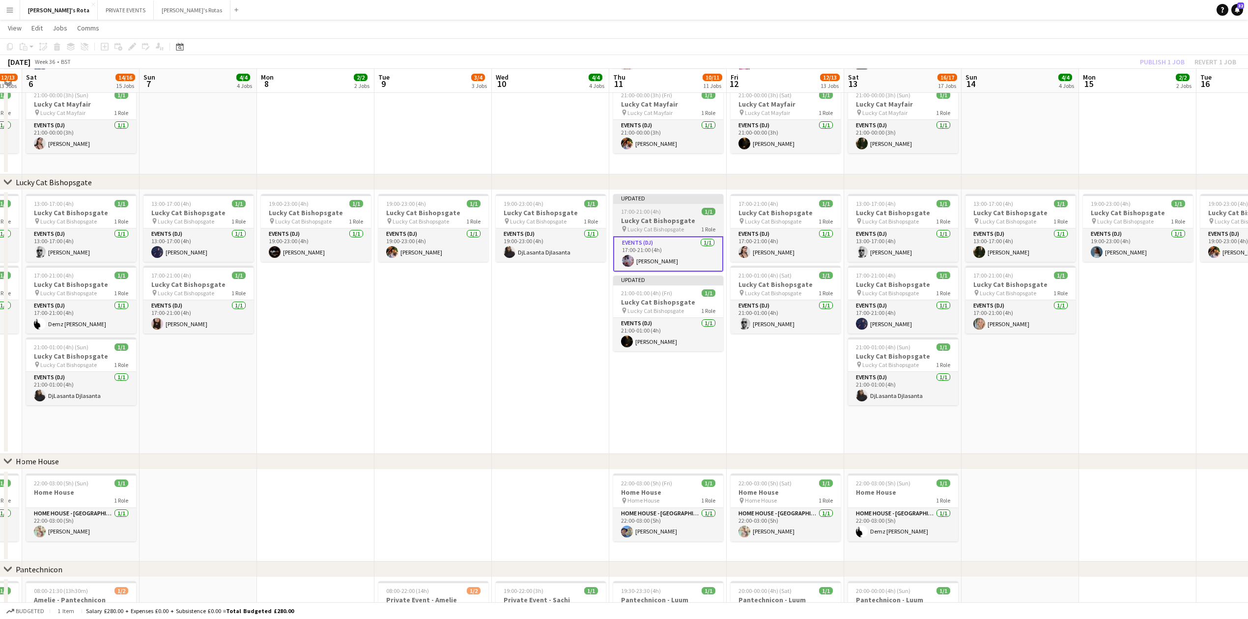
click at [665, 219] on h3 "Lucky Cat Bishopsgate" at bounding box center [668, 220] width 110 height 9
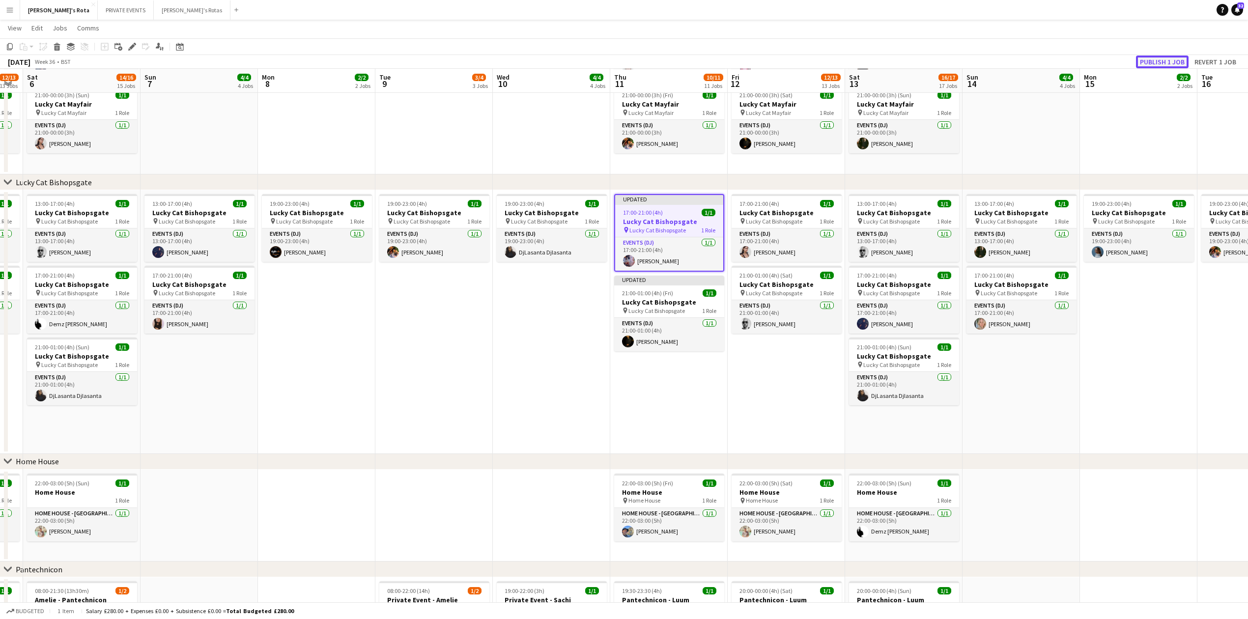
click at [1150, 58] on button "Publish 1 job" at bounding box center [1162, 62] width 53 height 13
click at [655, 307] on app-job-card "Updated 21:00-01:00 (4h) (Fri) 1/1 Lucky Cat Bishopsgate pin Lucky Cat Bishopsg…" at bounding box center [669, 314] width 110 height 76
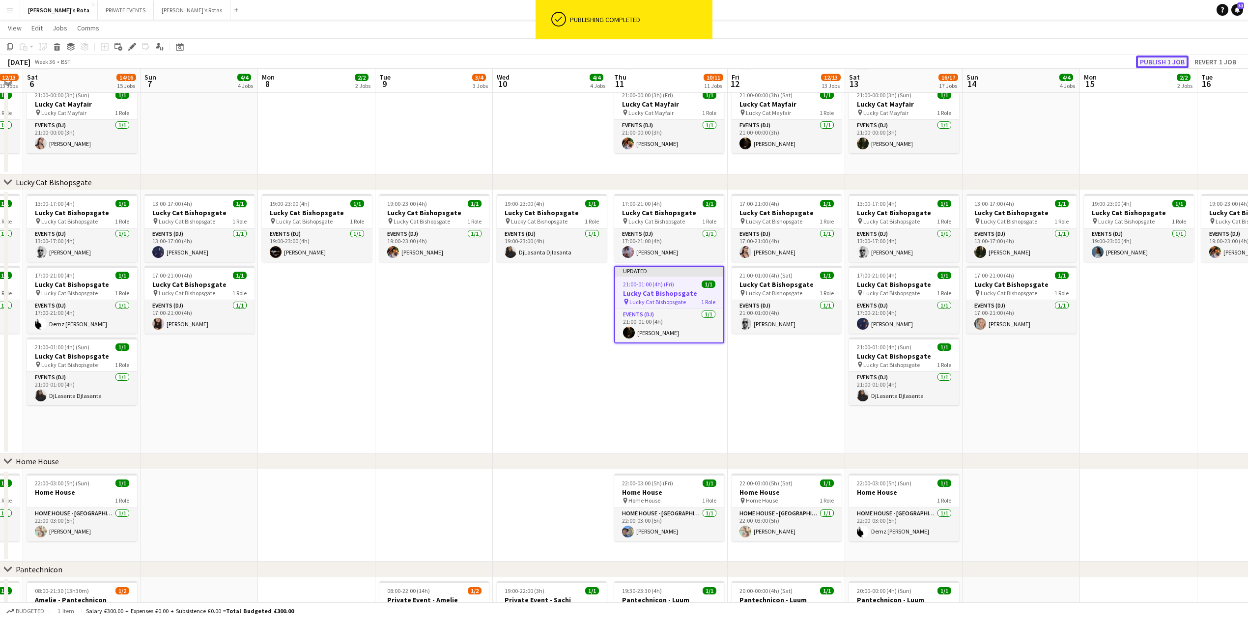
click at [1152, 59] on button "Publish 1 job" at bounding box center [1162, 62] width 53 height 13
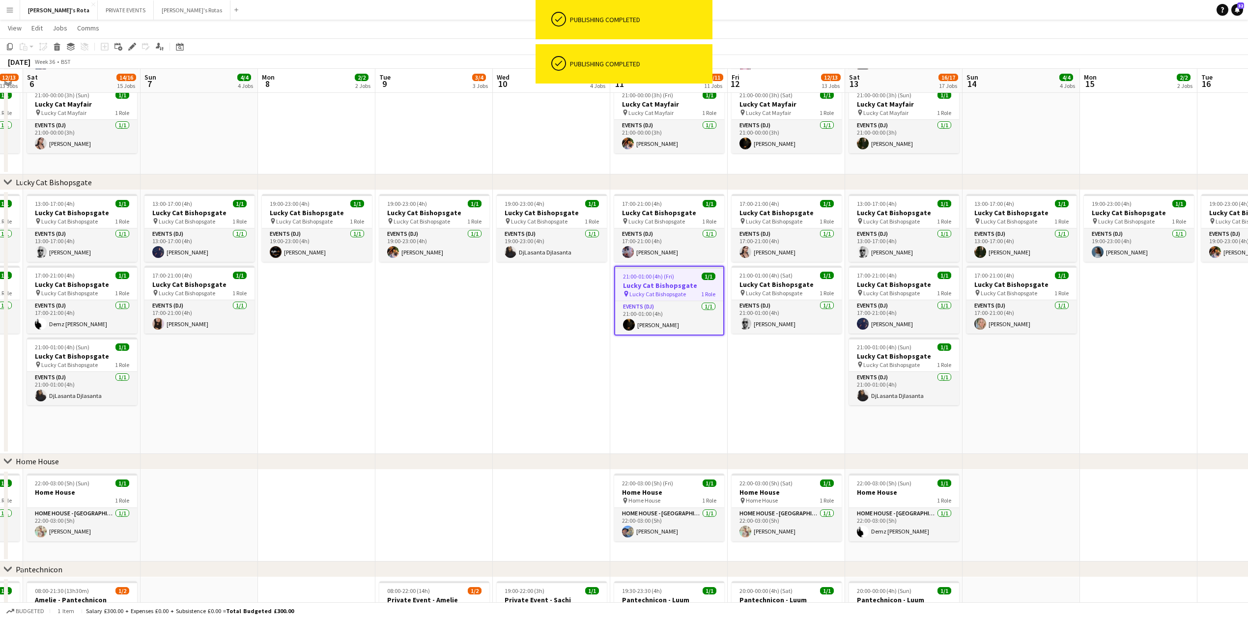
click at [500, 442] on app-date-cell "19:00-23:00 (4h) 1/1 Lucky Cat Bishopsgate pin Lucky Cat Bishopsgate 1 Role Eve…" at bounding box center [551, 322] width 117 height 264
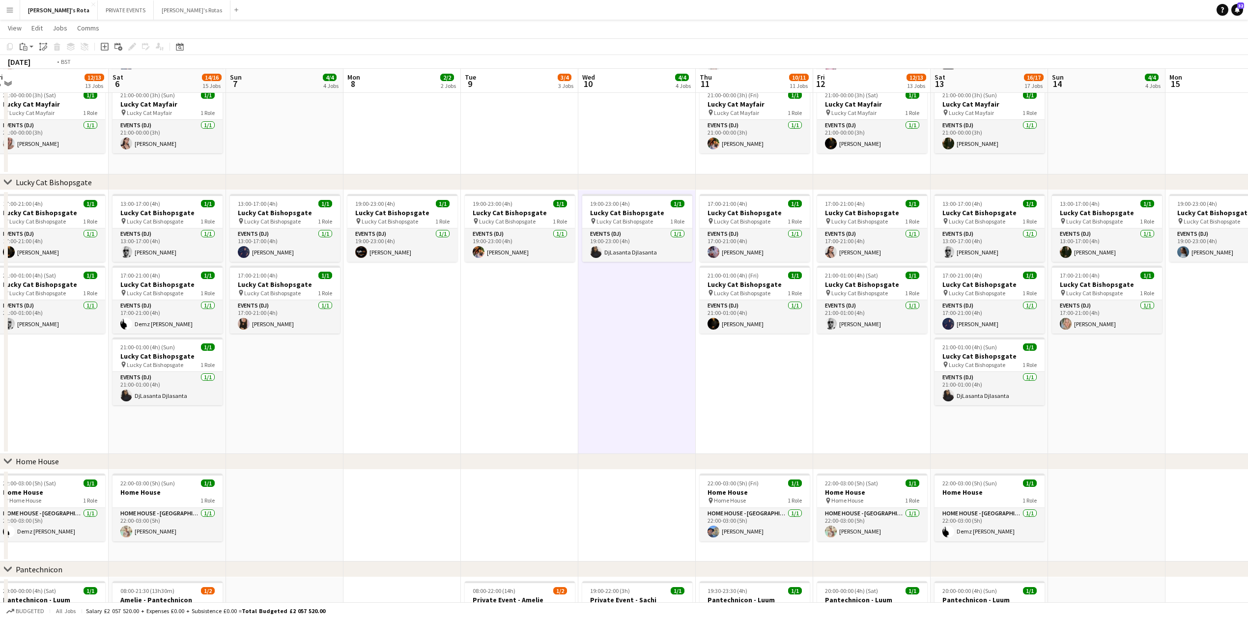
drag, startPoint x: 688, startPoint y: 388, endPoint x: 792, endPoint y: 393, distance: 103.8
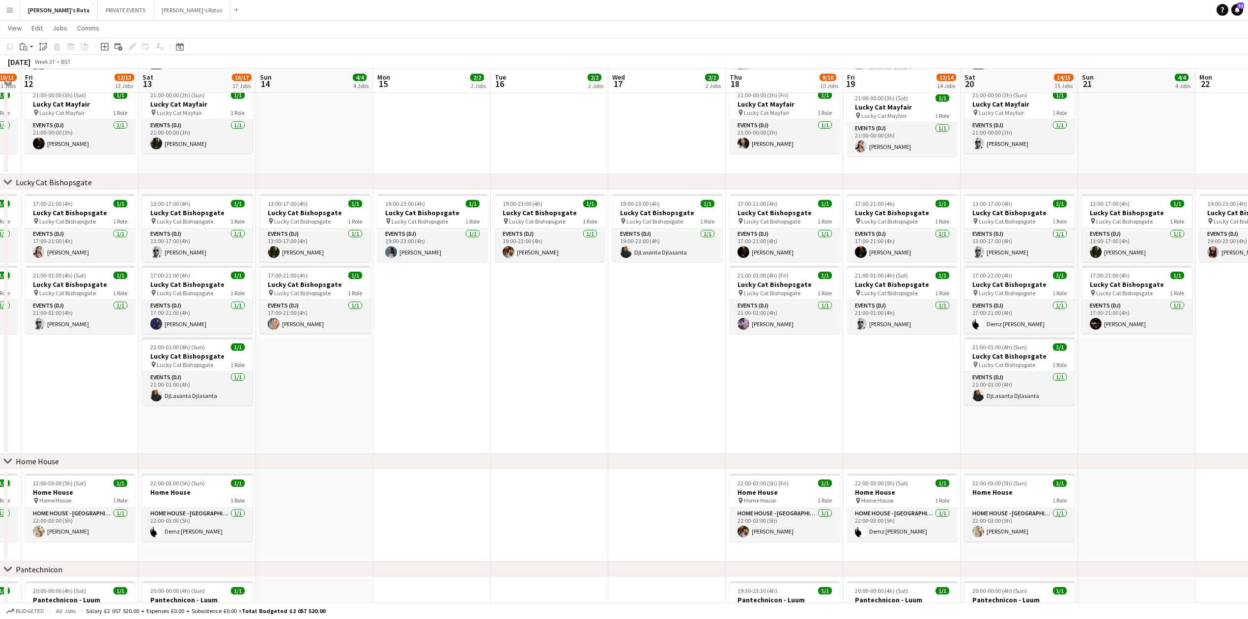
drag, startPoint x: 414, startPoint y: 409, endPoint x: 371, endPoint y: 408, distance: 43.3
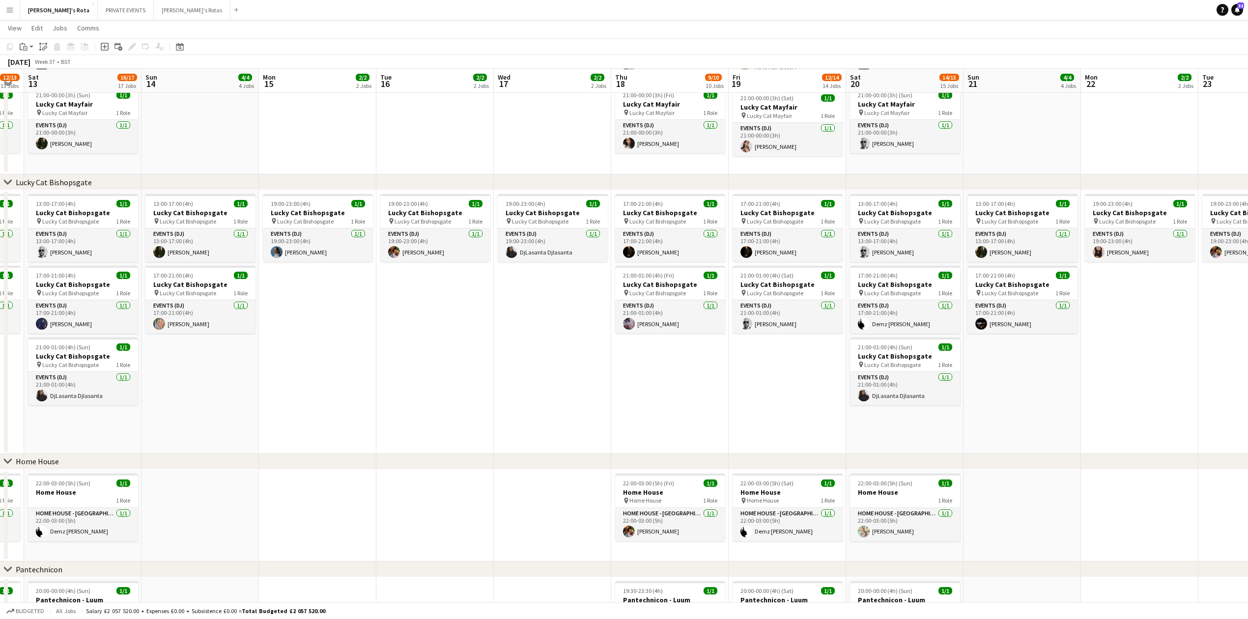
scroll to position [0, 335]
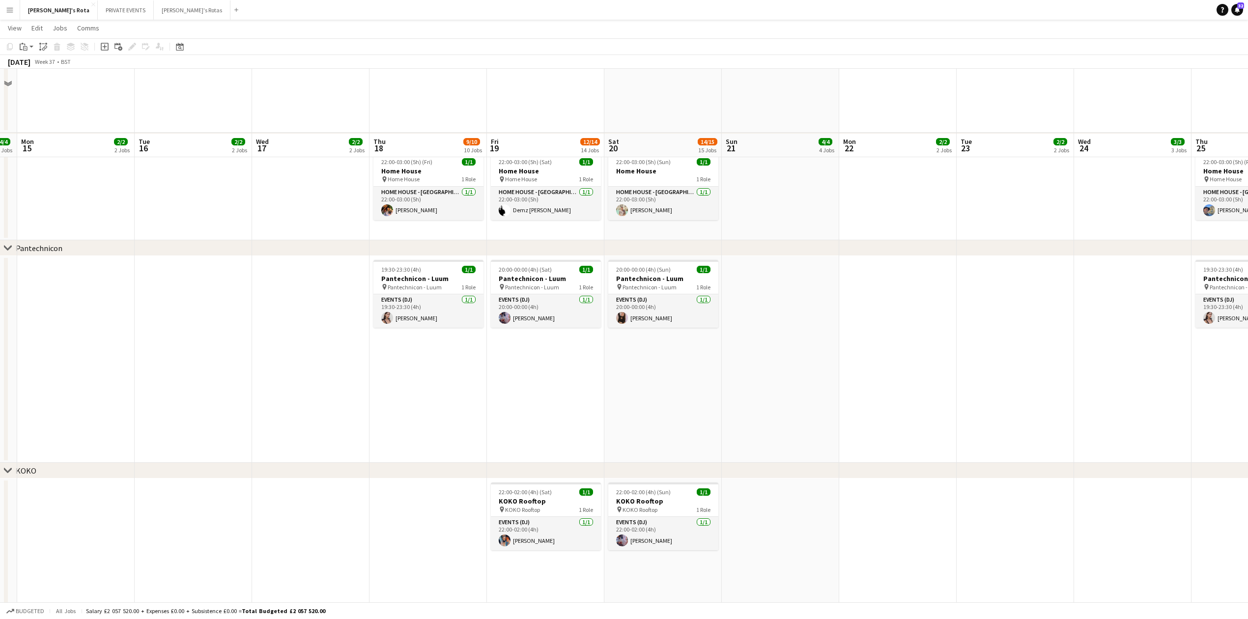
scroll to position [1046, 0]
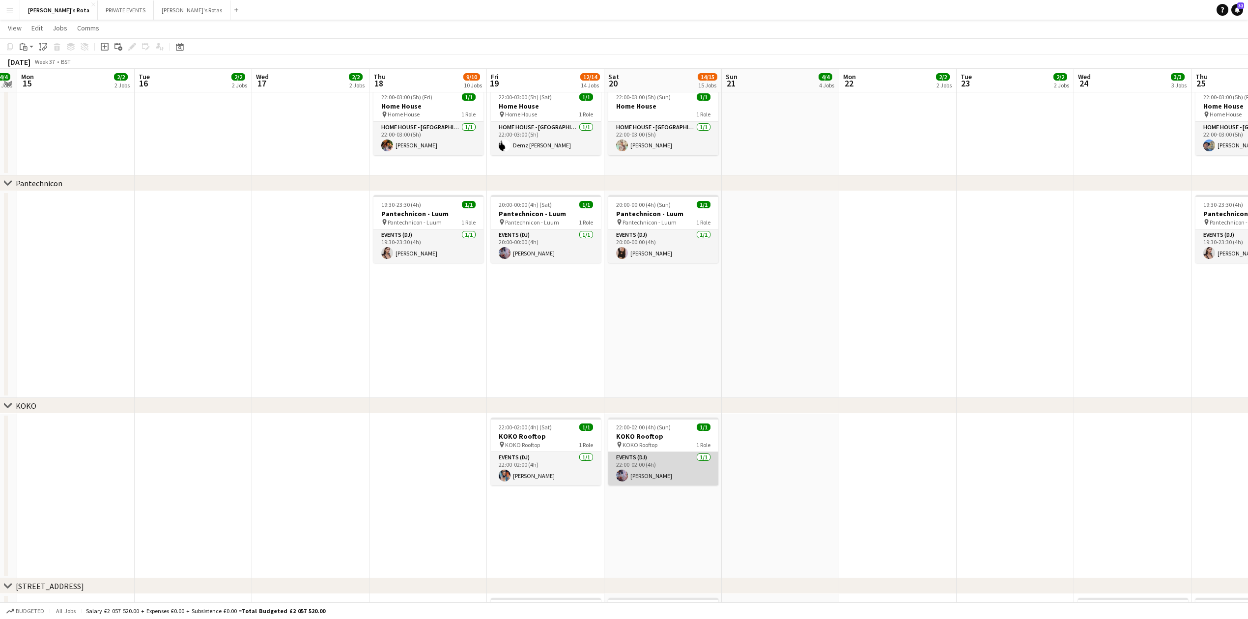
click at [640, 470] on app-card-role "Events (DJ) [DATE] 22:00-02:00 (4h) [PERSON_NAME]" at bounding box center [663, 468] width 110 height 33
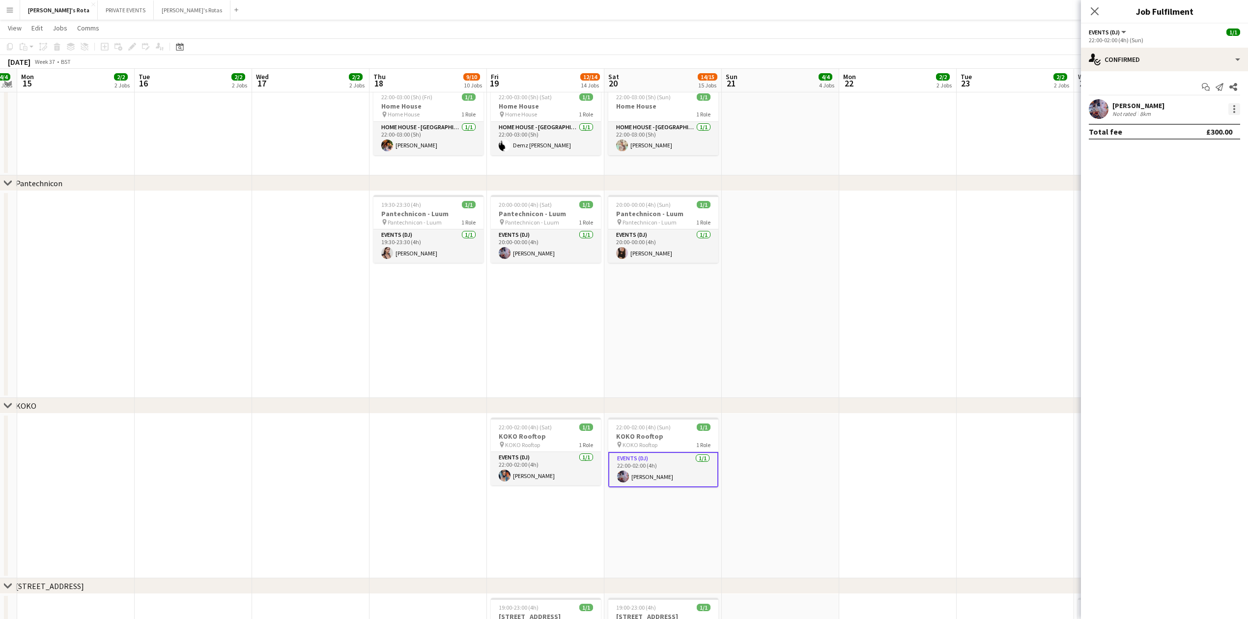
click at [1231, 113] on div at bounding box center [1235, 109] width 12 height 12
click at [1210, 220] on span "Remove" at bounding box center [1202, 221] width 61 height 9
click at [1139, 109] on input at bounding box center [1170, 109] width 114 height 12
click at [830, 282] on app-date-cell at bounding box center [780, 294] width 117 height 207
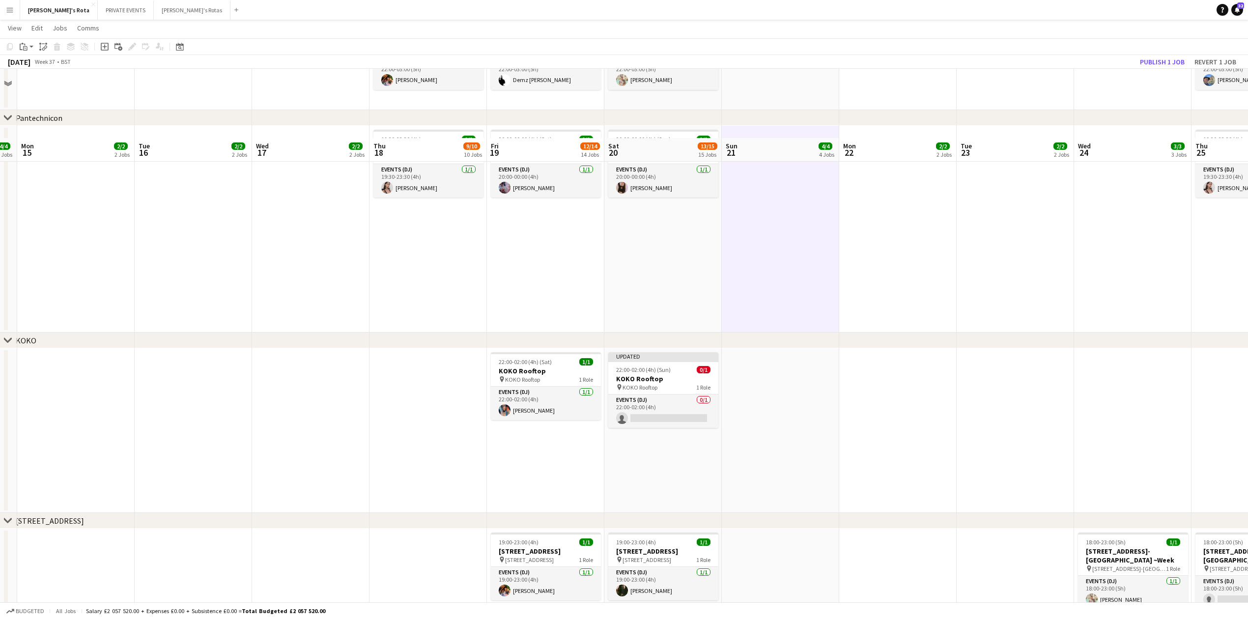
scroll to position [1243, 0]
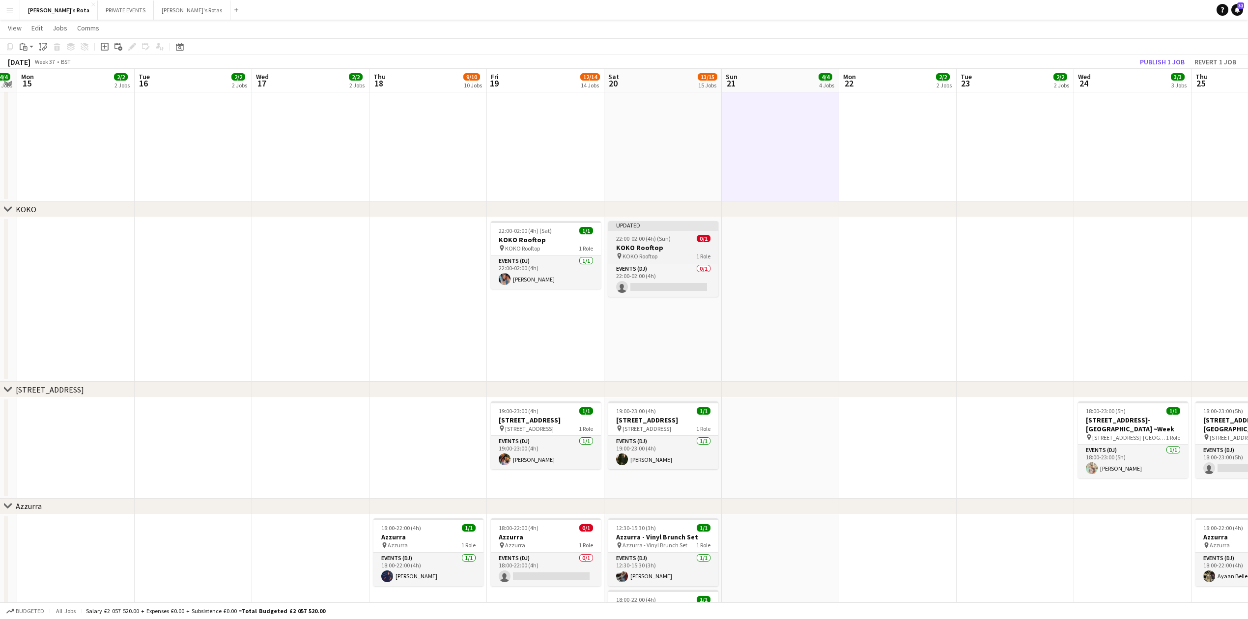
click at [653, 247] on h3 "KOKO Rooftop" at bounding box center [663, 247] width 110 height 9
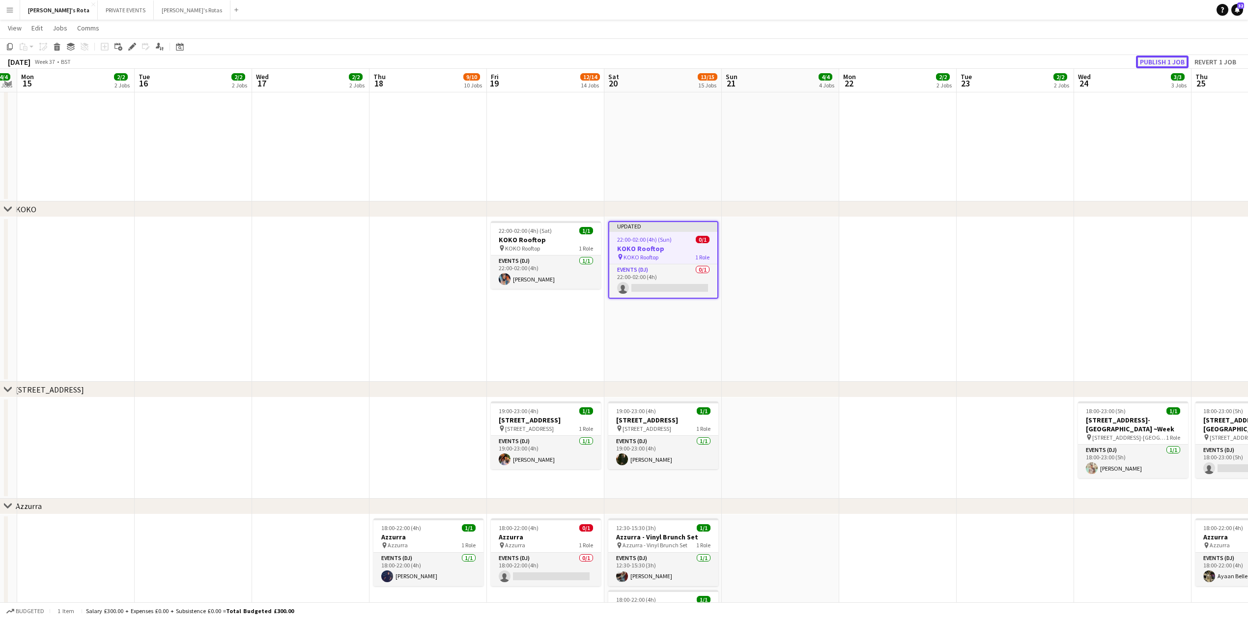
click at [1164, 59] on button "Publish 1 job" at bounding box center [1162, 62] width 53 height 13
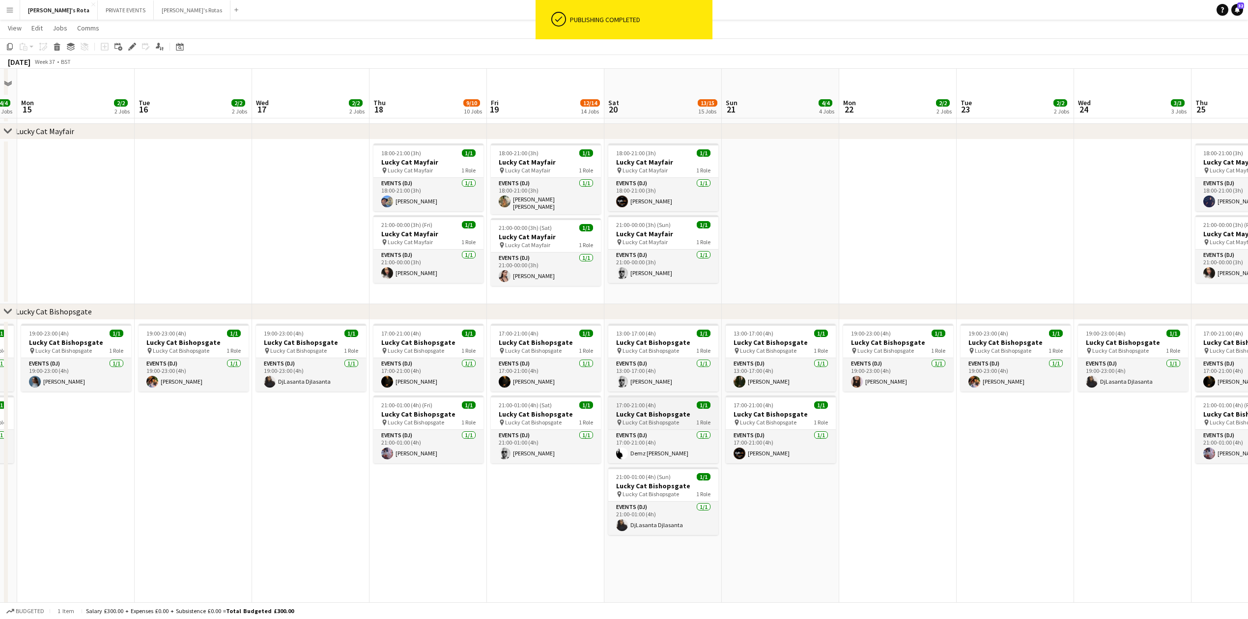
scroll to position [457, 0]
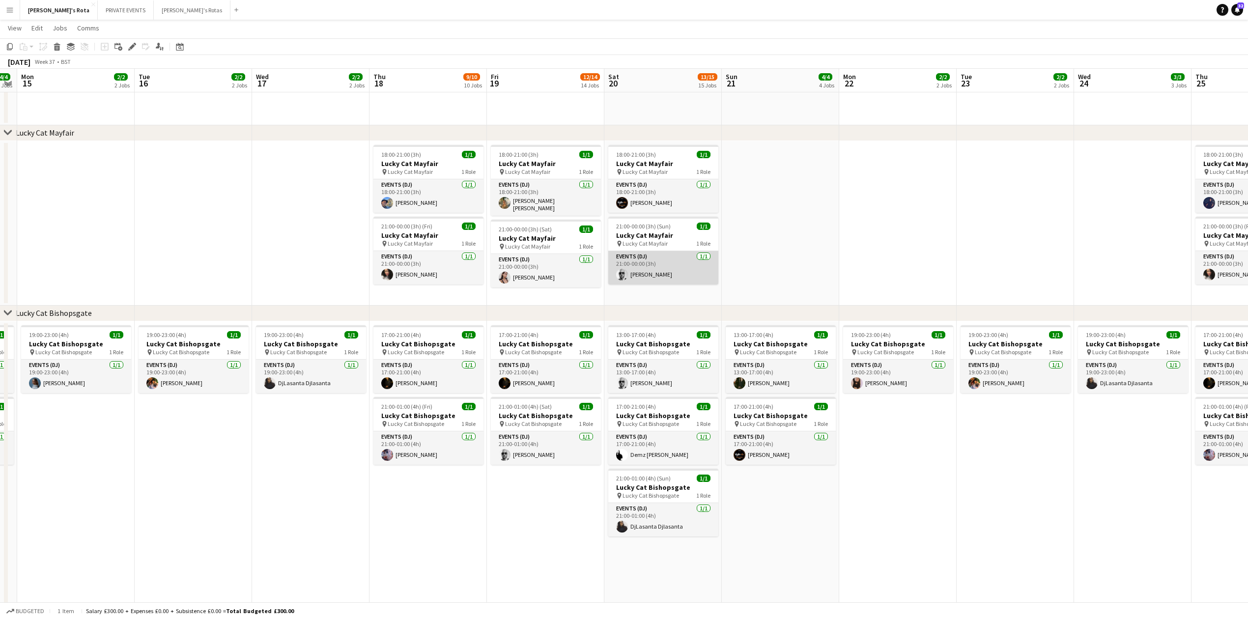
click at [637, 277] on app-card-role "Events (DJ) [DATE] 21:00-00:00 (3h) [PERSON_NAME]" at bounding box center [663, 267] width 110 height 33
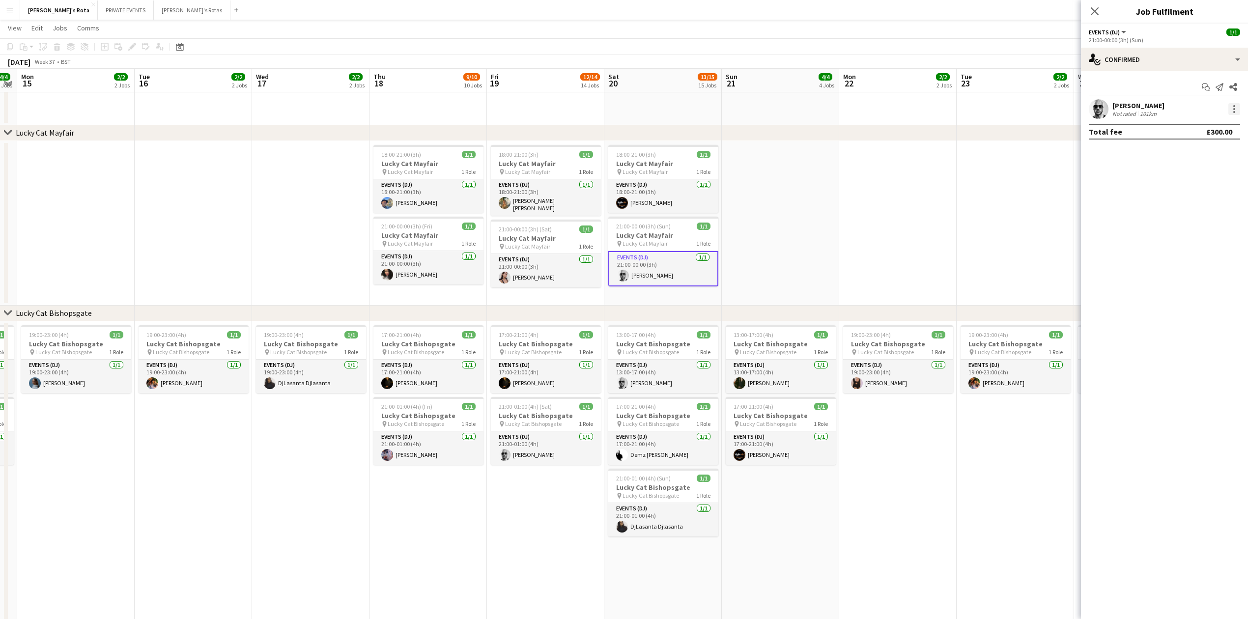
click at [1238, 106] on div at bounding box center [1235, 109] width 12 height 12
click at [1174, 229] on button "Remove" at bounding box center [1202, 222] width 77 height 24
click at [1092, 6] on app-icon "Close pop-in" at bounding box center [1095, 11] width 14 height 14
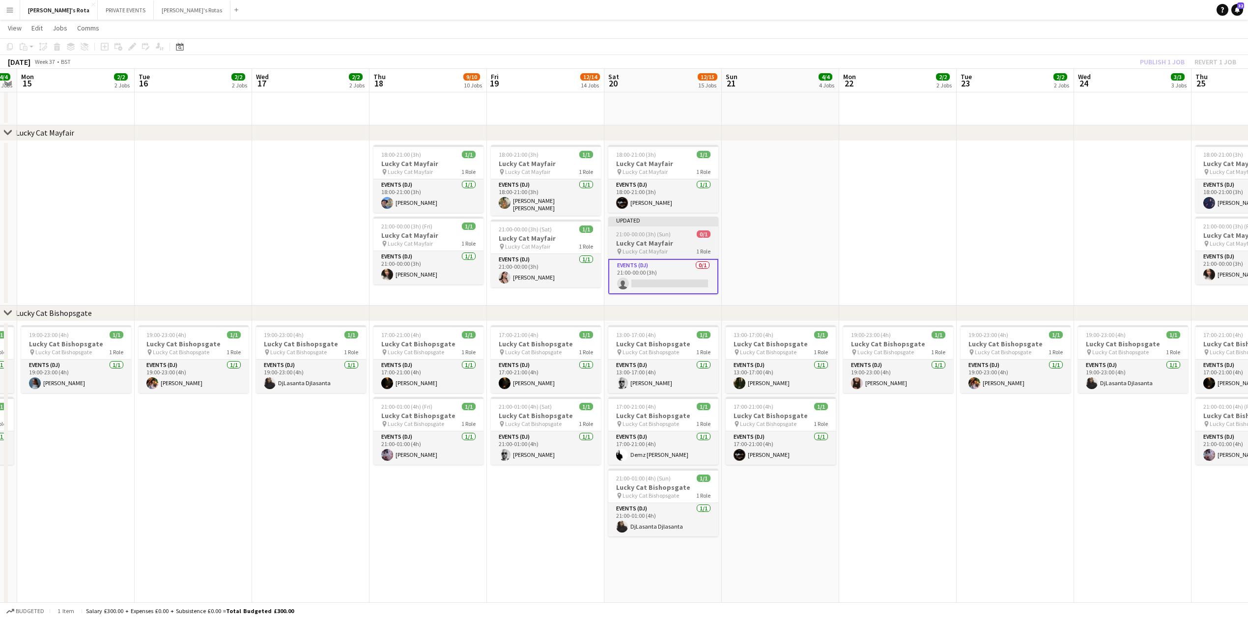
click at [637, 242] on h3 "Lucky Cat Mayfair" at bounding box center [663, 243] width 110 height 9
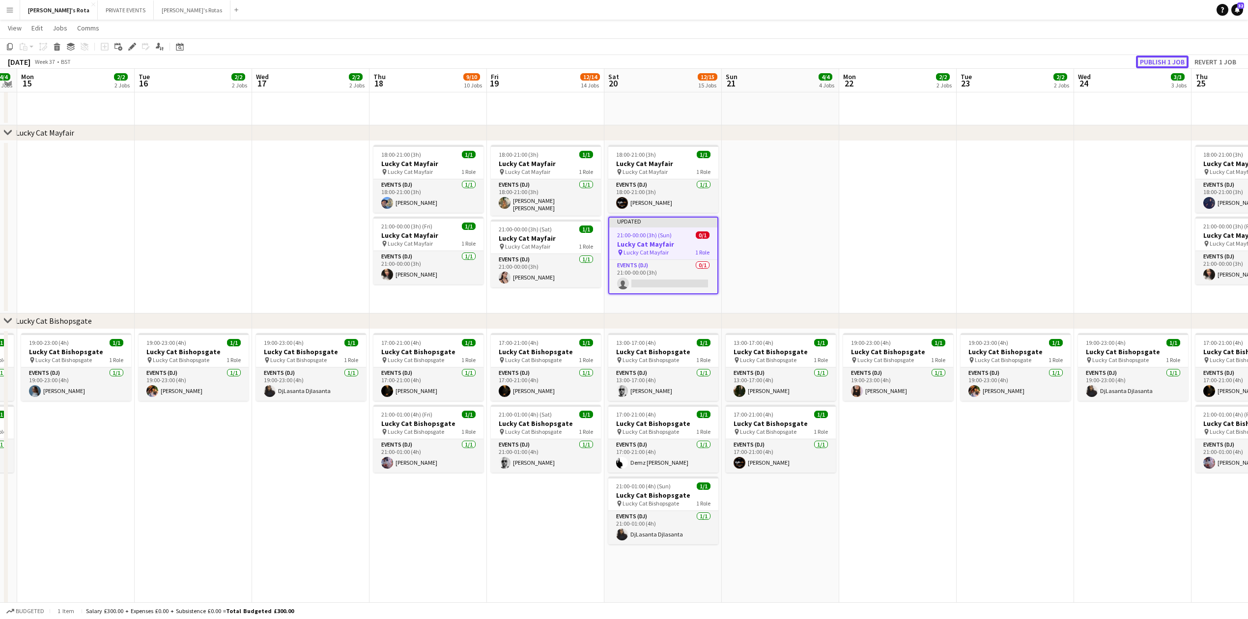
click at [1161, 59] on button "Publish 1 job" at bounding box center [1162, 62] width 53 height 13
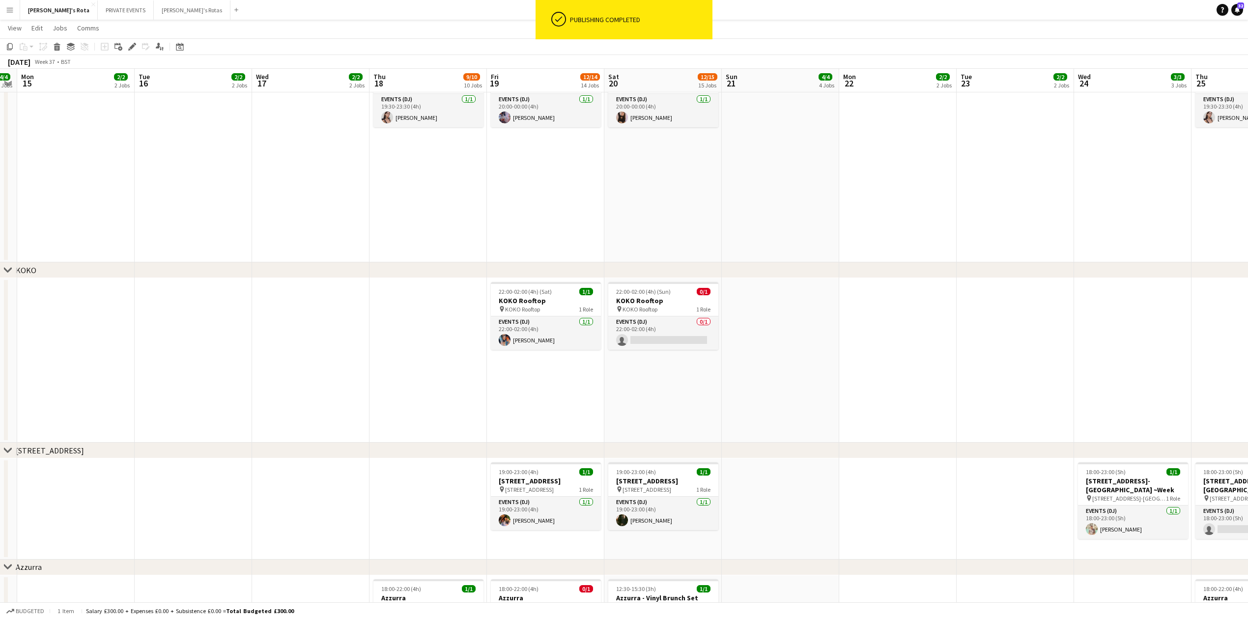
scroll to position [1243, 0]
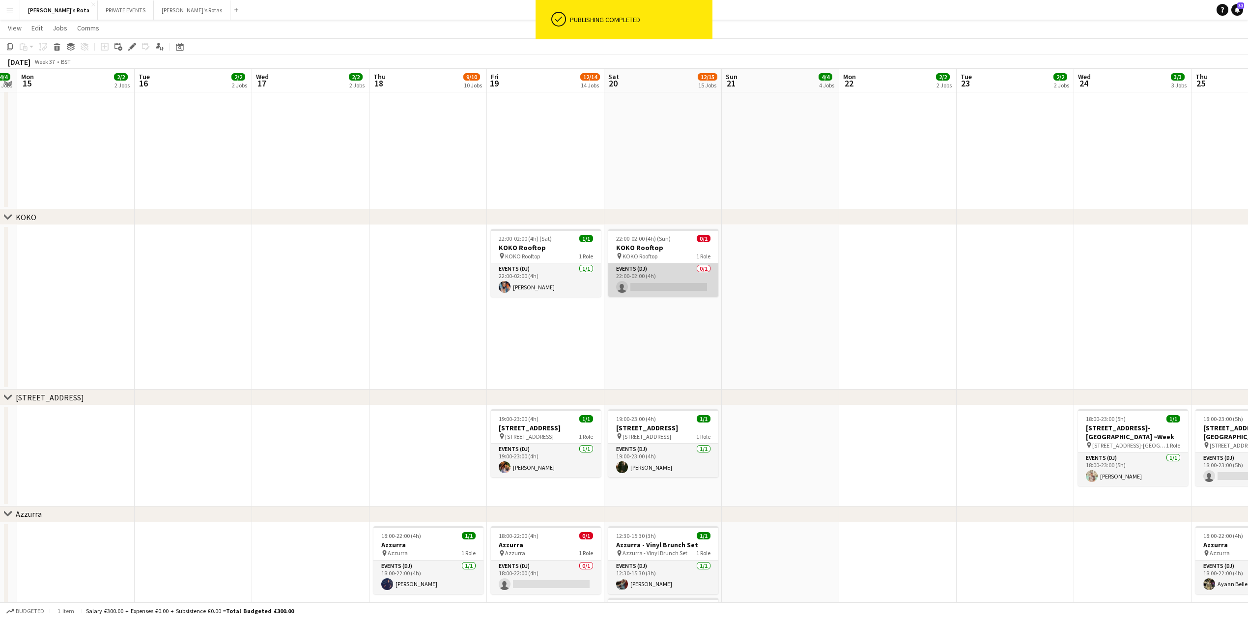
click at [647, 270] on app-card-role "Events (DJ) 0/1 22:00-02:00 (4h) single-neutral-actions" at bounding box center [663, 279] width 110 height 33
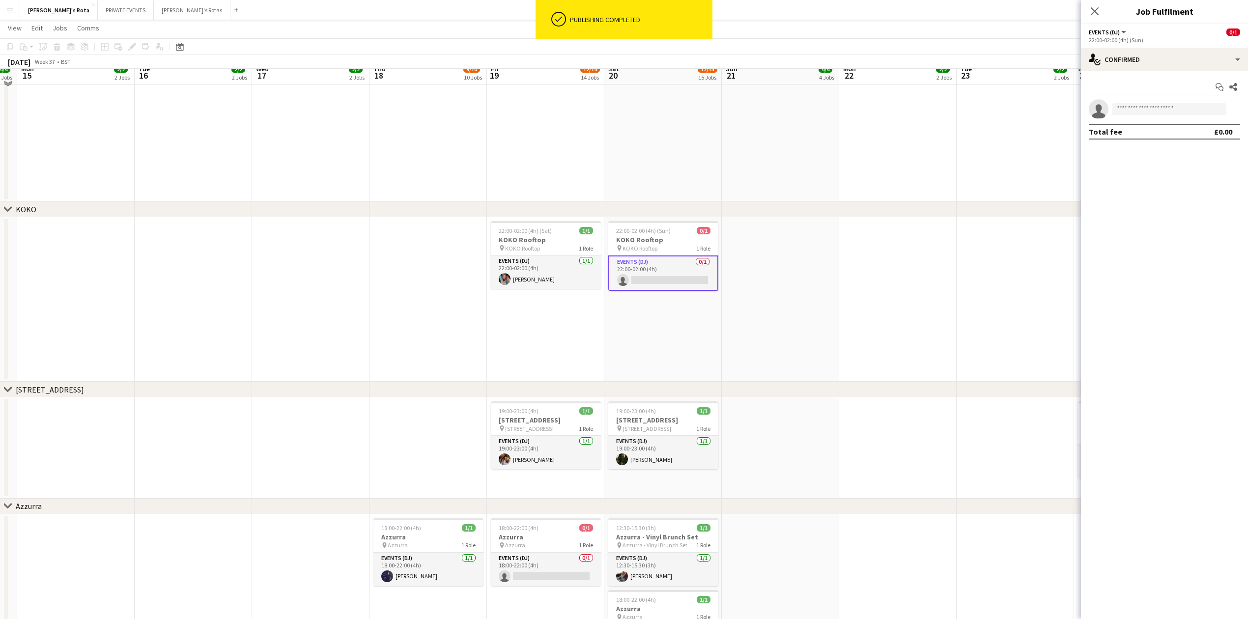
scroll to position [1235, 0]
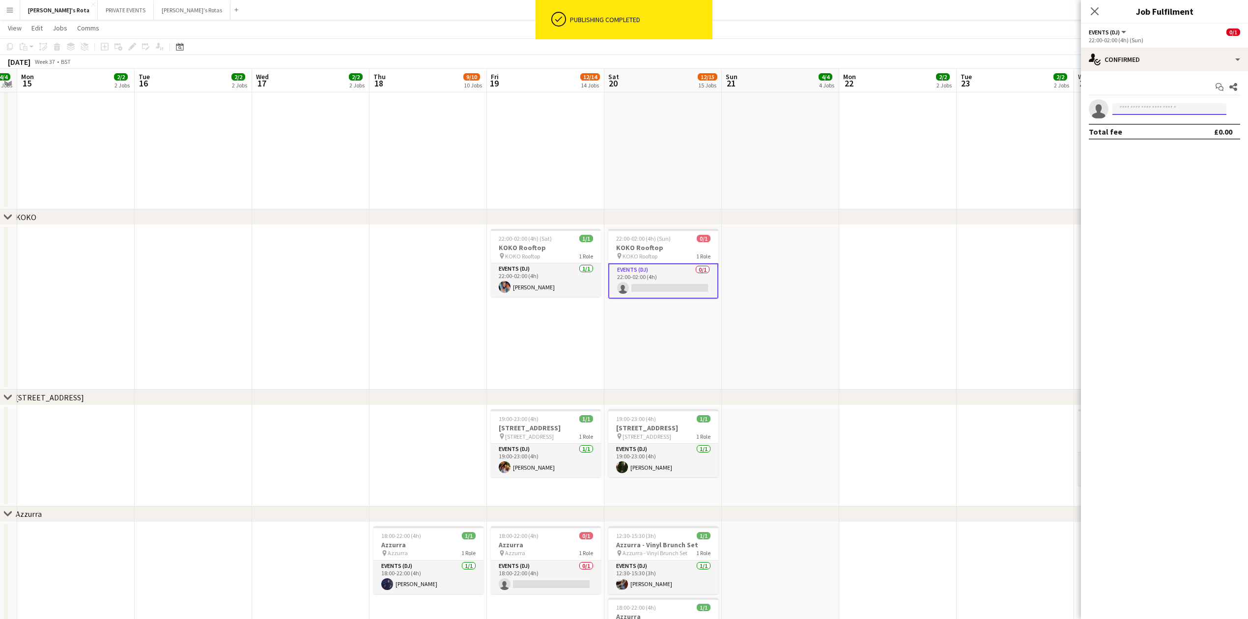
drag, startPoint x: 1143, startPoint y: 104, endPoint x: 1142, endPoint y: 115, distance: 10.9
click at [1144, 109] on input at bounding box center [1170, 109] width 114 height 12
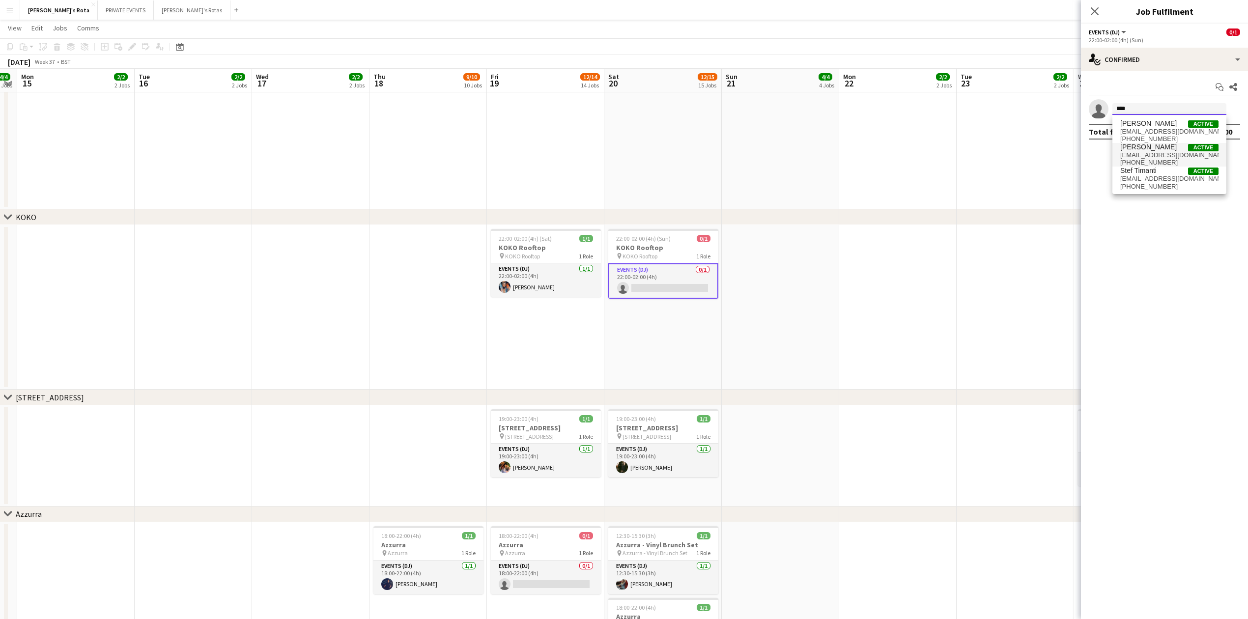
type input "****"
click at [1137, 145] on span "[PERSON_NAME]" at bounding box center [1148, 147] width 57 height 8
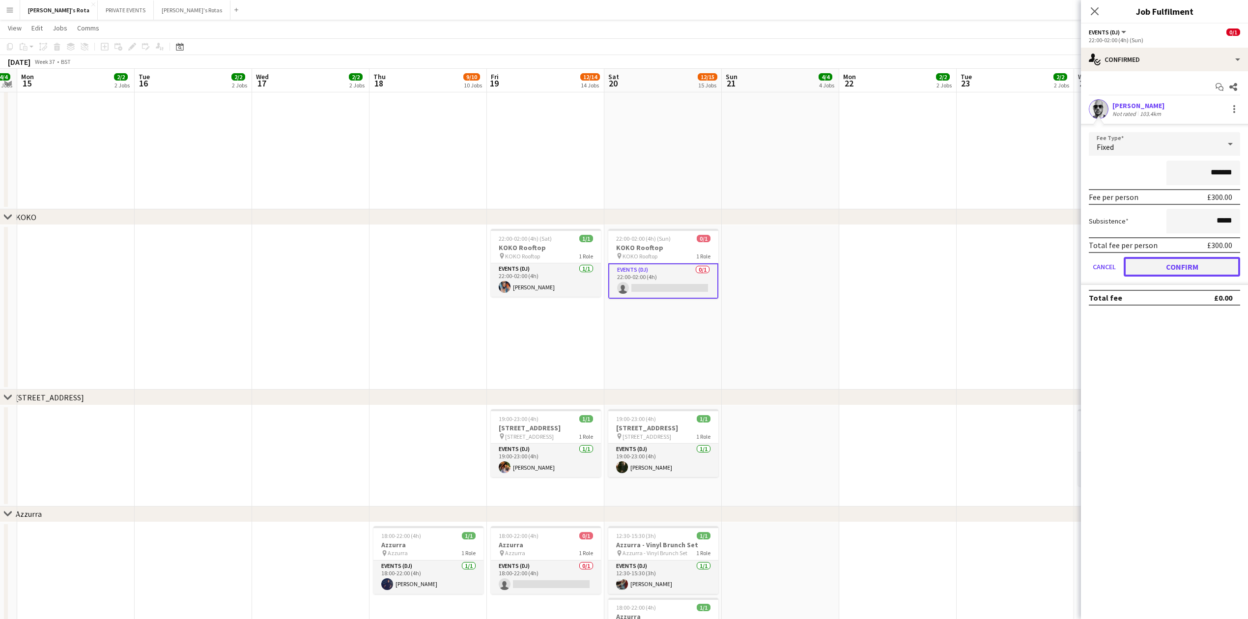
click at [1160, 259] on button "Confirm" at bounding box center [1182, 267] width 116 height 20
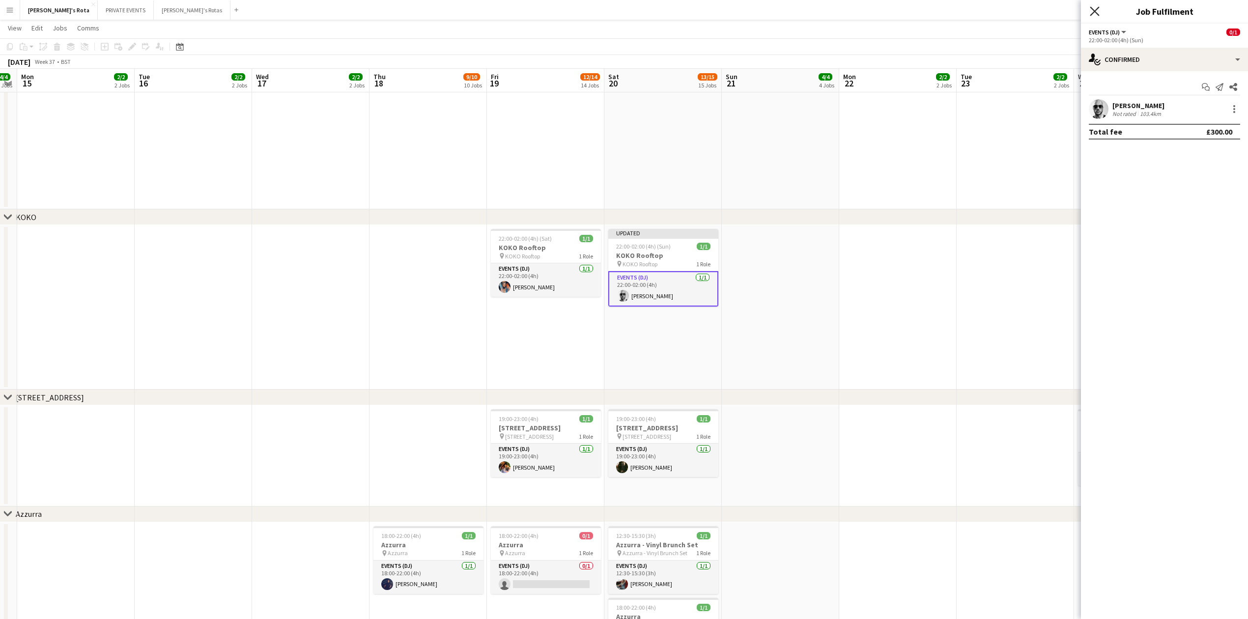
click at [1092, 12] on icon "Close pop-in" at bounding box center [1094, 10] width 9 height 9
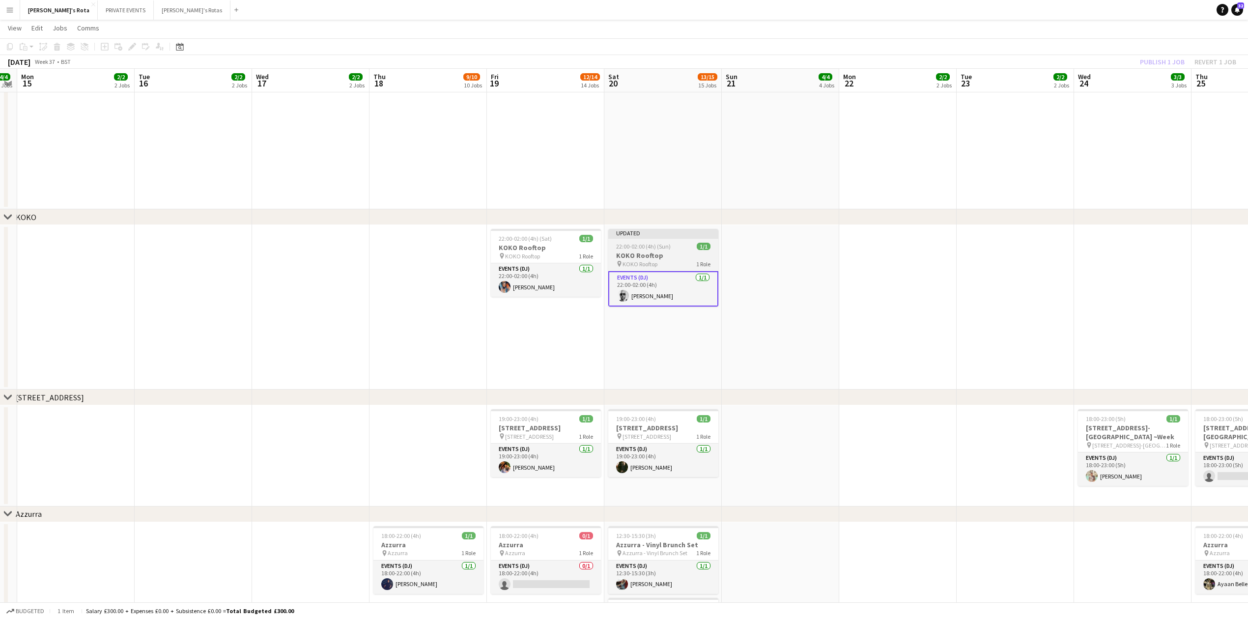
drag, startPoint x: 633, startPoint y: 239, endPoint x: 641, endPoint y: 248, distance: 11.9
click at [635, 246] on app-job-card "Updated 22:00-02:00 (4h) (Sun) 1/1 KOKO Rooftop pin KOKO Rooftop 1 Role Events …" at bounding box center [663, 268] width 110 height 78
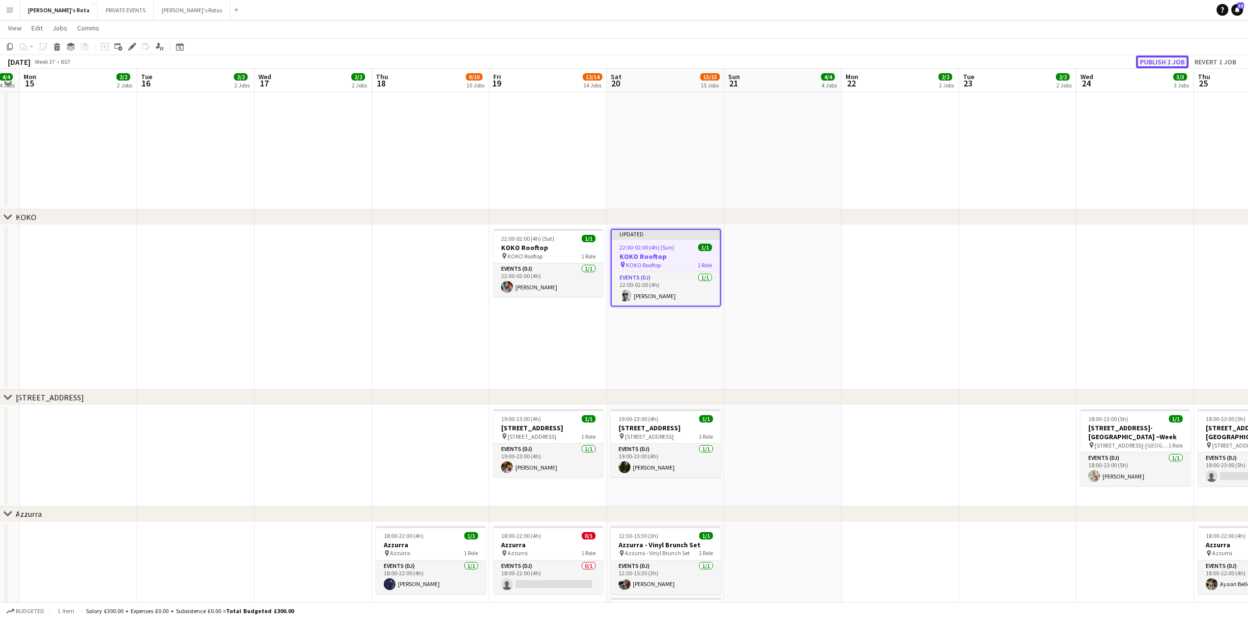
click at [1151, 61] on button "Publish 1 job" at bounding box center [1162, 62] width 53 height 13
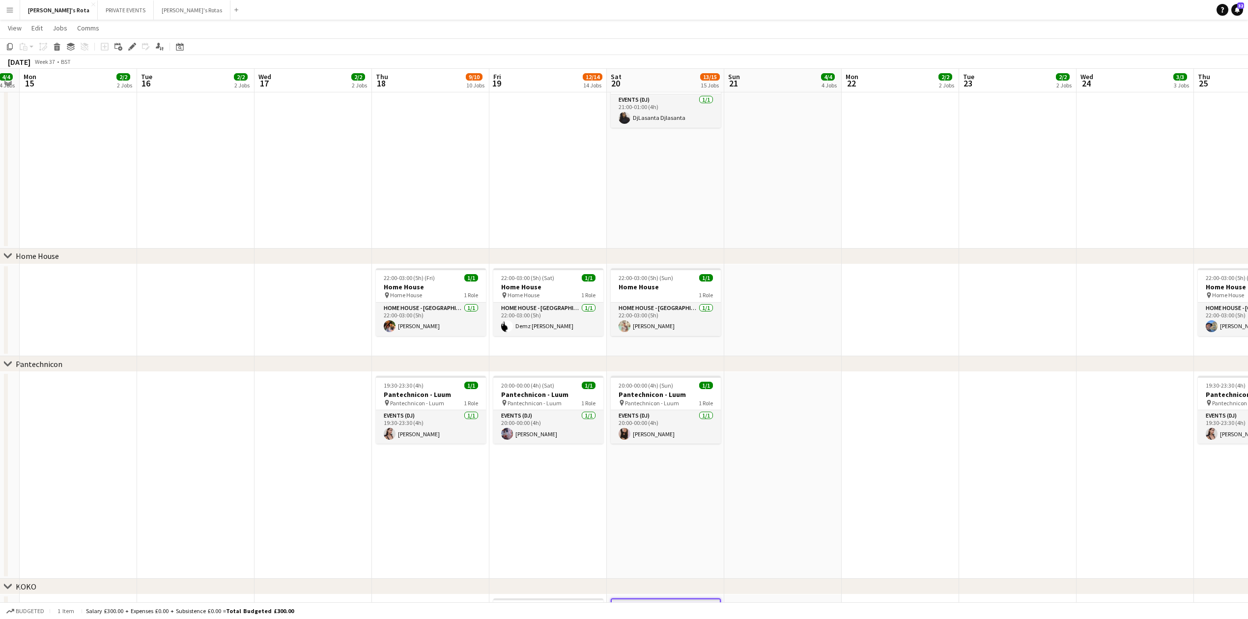
scroll to position [842, 0]
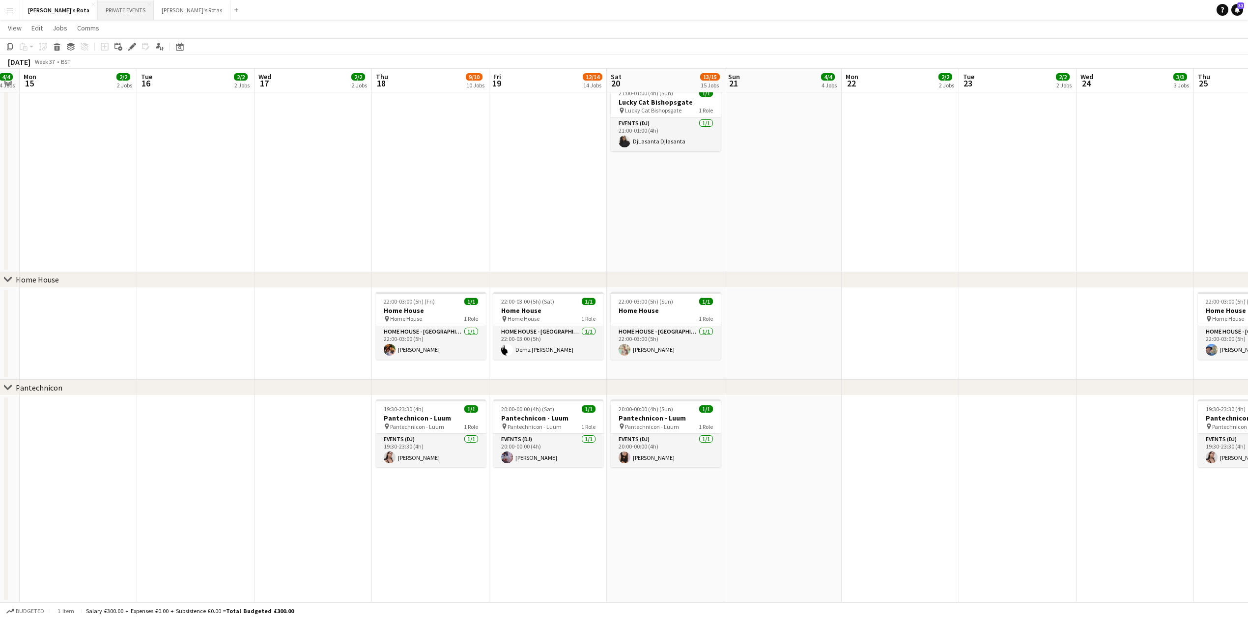
click at [98, 10] on button "PRIVATE EVENTS Close" at bounding box center [126, 9] width 56 height 19
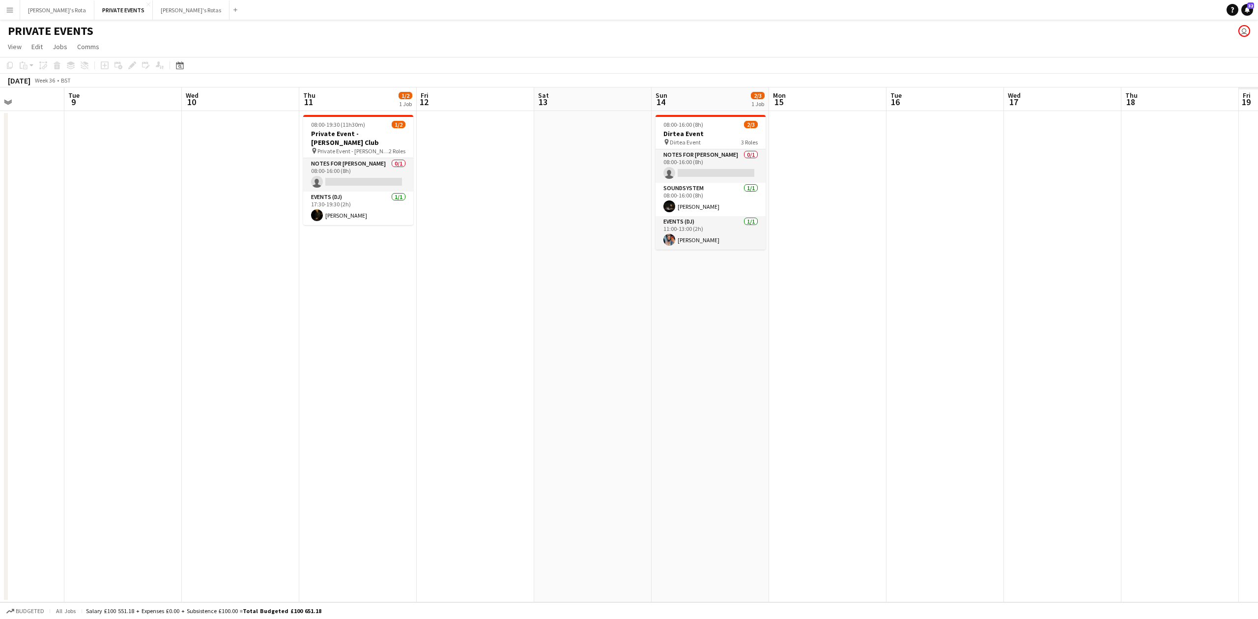
scroll to position [0, 346]
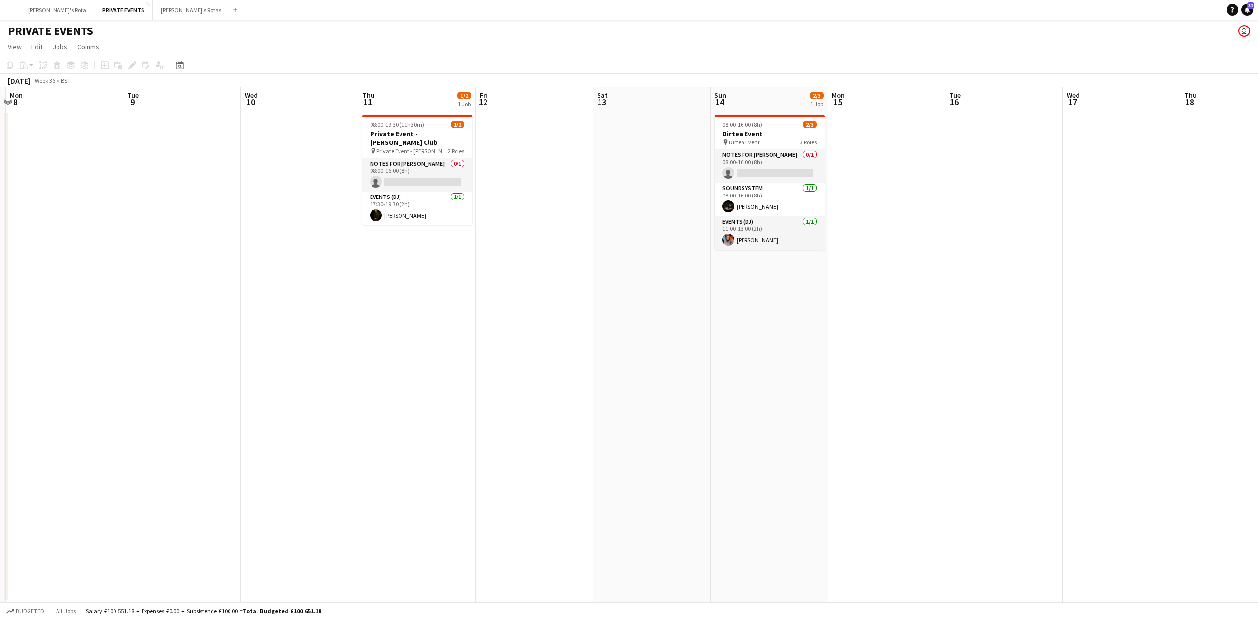
drag, startPoint x: 39, startPoint y: 262, endPoint x: 14, endPoint y: 262, distance: 25.6
click at [13, 262] on app-calendar-viewport "Fri 5 Sat 6 Sun 7 Mon 8 Tue 9 Wed 10 Thu 11 1/2 1 Job Fri 12 Sat 13 Sun 14 2/3 …" at bounding box center [629, 344] width 1258 height 515
click at [416, 129] on h3 "Private Event - [PERSON_NAME] Club" at bounding box center [417, 138] width 110 height 18
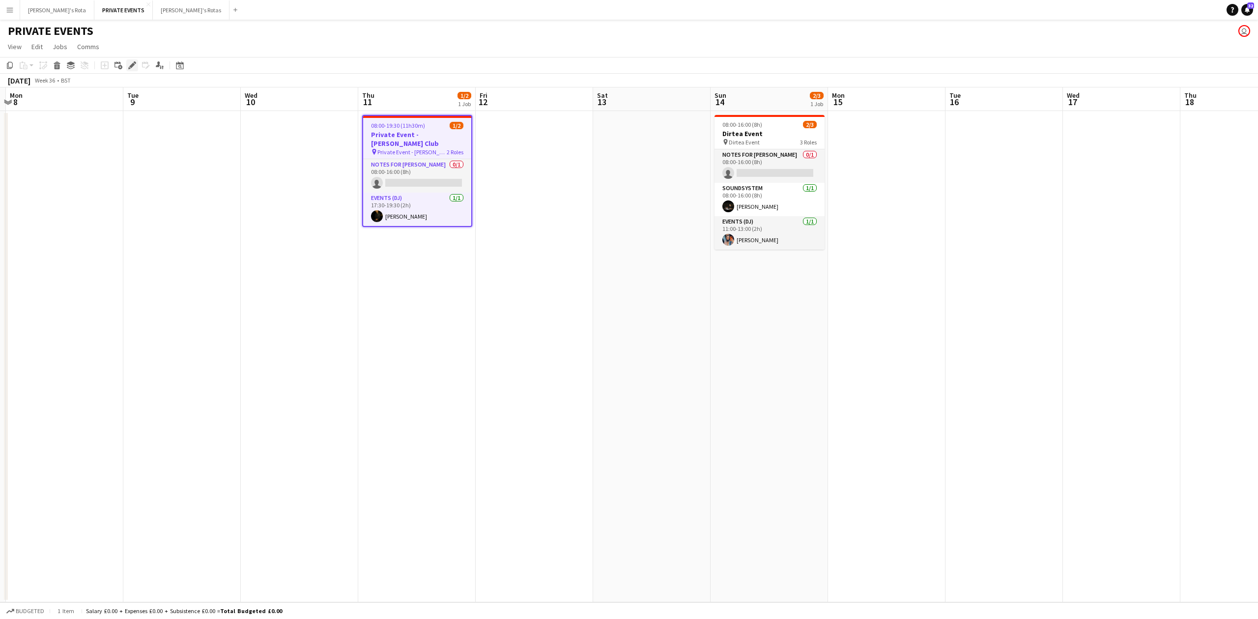
click at [131, 68] on icon at bounding box center [131, 65] width 5 height 5
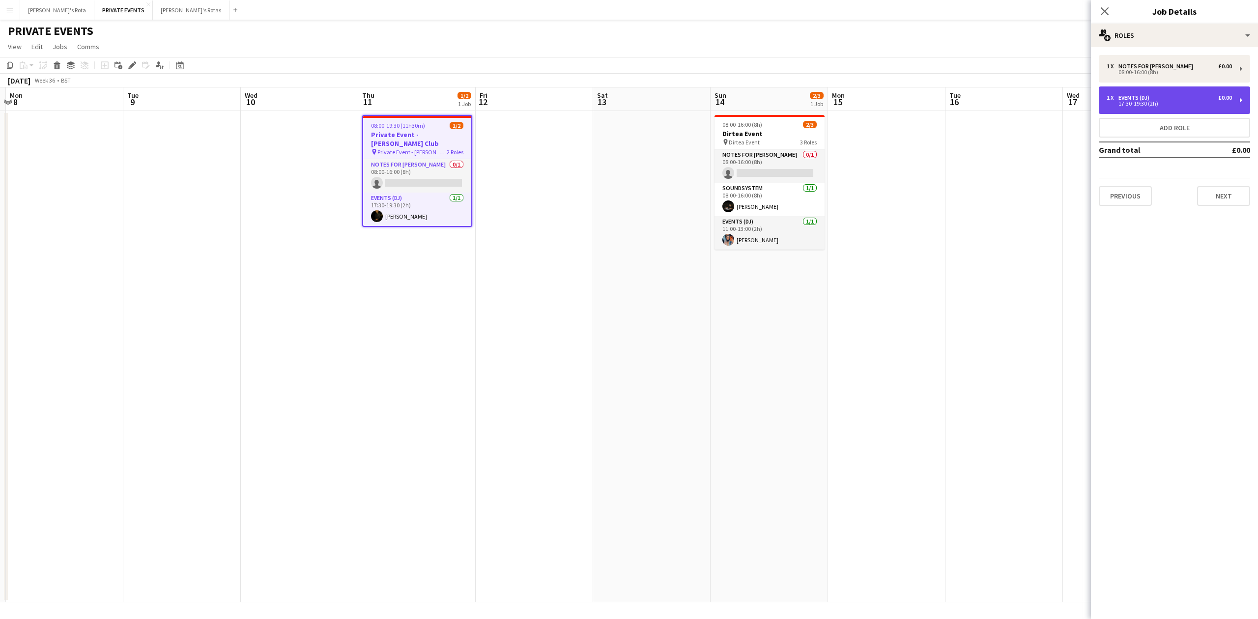
click at [1145, 107] on div "1 x Events (DJ) £0.00 17:30-19:30 (2h)" at bounding box center [1174, 100] width 151 height 28
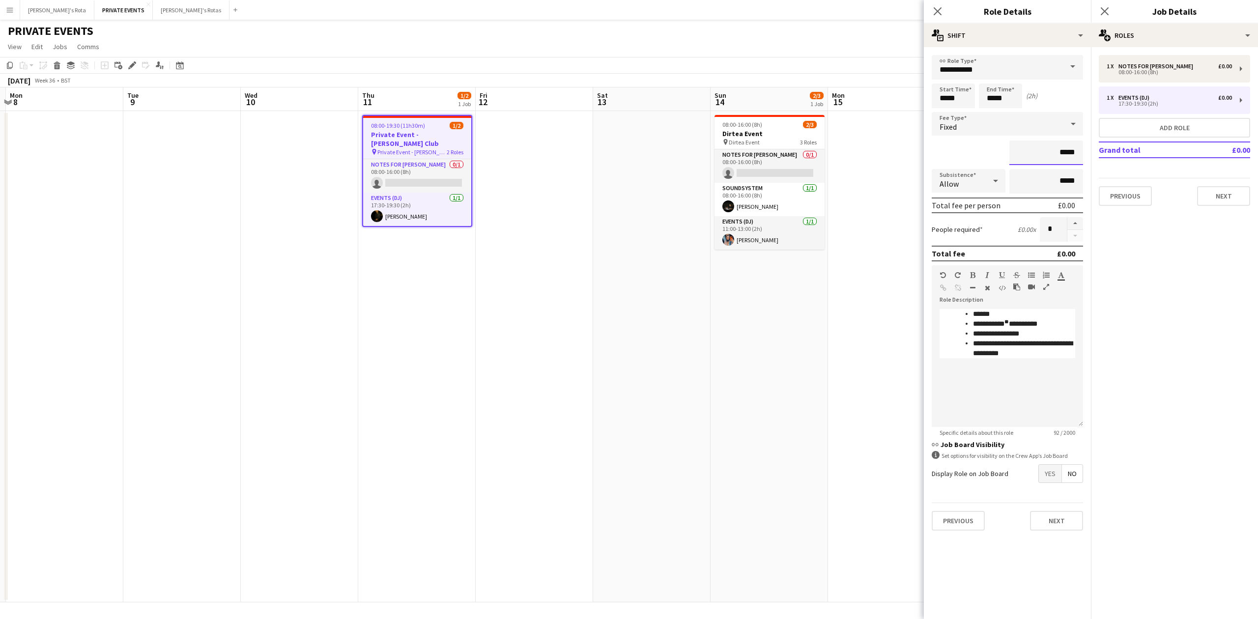
click at [1074, 147] on input "*****" at bounding box center [1046, 153] width 74 height 25
type input "****"
click at [1223, 194] on button "Next" at bounding box center [1223, 196] width 53 height 20
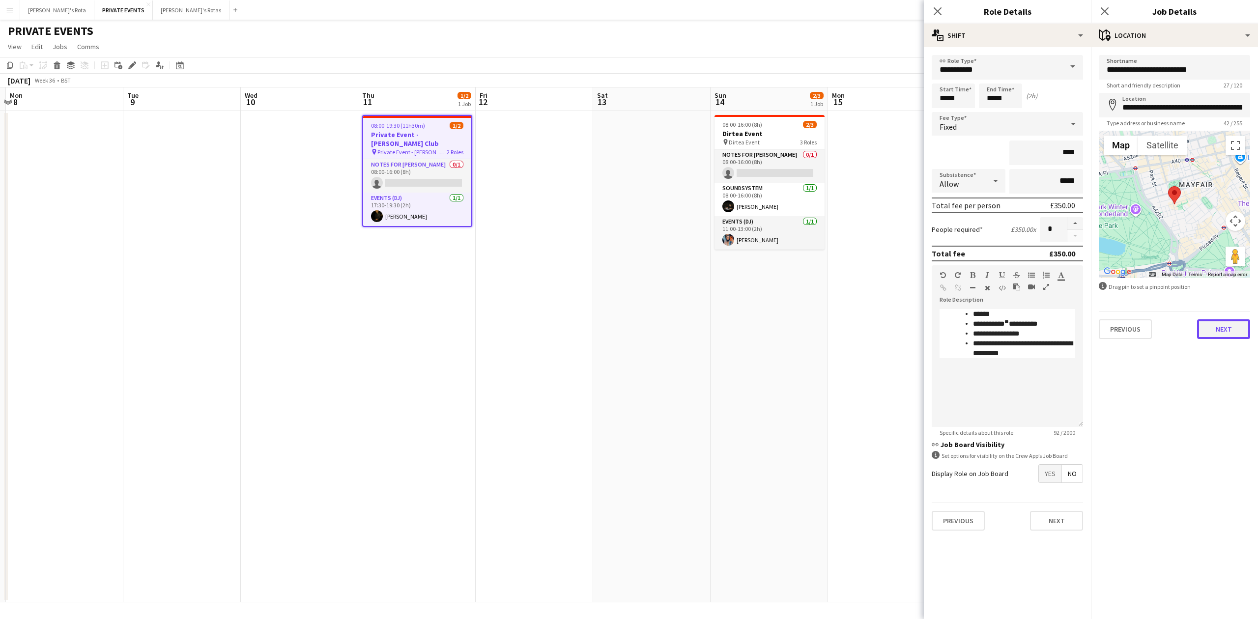
click at [1244, 334] on button "Next" at bounding box center [1223, 329] width 53 height 20
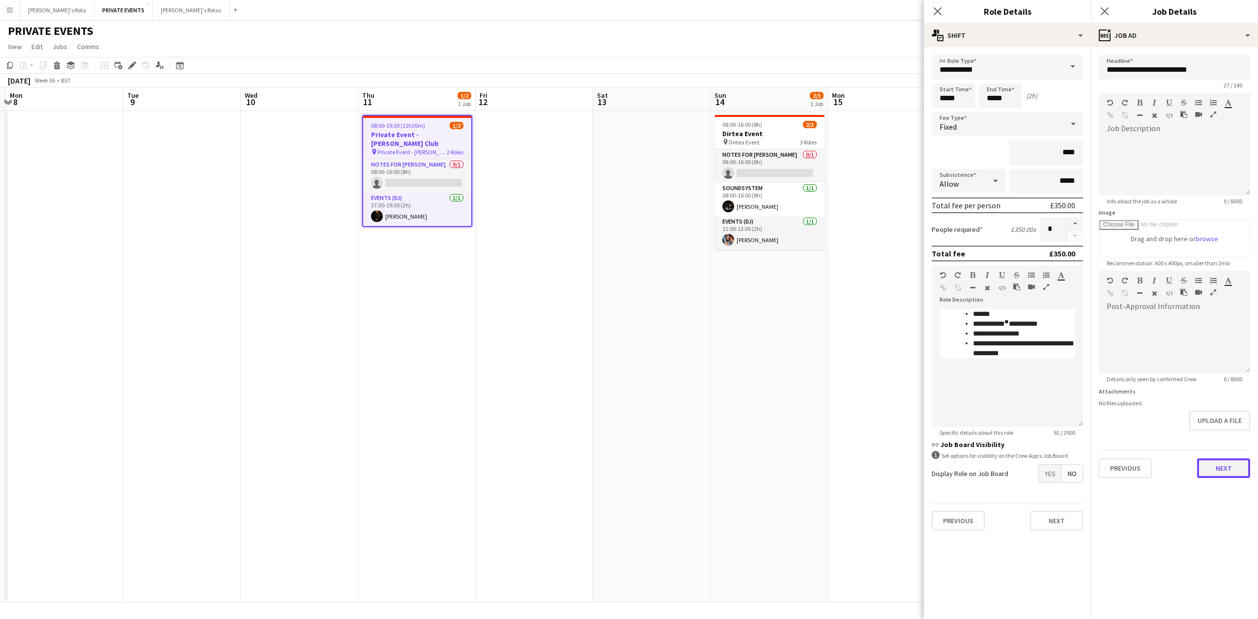
click at [1221, 474] on button "Next" at bounding box center [1223, 468] width 53 height 20
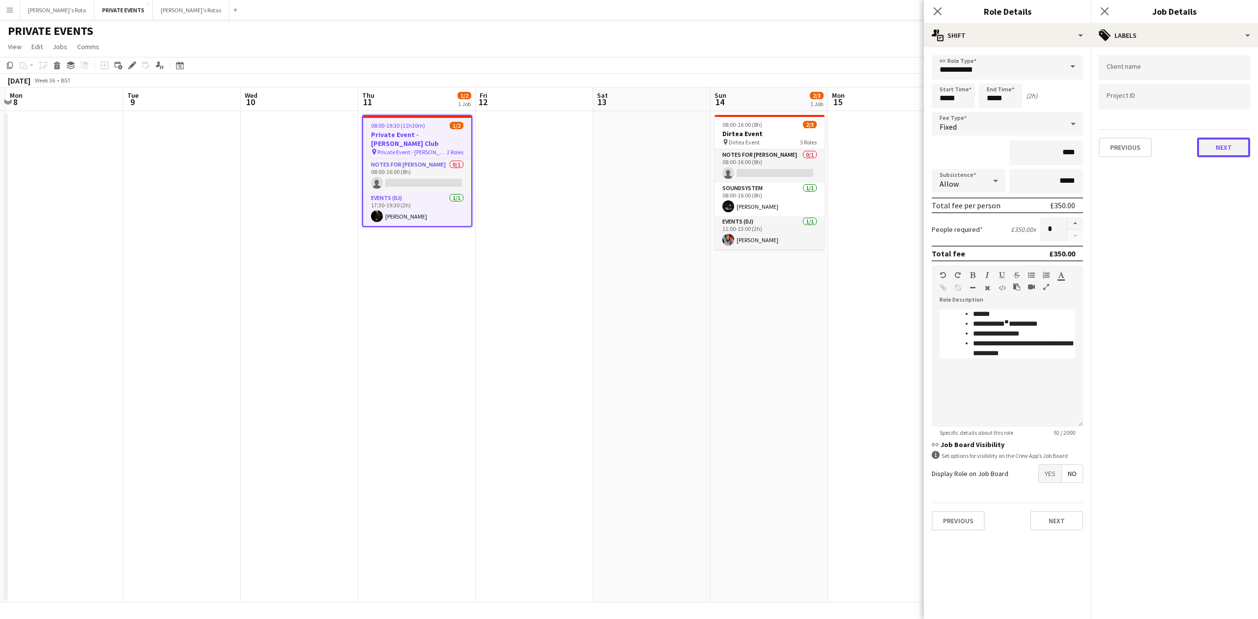
click at [1223, 149] on button "Next" at bounding box center [1223, 148] width 53 height 20
click at [1229, 181] on button "Next" at bounding box center [1223, 190] width 53 height 20
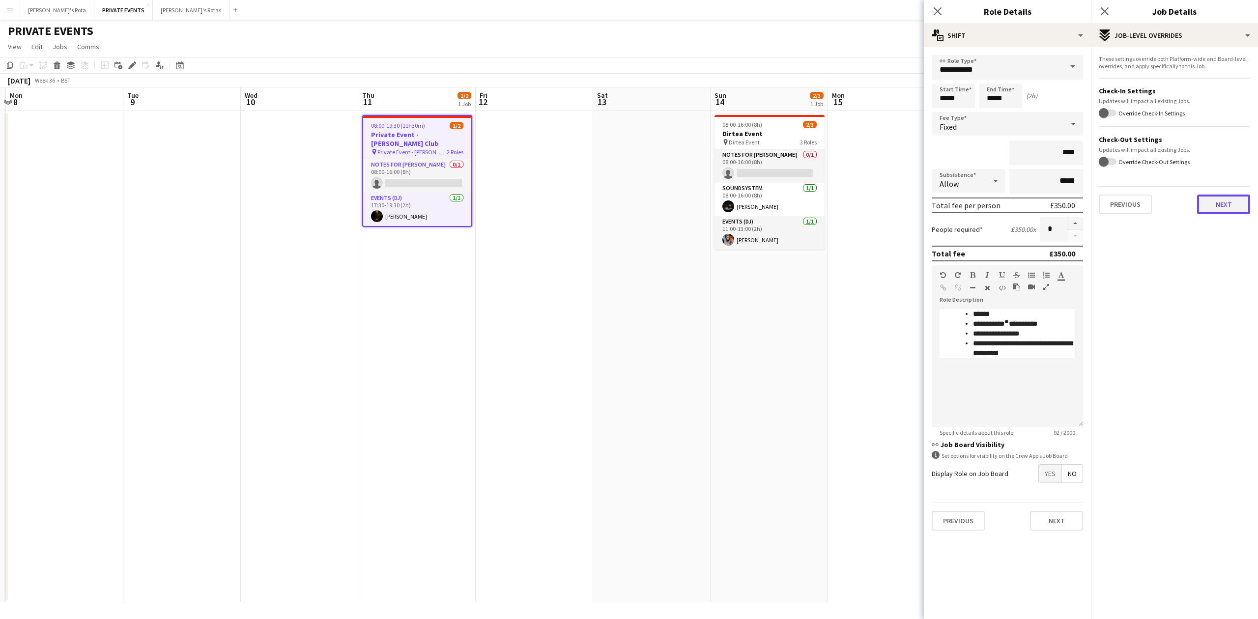
click at [1225, 198] on button "Next" at bounding box center [1223, 205] width 53 height 20
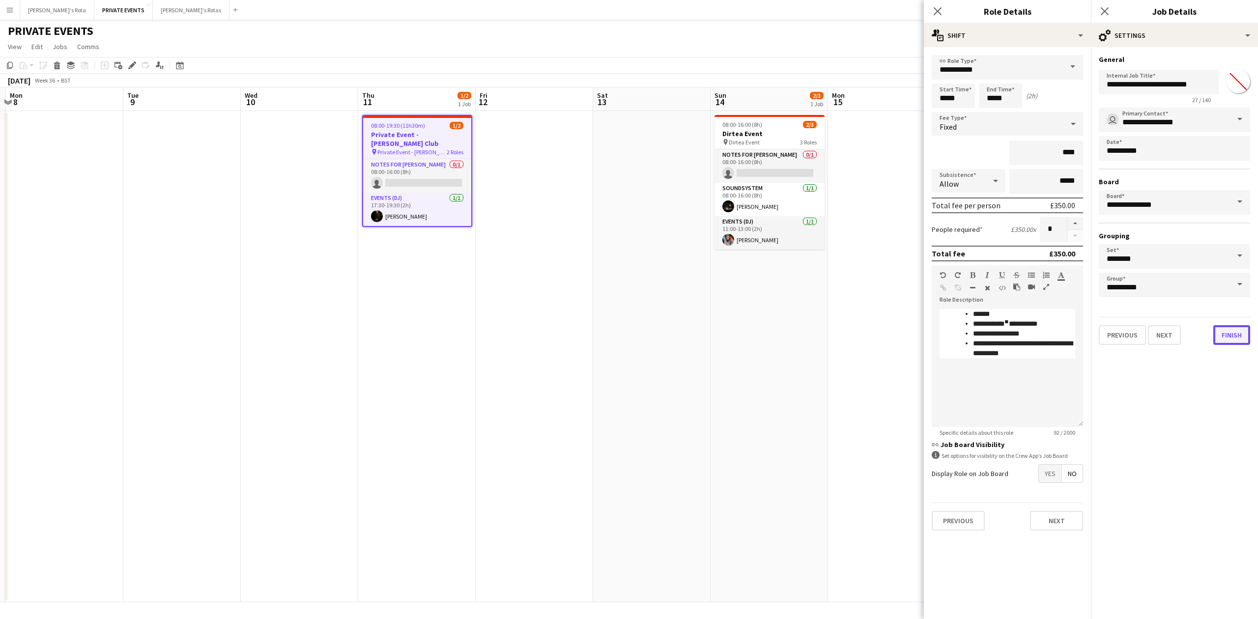
click at [1236, 327] on button "Finish" at bounding box center [1231, 335] width 37 height 20
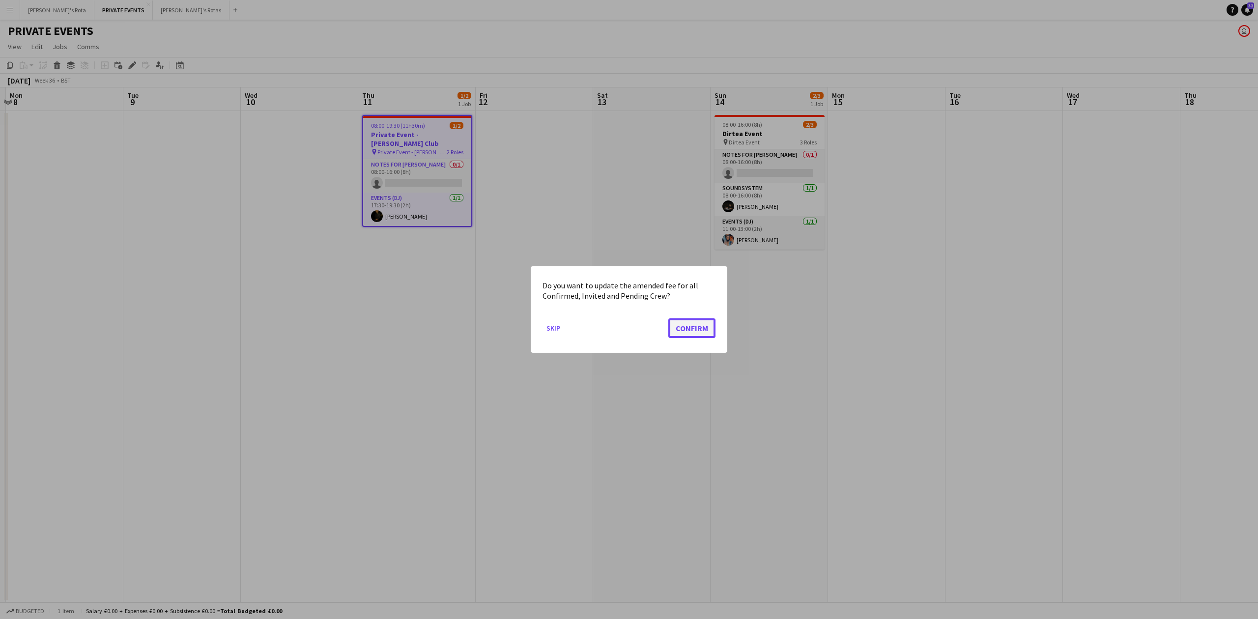
click at [687, 332] on button "Confirm" at bounding box center [691, 328] width 47 height 20
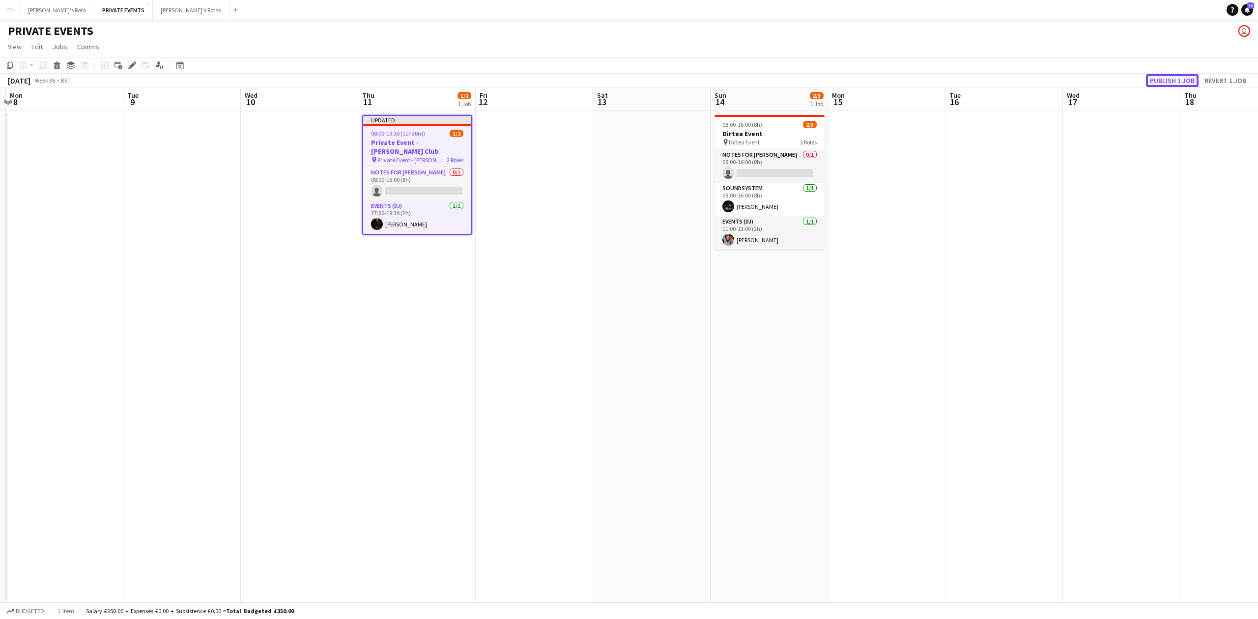
click at [1174, 77] on button "Publish 1 job" at bounding box center [1172, 80] width 53 height 13
